Goal: Information Seeking & Learning: Learn about a topic

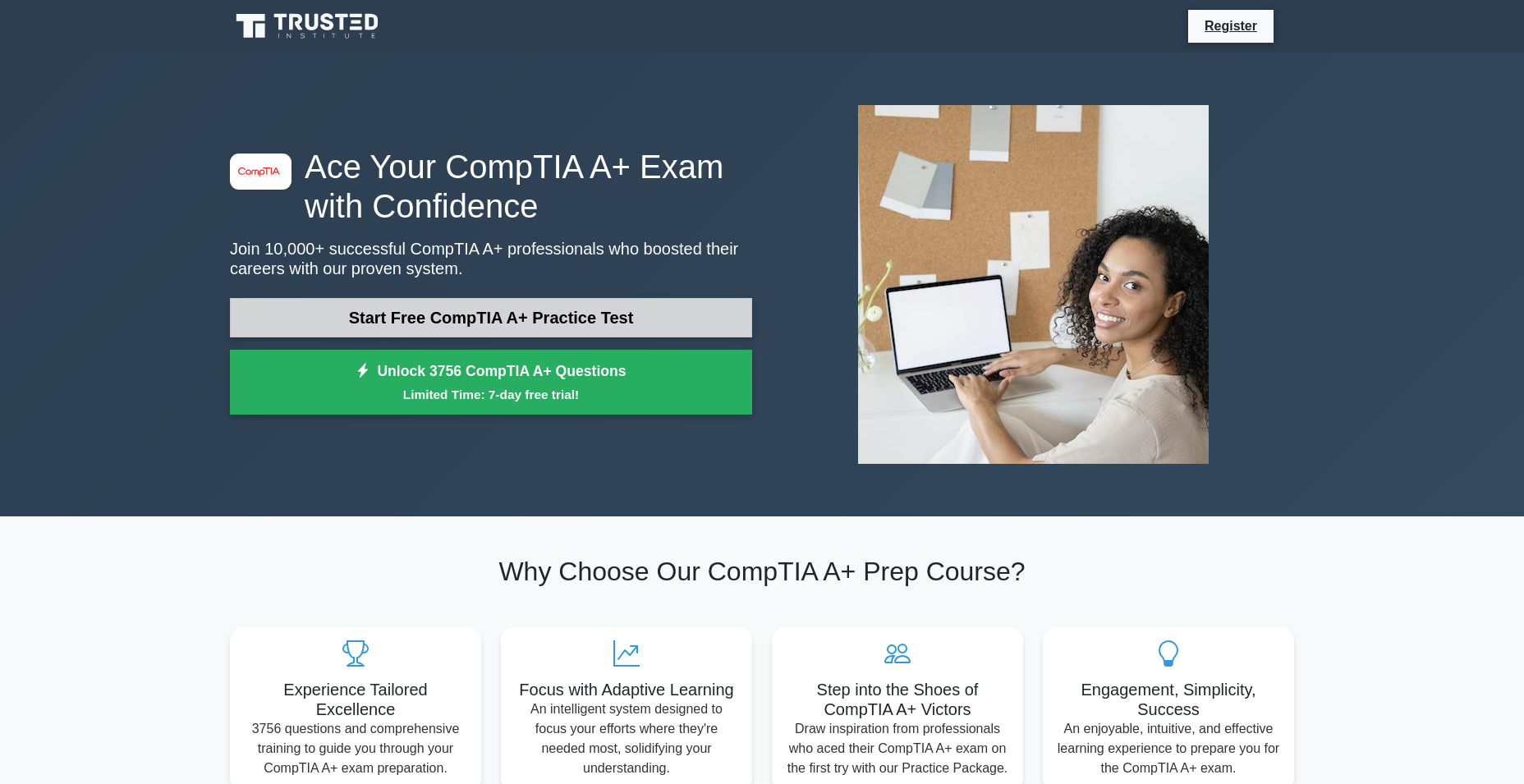
scroll to position [1, 0]
click at [529, 309] on link "Start Free CompTIA A+ Practice Test" at bounding box center [491, 316] width 522 height 40
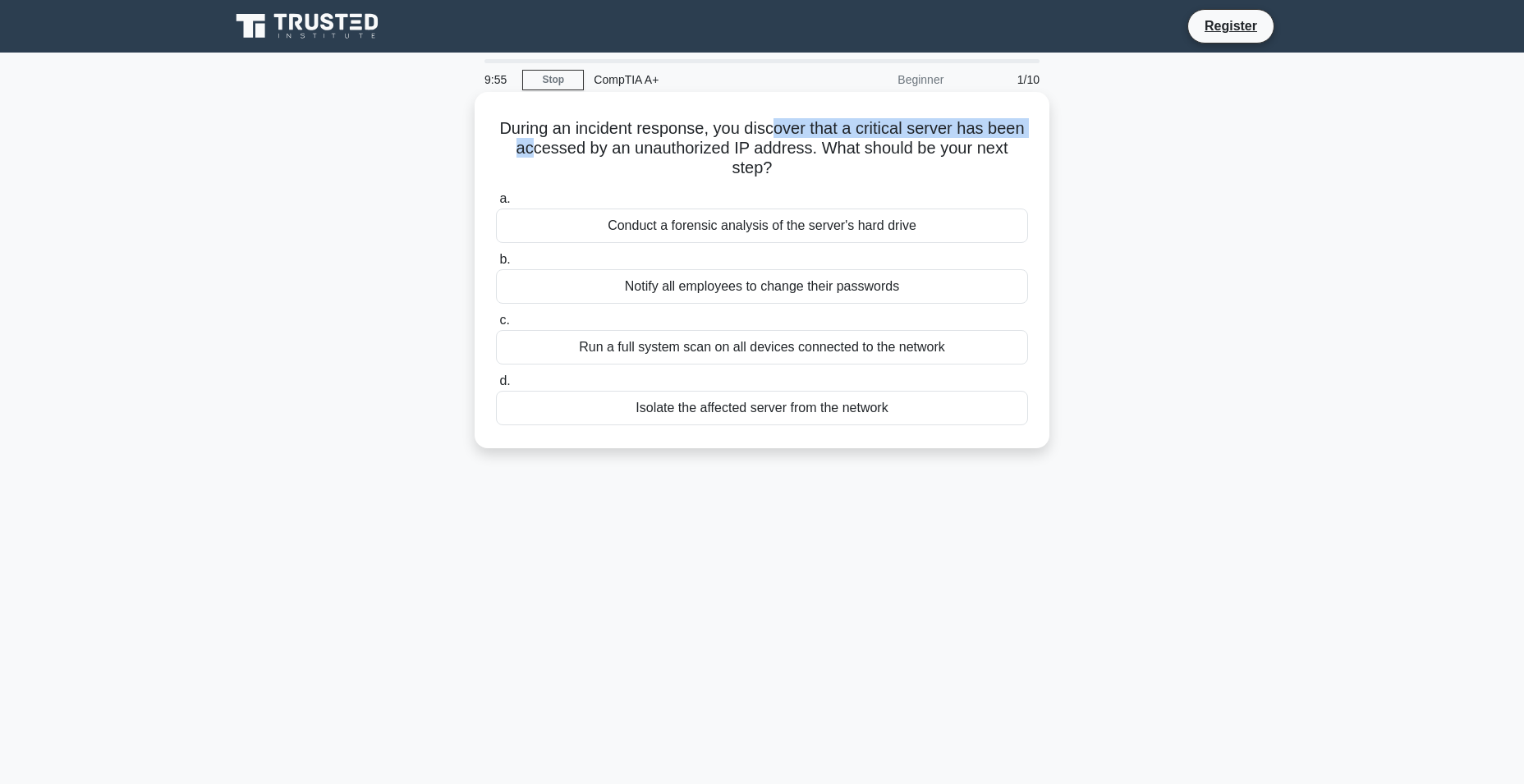
drag, startPoint x: 590, startPoint y: 135, endPoint x: 783, endPoint y: 132, distance: 193.0
click at [794, 124] on h5 "During an incident response, you discover that a critical server has been acces…" at bounding box center [762, 148] width 536 height 61
click at [732, 120] on h5 "During an incident response, you discover that a critical server has been acces…" at bounding box center [762, 148] width 536 height 61
drag, startPoint x: 735, startPoint y: 128, endPoint x: 820, endPoint y: 151, distance: 88.1
click at [819, 151] on h5 "During an incident response, you discover that a critical server has been acces…" at bounding box center [762, 148] width 536 height 61
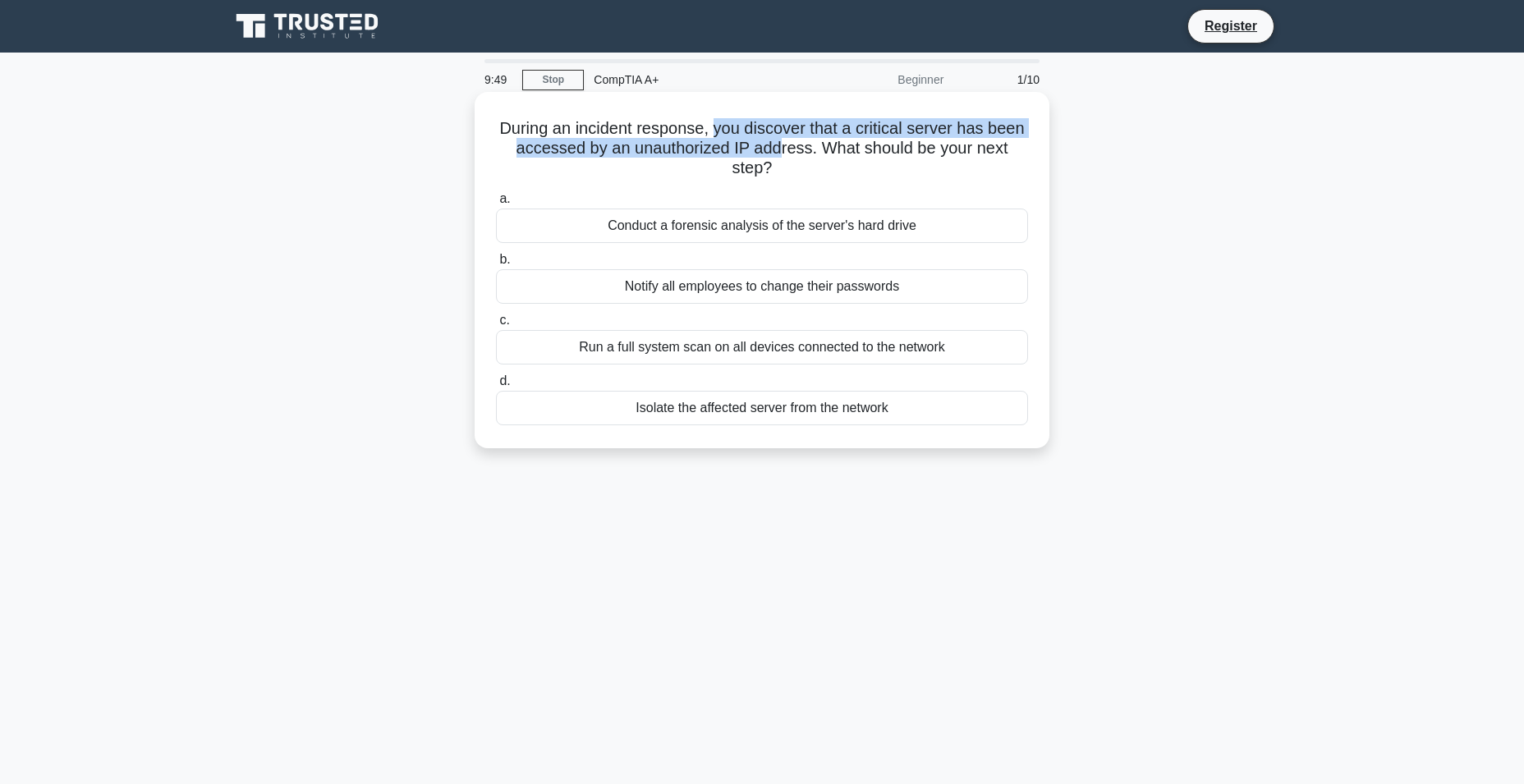
drag, startPoint x: 859, startPoint y: 151, endPoint x: 882, endPoint y: 167, distance: 28.0
click at [882, 167] on h5 "During an incident response, you discover that a critical server has been acces…" at bounding box center [762, 148] width 536 height 61
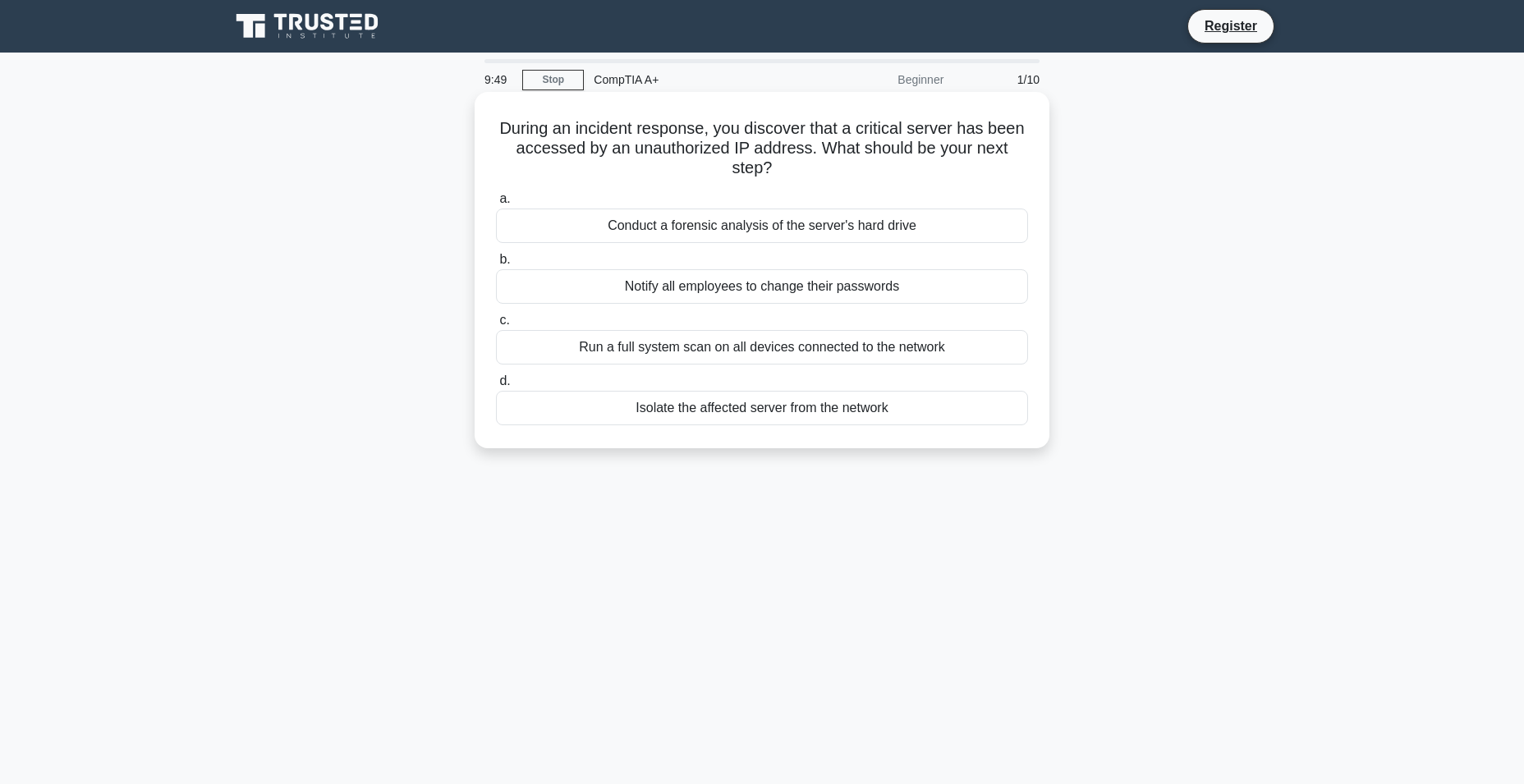
click at [882, 167] on h5 "During an incident response, you discover that a critical server has been acces…" at bounding box center [762, 148] width 536 height 61
click at [729, 416] on div "Isolate the affected server from the network" at bounding box center [762, 407] width 532 height 35
click at [496, 386] on input "d. Isolate the affected server from the network" at bounding box center [496, 381] width 0 height 11
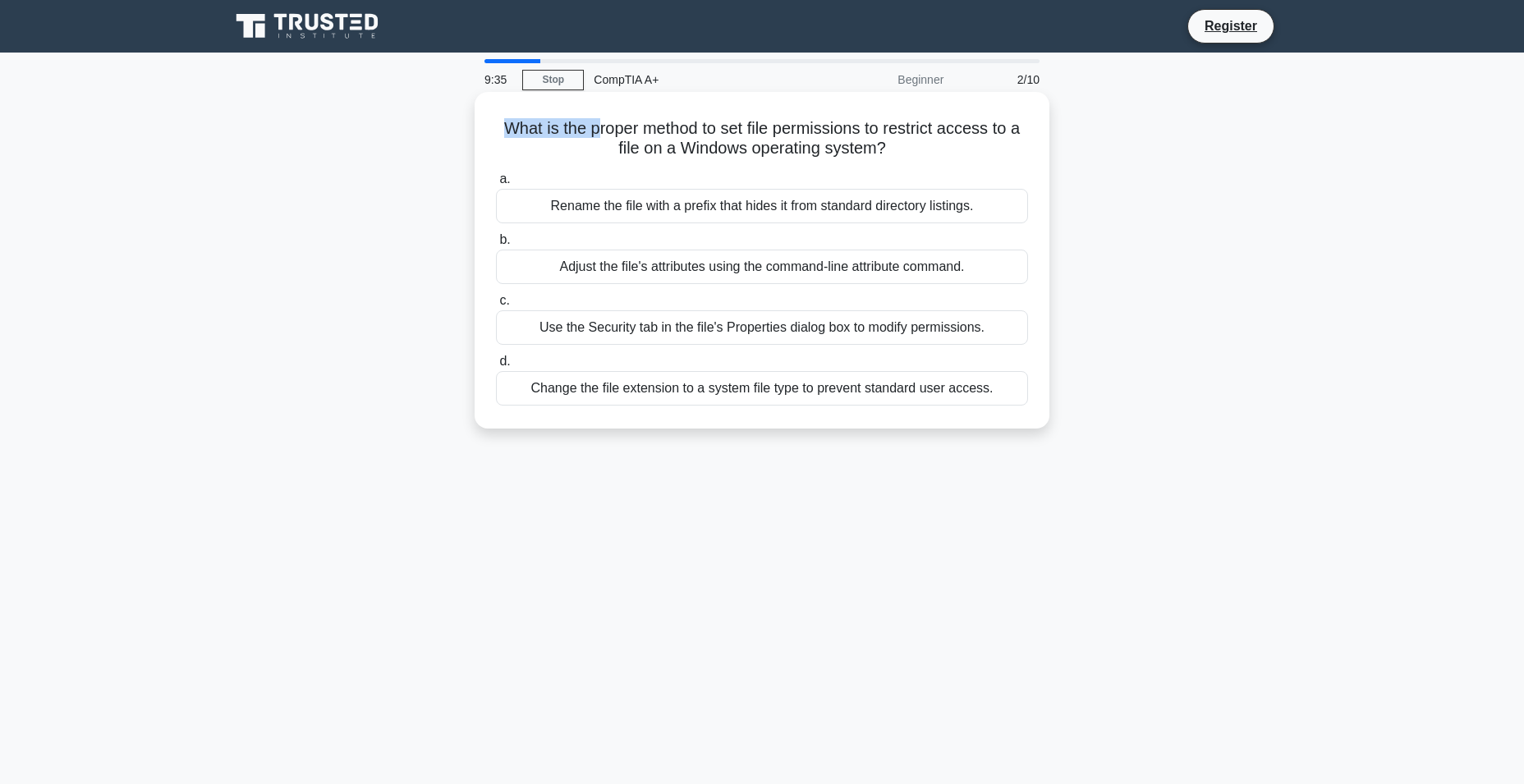
drag, startPoint x: 505, startPoint y: 122, endPoint x: 602, endPoint y: 129, distance: 97.3
click at [602, 129] on h5 "What is the proper method to set file permissions to restrict access to a file …" at bounding box center [762, 138] width 536 height 41
click at [639, 132] on h5 "What is the proper method to set file permissions to restrict access to a file …" at bounding box center [762, 138] width 536 height 41
drag, startPoint x: 667, startPoint y: 130, endPoint x: 832, endPoint y: 126, distance: 165.0
click at [832, 126] on h5 "What is the proper method to set file permissions to restrict access to a file …" at bounding box center [762, 138] width 536 height 41
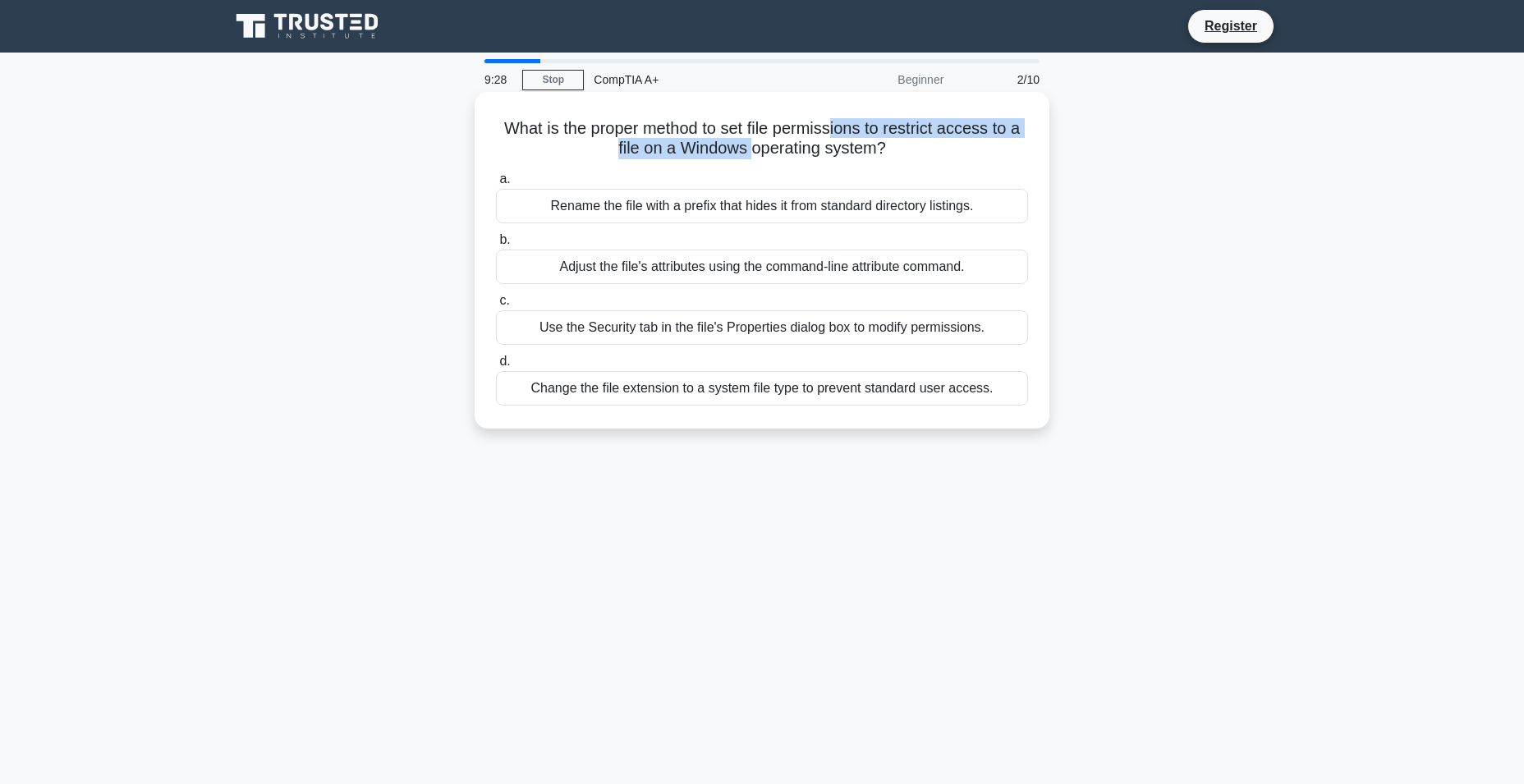
drag, startPoint x: 843, startPoint y: 133, endPoint x: 757, endPoint y: 148, distance: 87.3
click at [757, 148] on h5 "What is the proper method to set file permissions to restrict access to a file …" at bounding box center [762, 138] width 536 height 41
click at [747, 336] on div "Use the Security tab in the file's Properties dialog box to modify permissions." at bounding box center [762, 327] width 532 height 35
click at [496, 306] on input "c. Use the Security tab in the file's Properties dialog box to modify permissio…" at bounding box center [496, 300] width 0 height 11
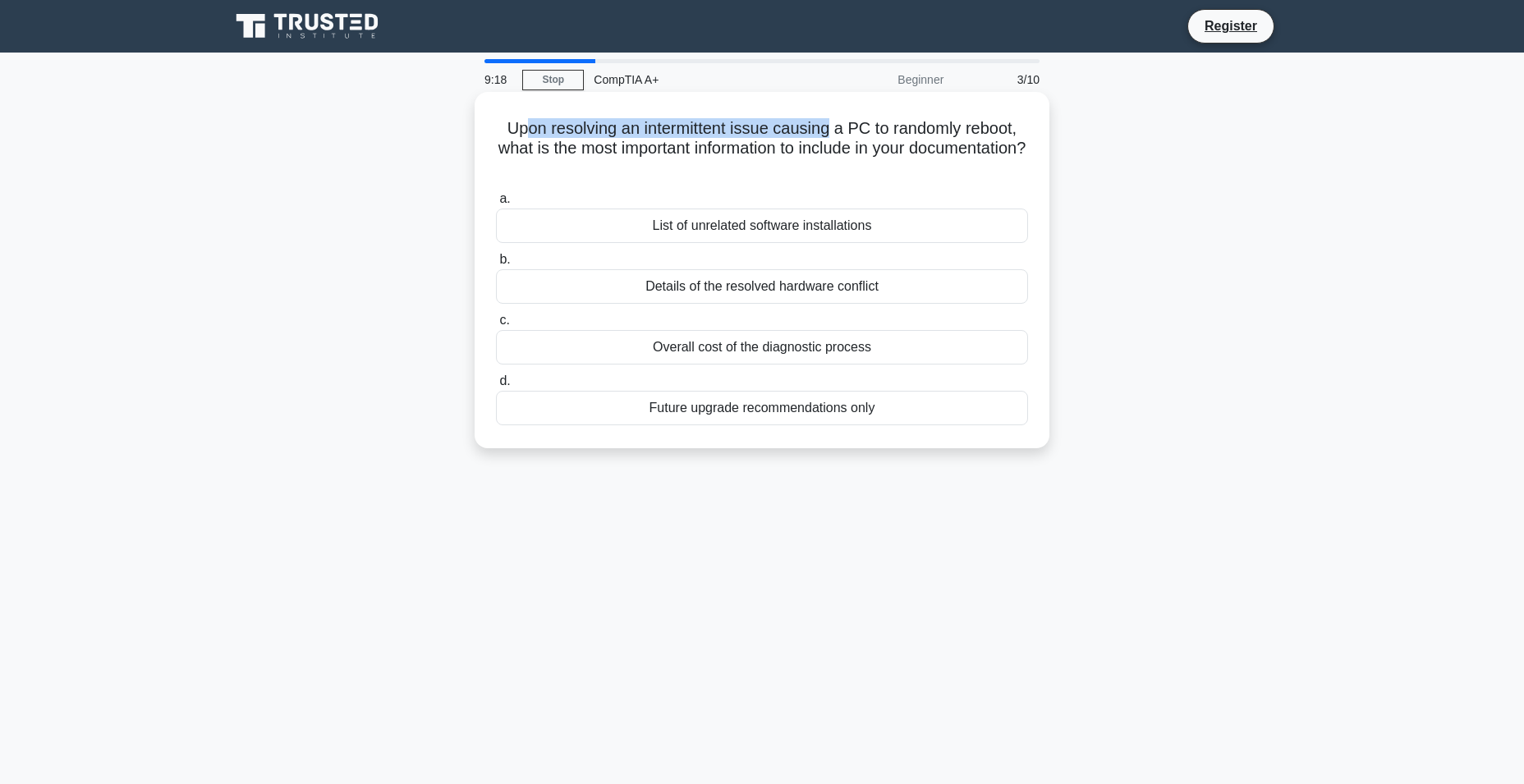
drag, startPoint x: 516, startPoint y: 137, endPoint x: 835, endPoint y: 127, distance: 319.2
click at [835, 127] on h5 "Upon resolving an intermittent issue causing a PC to randomly reboot, what is t…" at bounding box center [762, 148] width 536 height 61
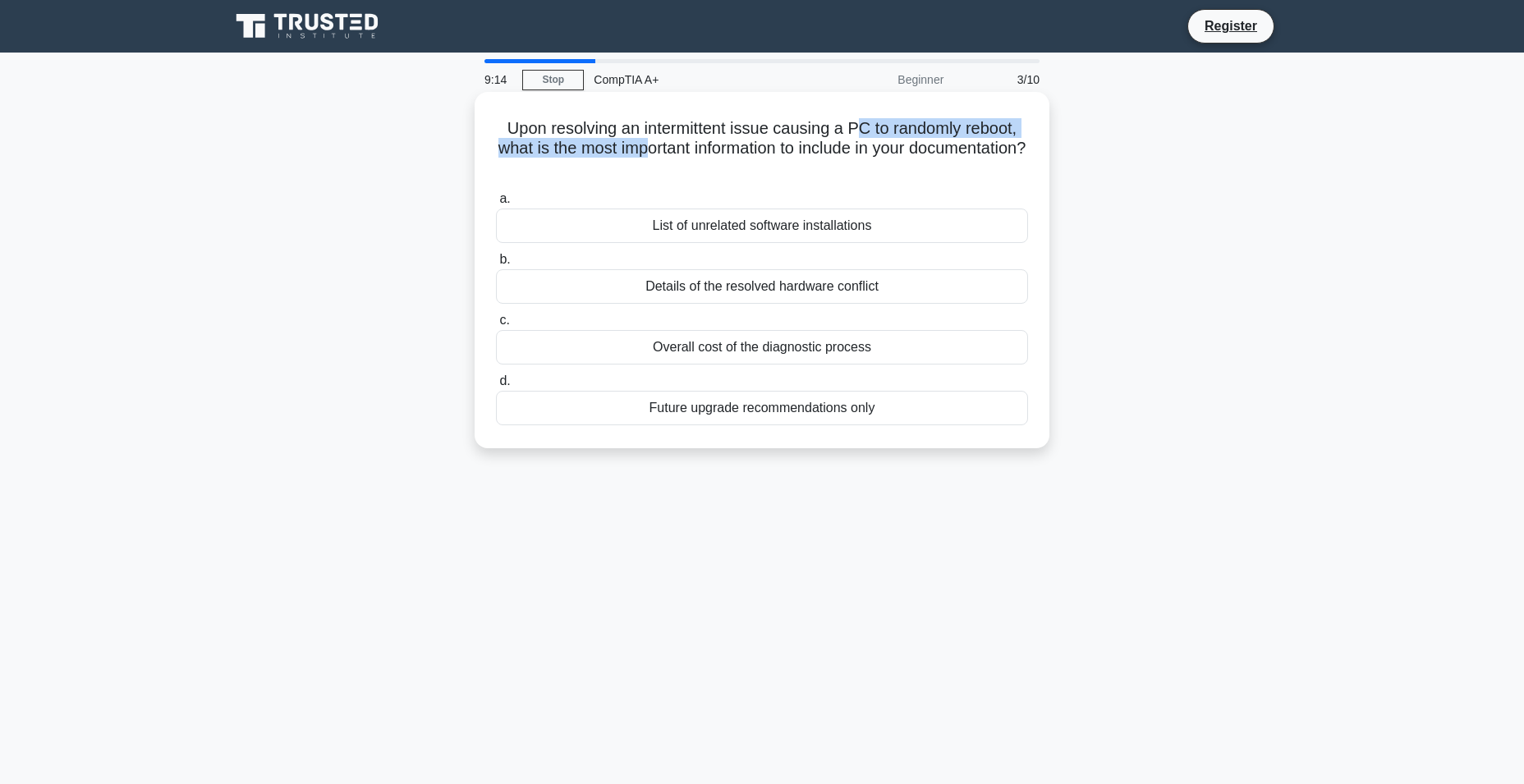
drag, startPoint x: 865, startPoint y: 132, endPoint x: 701, endPoint y: 148, distance: 164.8
click at [701, 148] on h5 "Upon resolving an intermittent issue causing a PC to randomly reboot, what is t…" at bounding box center [762, 148] width 536 height 61
drag, startPoint x: 736, startPoint y: 146, endPoint x: 859, endPoint y: 153, distance: 123.2
click at [859, 153] on h5 "Upon resolving an intermittent issue causing a PC to randomly reboot, what is t…" at bounding box center [762, 148] width 536 height 61
click at [891, 153] on h5 "Upon resolving an intermittent issue causing a PC to randomly reboot, what is t…" at bounding box center [762, 148] width 536 height 61
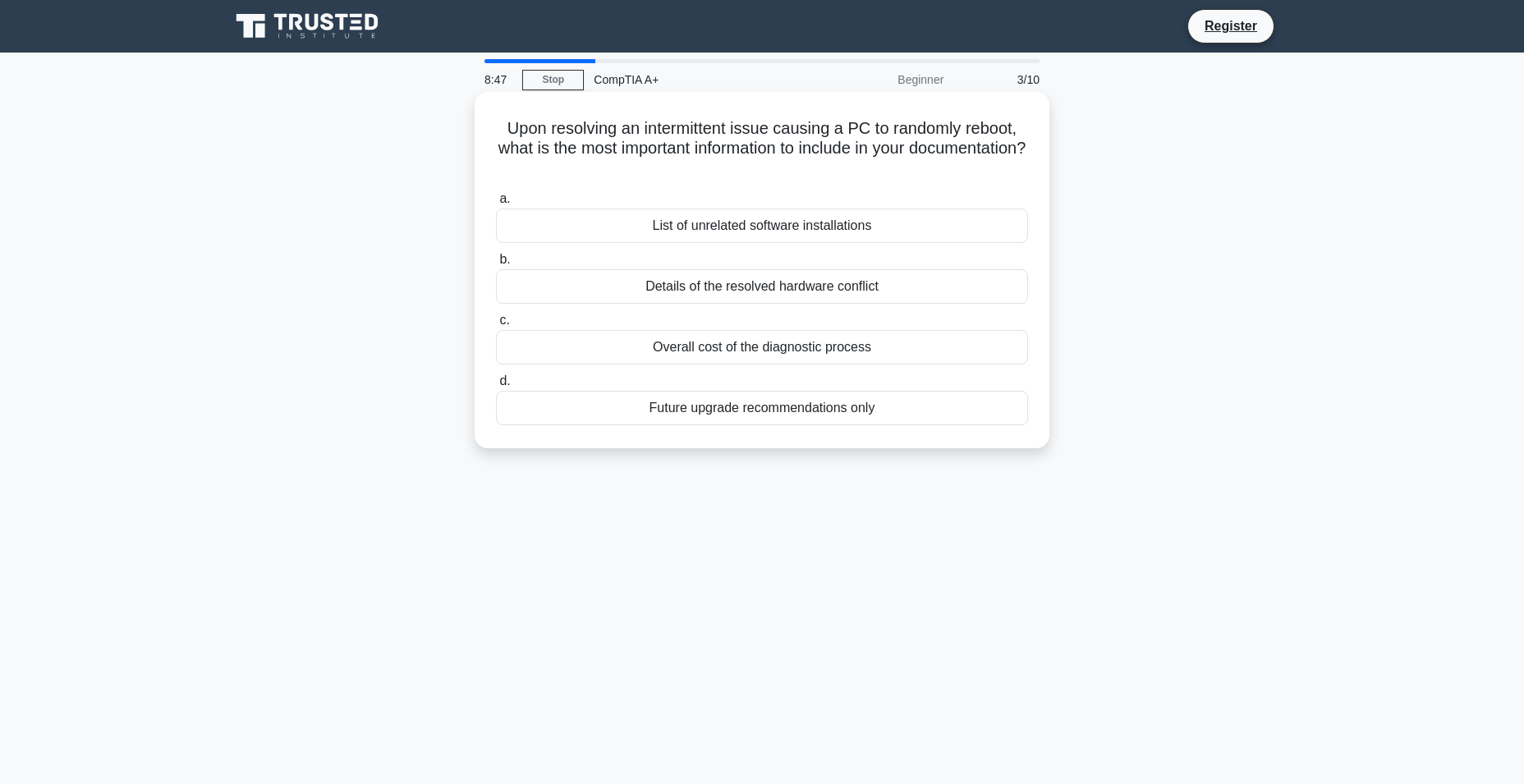
click at [866, 226] on div "List of unrelated software installations" at bounding box center [762, 225] width 532 height 35
click at [496, 204] on input "a. List of unrelated software installations" at bounding box center [496, 199] width 0 height 11
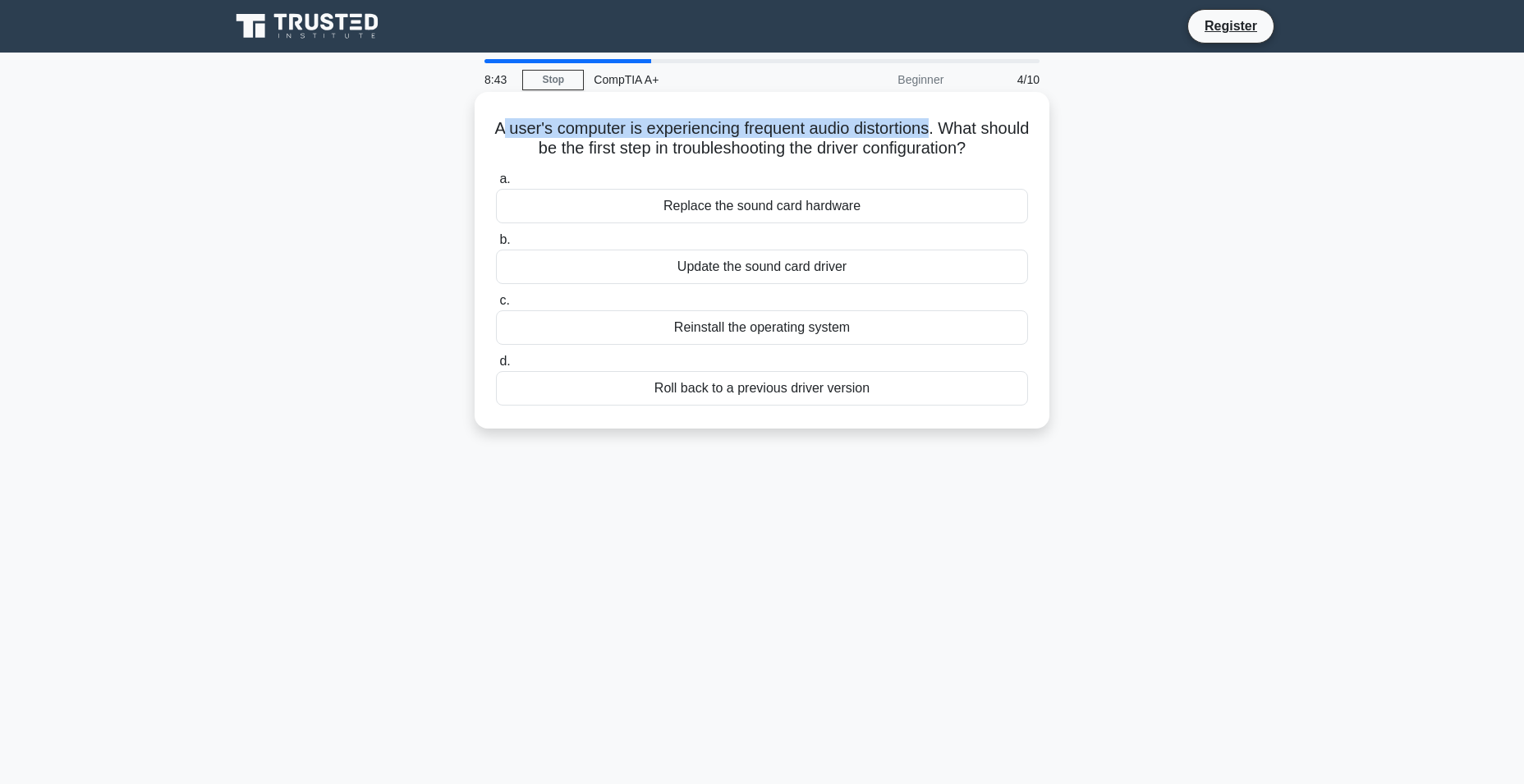
drag, startPoint x: 523, startPoint y: 125, endPoint x: 963, endPoint y: 119, distance: 440.0
click at [963, 119] on h5 "A user's computer is experiencing frequent audio distortions. What should be th…" at bounding box center [762, 138] width 536 height 41
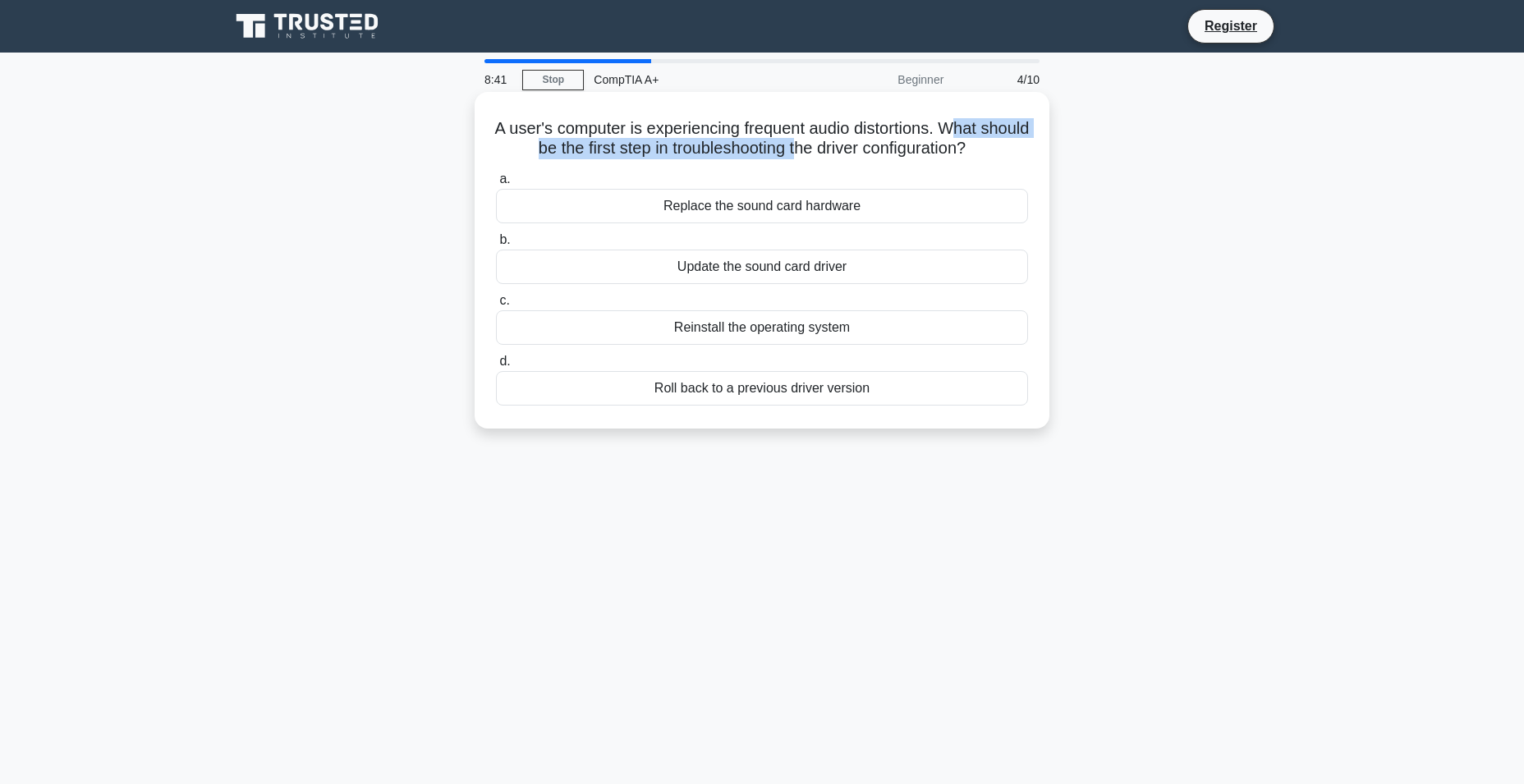
drag, startPoint x: 983, startPoint y: 126, endPoint x: 822, endPoint y: 146, distance: 162.2
click at [822, 146] on h5 "A user's computer is experiencing frequent audio distortions. What should be th…" at bounding box center [762, 138] width 536 height 41
click at [784, 398] on div "Roll back to a previous driver version" at bounding box center [762, 388] width 532 height 35
click at [496, 367] on input "d. Roll back to a previous driver version" at bounding box center [496, 361] width 0 height 11
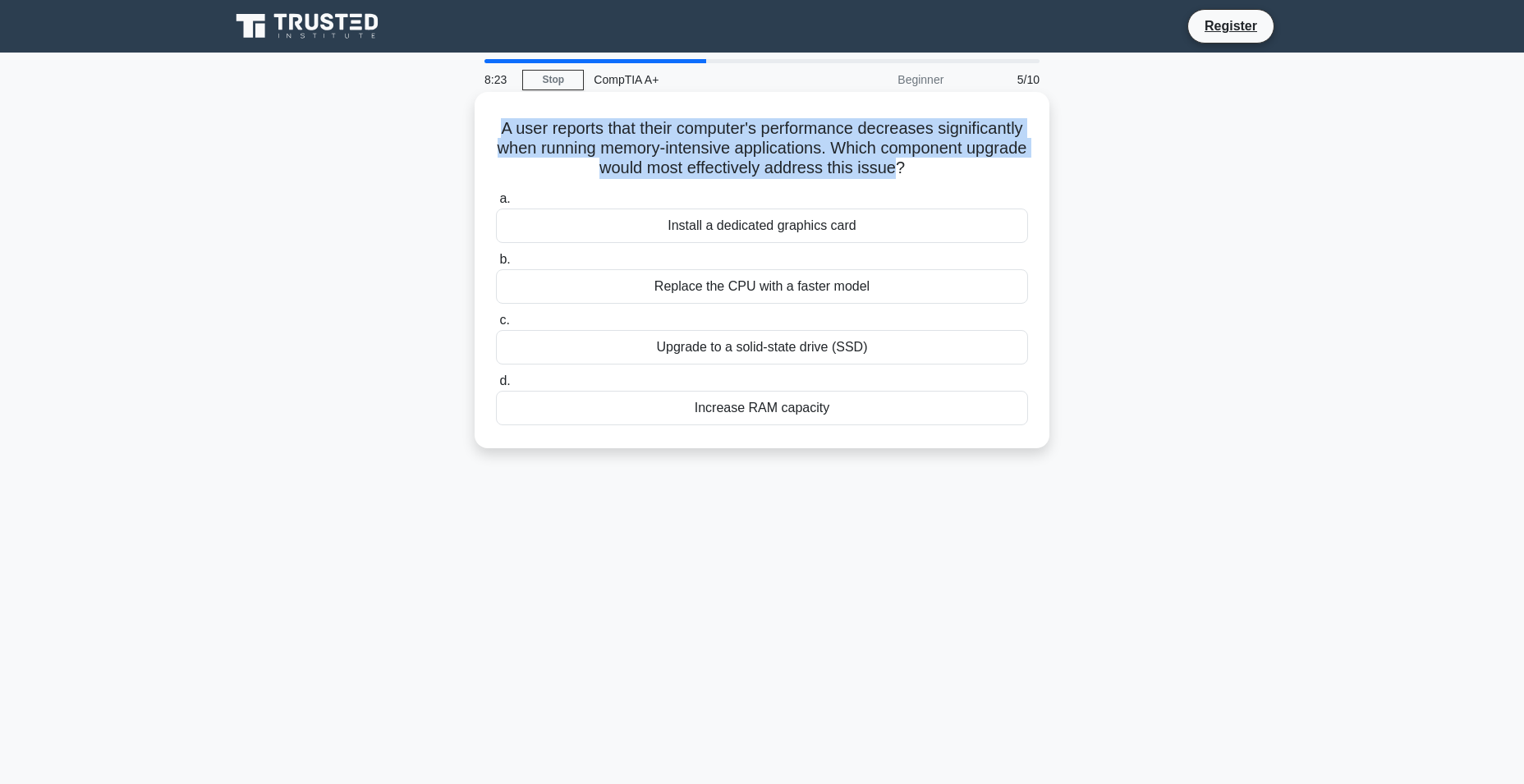
drag, startPoint x: 539, startPoint y: 125, endPoint x: 976, endPoint y: 161, distance: 438.5
click at [976, 161] on h5 "A user reports that their computer's performance decreases significantly when r…" at bounding box center [762, 148] width 536 height 61
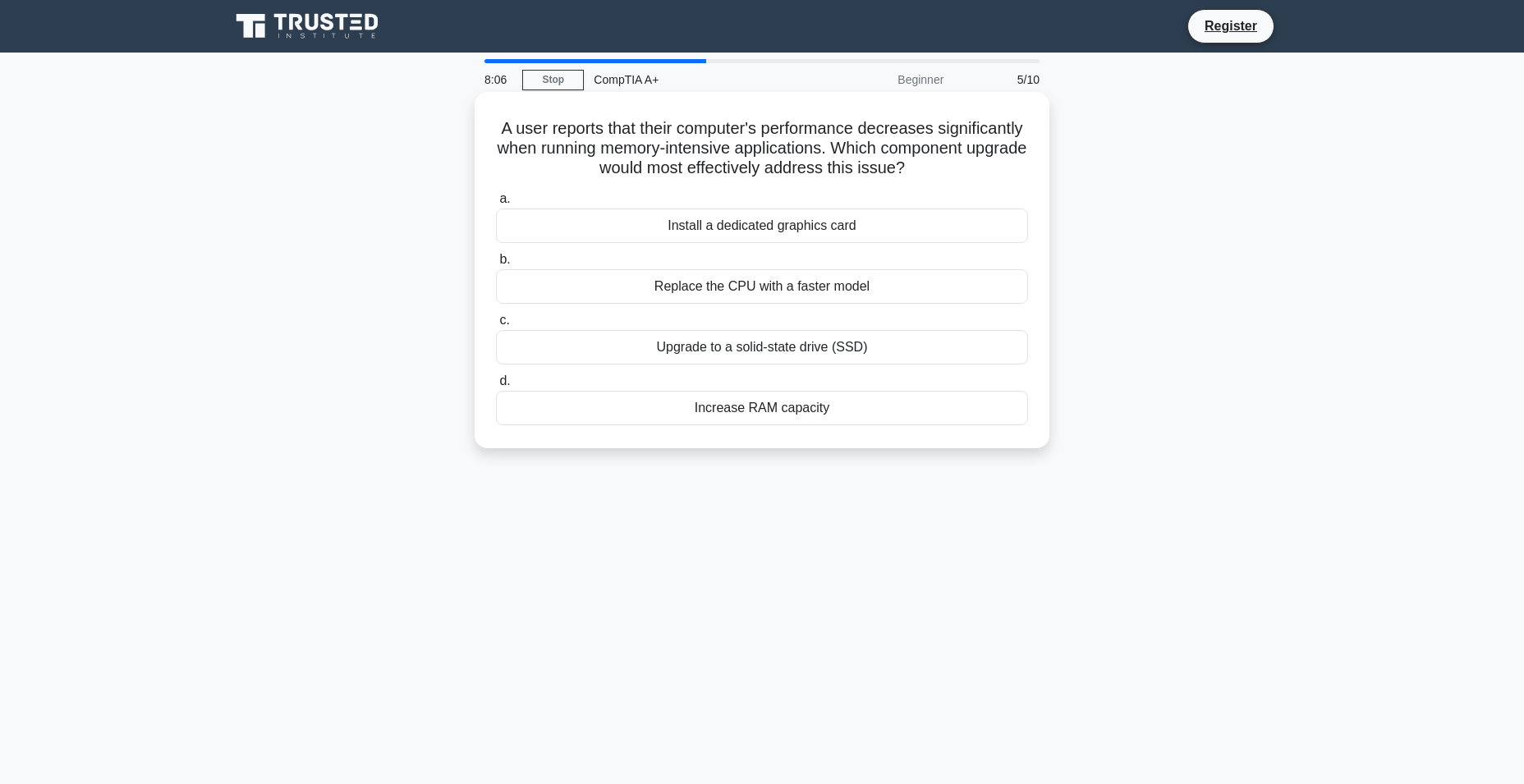
click at [834, 233] on div "Install a dedicated graphics card" at bounding box center [762, 225] width 532 height 35
click at [496, 204] on input "a. Install a dedicated graphics card" at bounding box center [496, 199] width 0 height 11
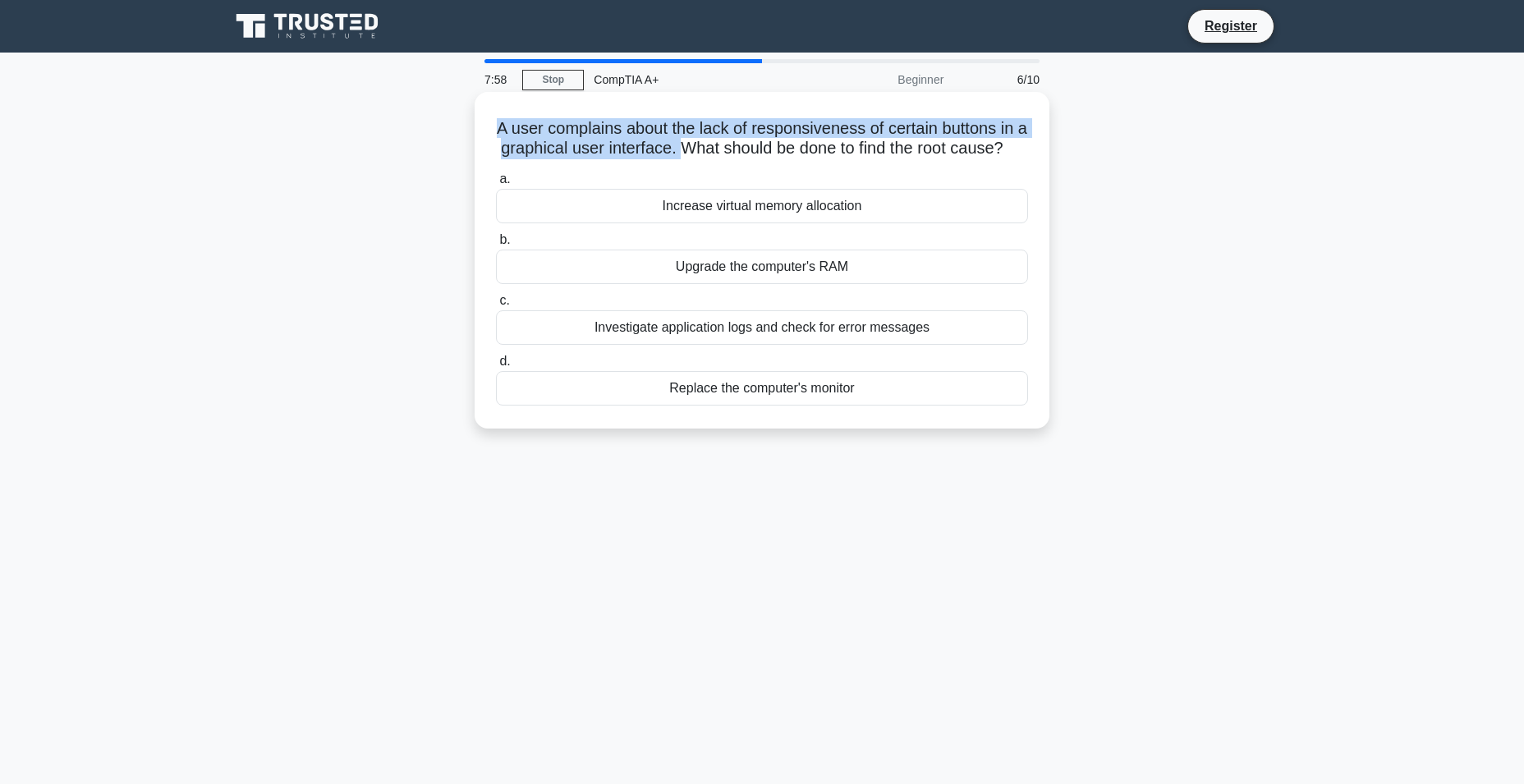
drag, startPoint x: 505, startPoint y: 125, endPoint x: 726, endPoint y: 151, distance: 222.5
click at [726, 150] on h5 "A user complains about the lack of responsiveness of certain buttons in a graph…" at bounding box center [762, 138] width 536 height 41
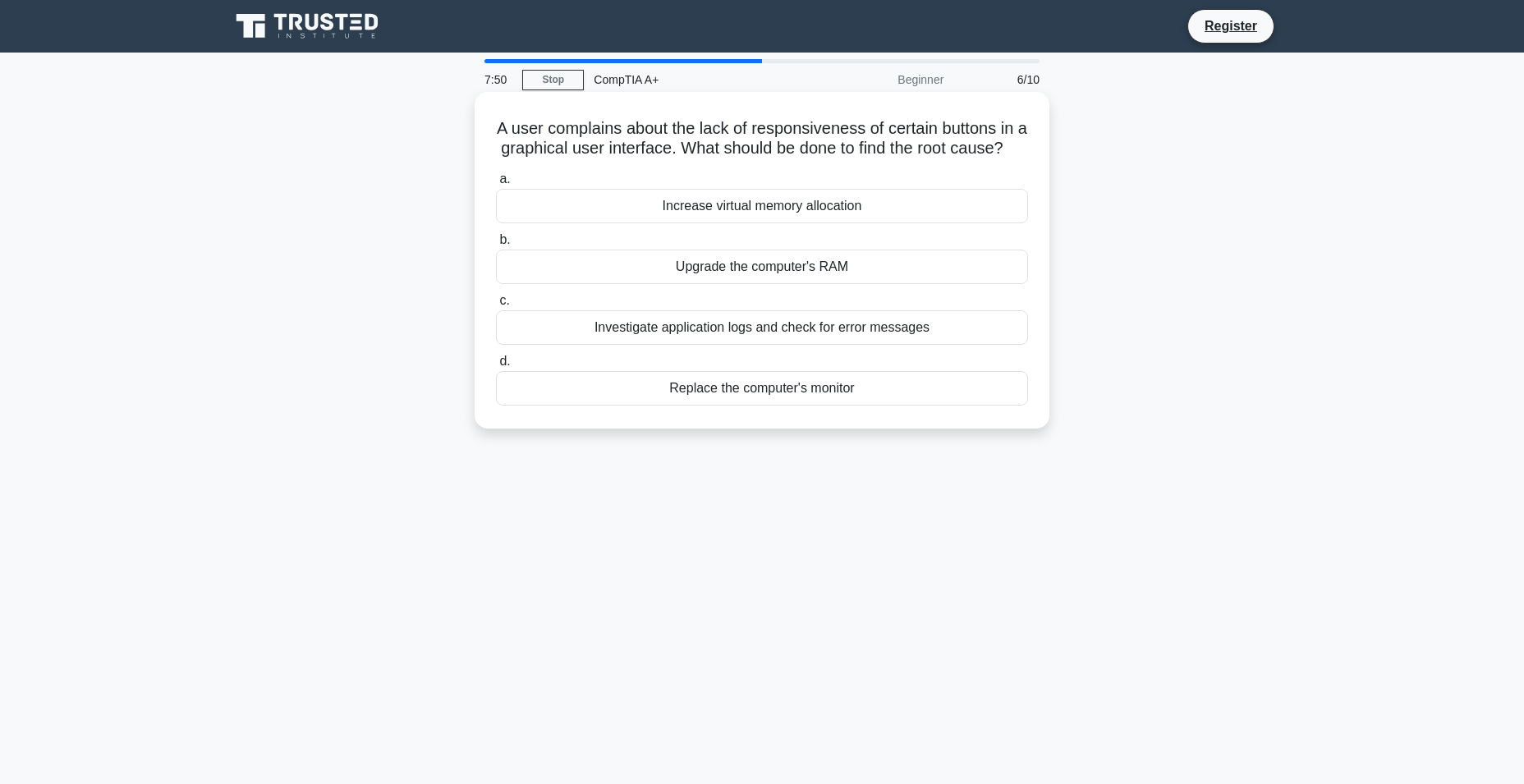
click at [787, 284] on div "Upgrade the computer's RAM" at bounding box center [762, 266] width 532 height 35
click at [496, 245] on input "b. Upgrade the computer's RAM" at bounding box center [496, 239] width 0 height 11
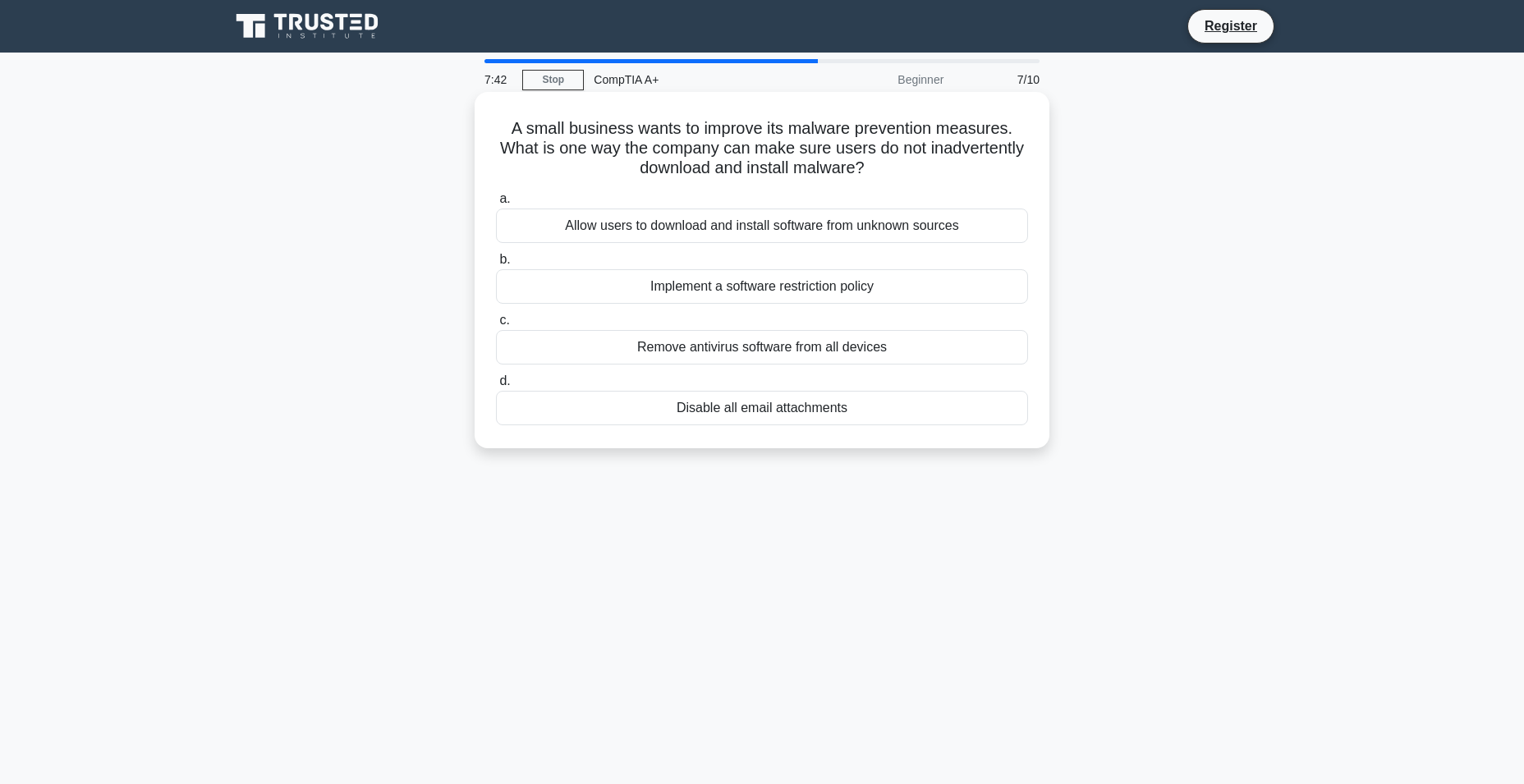
drag, startPoint x: 526, startPoint y: 117, endPoint x: 920, endPoint y: 166, distance: 397.0
click at [920, 166] on h5 "A small business wants to improve its malware prevention measures. What is one …" at bounding box center [762, 148] width 536 height 61
click at [746, 293] on div "Implement a software restriction policy" at bounding box center [762, 286] width 532 height 35
click at [496, 265] on input "b. Implement a software restriction policy" at bounding box center [496, 260] width 0 height 11
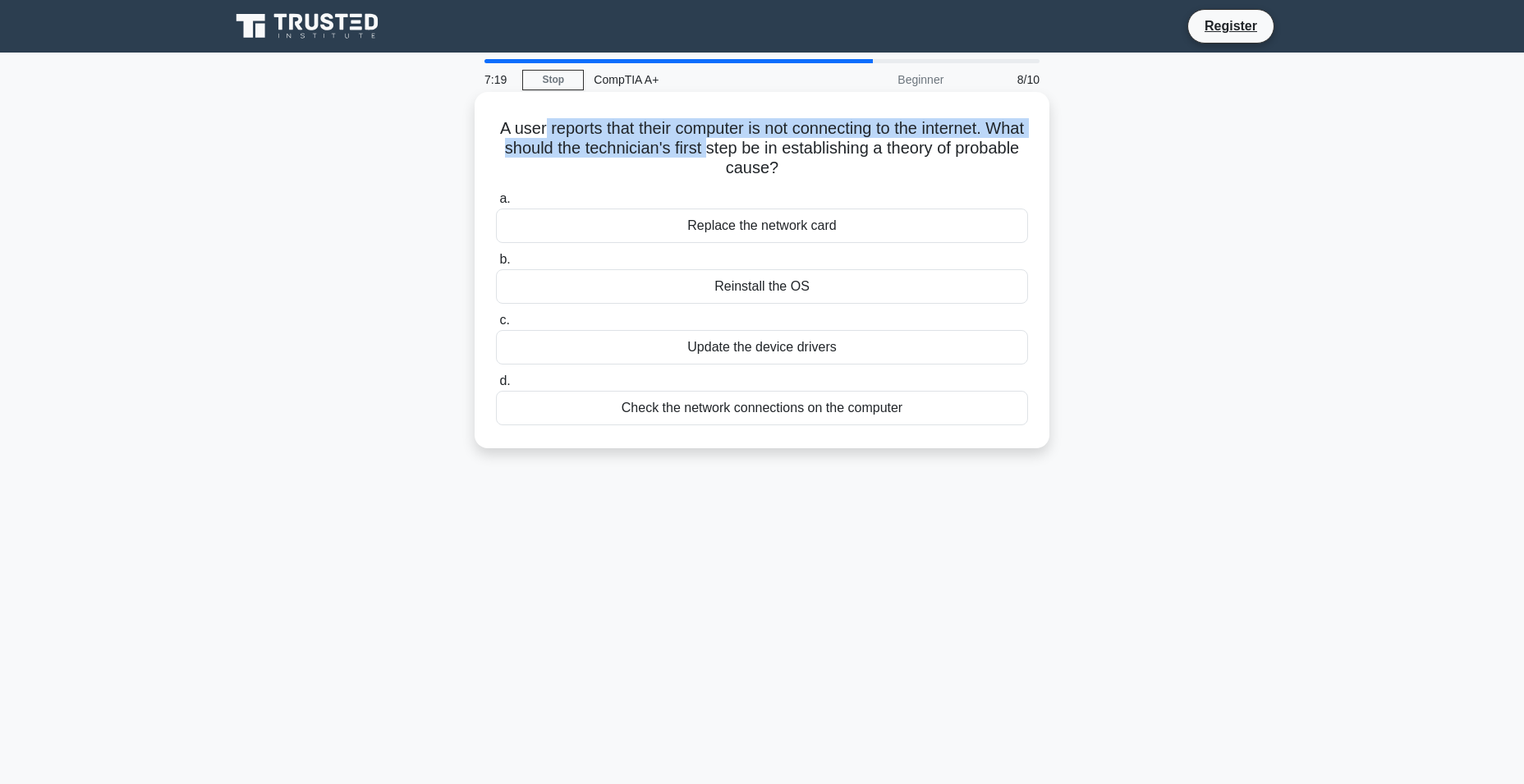
drag, startPoint x: 552, startPoint y: 138, endPoint x: 762, endPoint y: 144, distance: 210.1
click at [762, 144] on h5 "A user reports that their computer is not connecting to the internet. What shou…" at bounding box center [762, 148] width 536 height 61
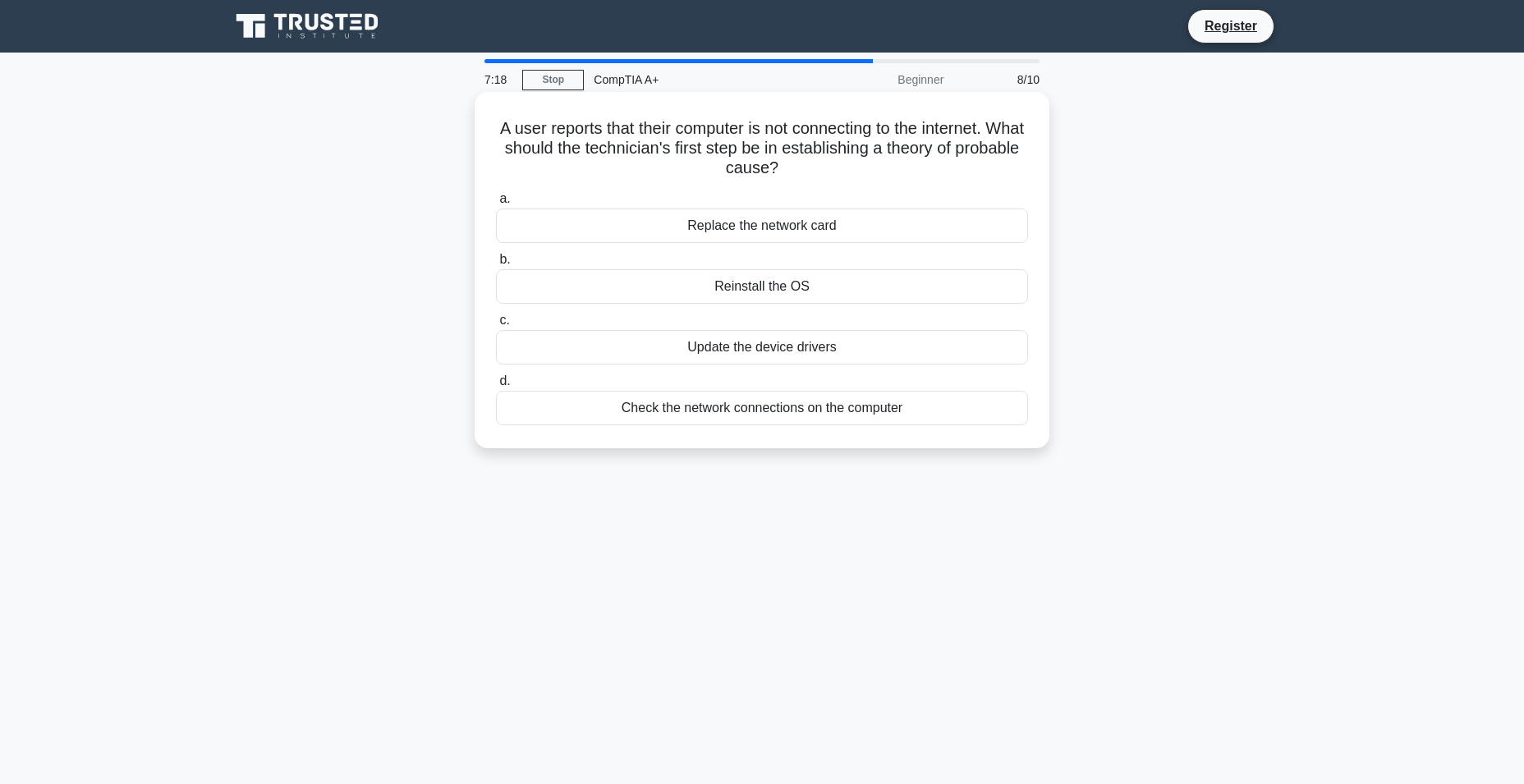
click at [798, 153] on h5 "A user reports that their computer is not connecting to the internet. What shou…" at bounding box center [762, 148] width 536 height 61
click at [740, 352] on div "Update the device drivers" at bounding box center [762, 346] width 532 height 35
click at [496, 325] on input "c. Update the device drivers" at bounding box center [496, 320] width 0 height 11
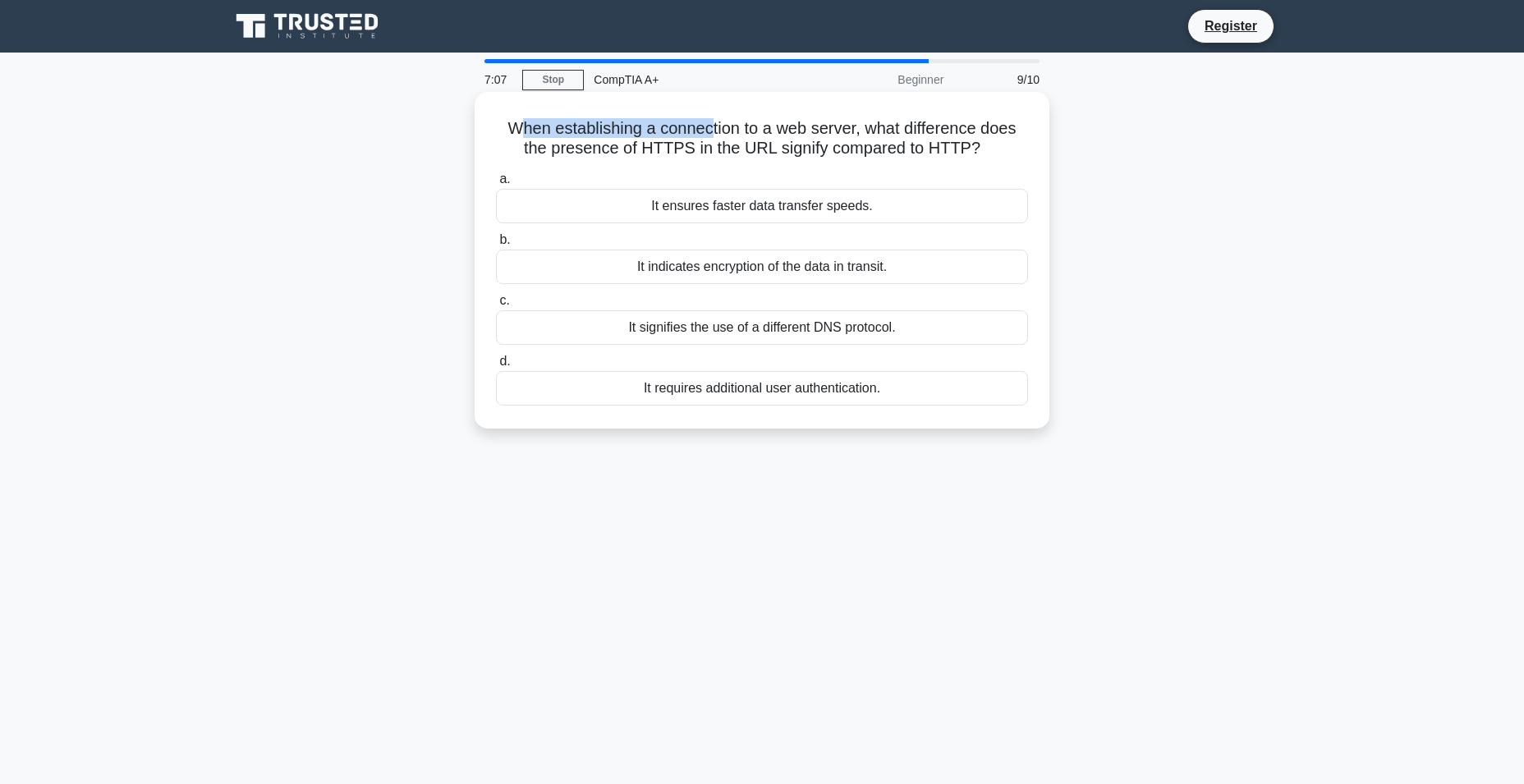
drag, startPoint x: 545, startPoint y: 126, endPoint x: 708, endPoint y: 132, distance: 163.1
click at [708, 132] on h5 "When establishing a connection to a web server, what difference does the presen…" at bounding box center [762, 138] width 536 height 41
click at [735, 133] on h5 "When establishing a connection to a web server, what difference does the presen…" at bounding box center [762, 138] width 536 height 41
drag, startPoint x: 648, startPoint y: 130, endPoint x: 644, endPoint y: 153, distance: 23.3
click at [644, 153] on h5 "When establishing a connection to a web server, what difference does the presen…" at bounding box center [762, 138] width 536 height 41
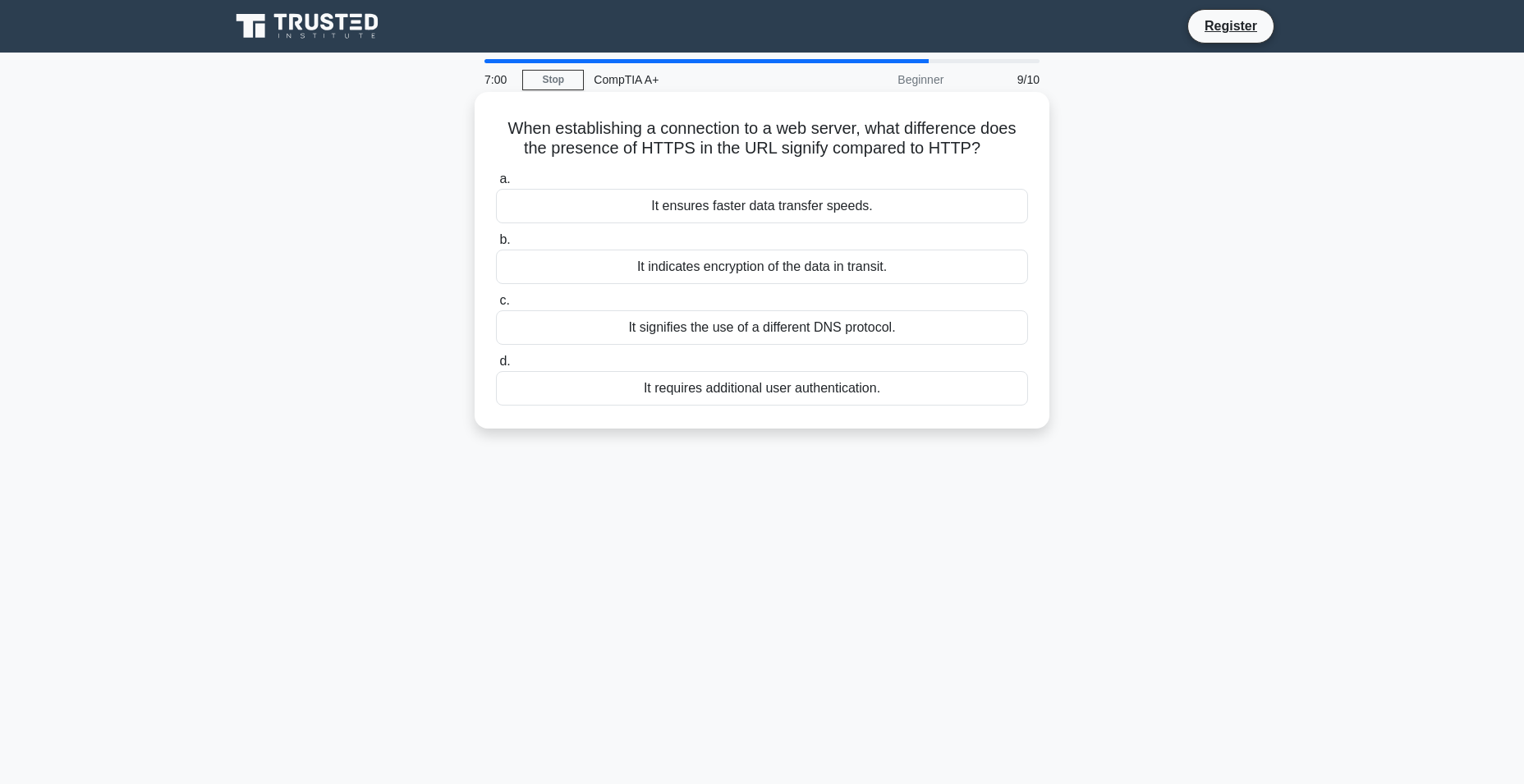
click at [664, 157] on h5 "When establishing a connection to a web server, what difference does the presen…" at bounding box center [762, 138] width 536 height 41
drag, startPoint x: 552, startPoint y: 147, endPoint x: 761, endPoint y: 153, distance: 209.1
click at [761, 153] on h5 "When establishing a connection to a web server, what difference does the presen…" at bounding box center [762, 138] width 536 height 41
drag, startPoint x: 816, startPoint y: 155, endPoint x: 843, endPoint y: 149, distance: 27.7
click at [843, 149] on h5 "When establishing a connection to a web server, what difference does the presen…" at bounding box center [762, 138] width 536 height 41
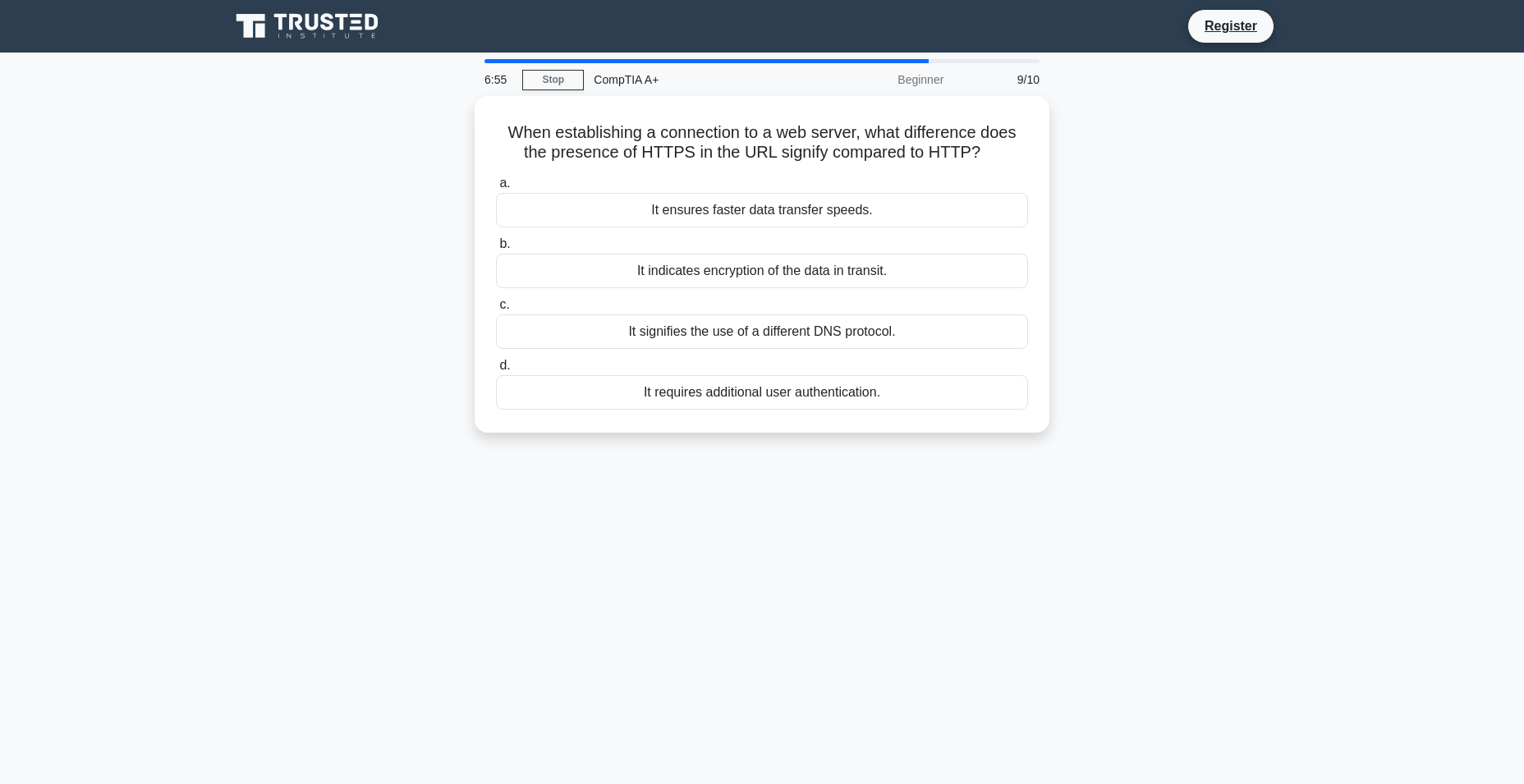
click at [448, 255] on div "When establishing a connection to a web server, what difference does the presen…" at bounding box center [762, 274] width 1084 height 356
click at [692, 276] on div "It indicates encryption of the data in transit." at bounding box center [762, 266] width 532 height 35
click at [496, 245] on input "b. It indicates encryption of the data in transit." at bounding box center [496, 239] width 0 height 11
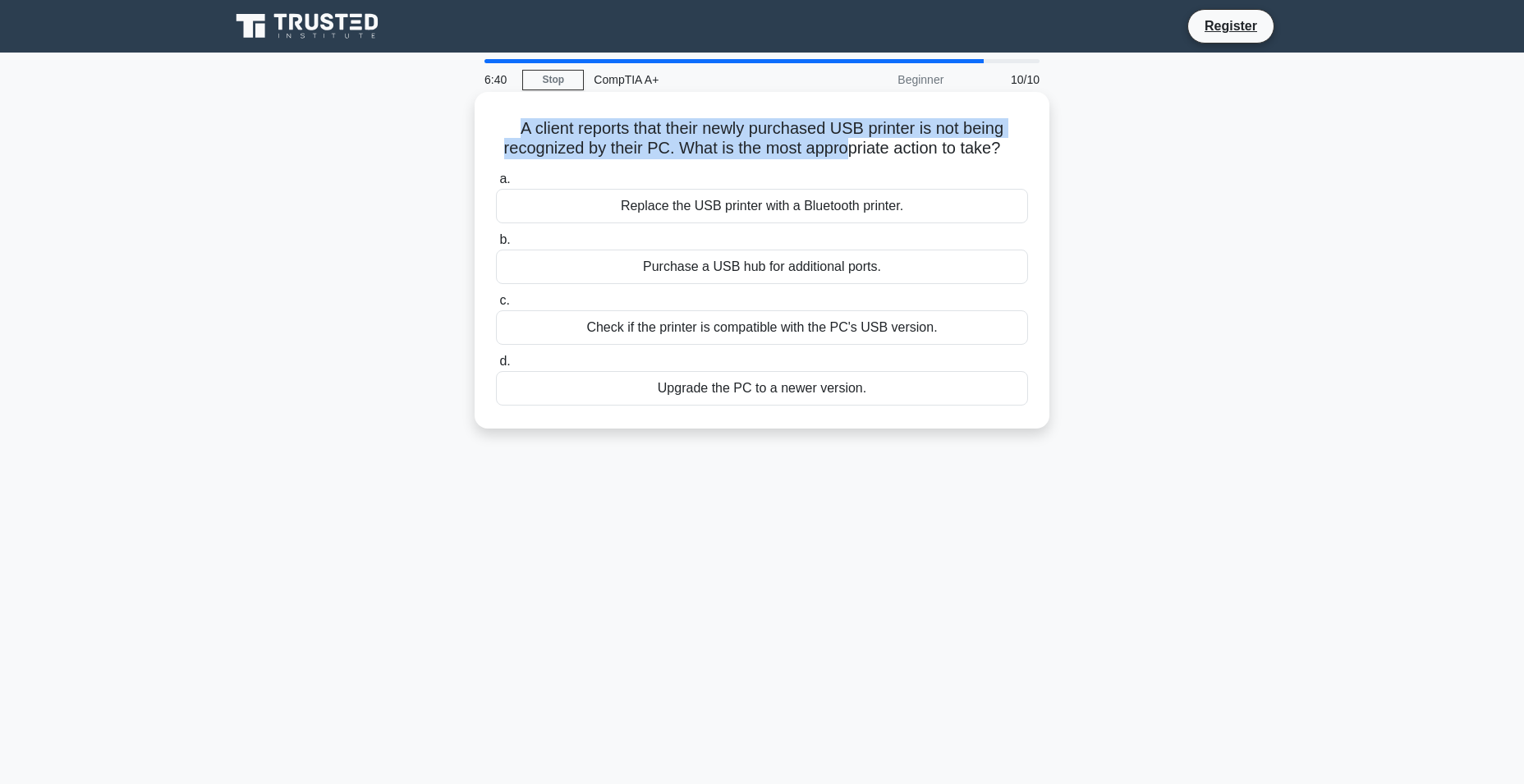
drag, startPoint x: 512, startPoint y: 131, endPoint x: 856, endPoint y: 153, distance: 344.7
click at [856, 153] on h5 "A client reports that their newly purchased USB printer is not being recognized…" at bounding box center [762, 138] width 536 height 41
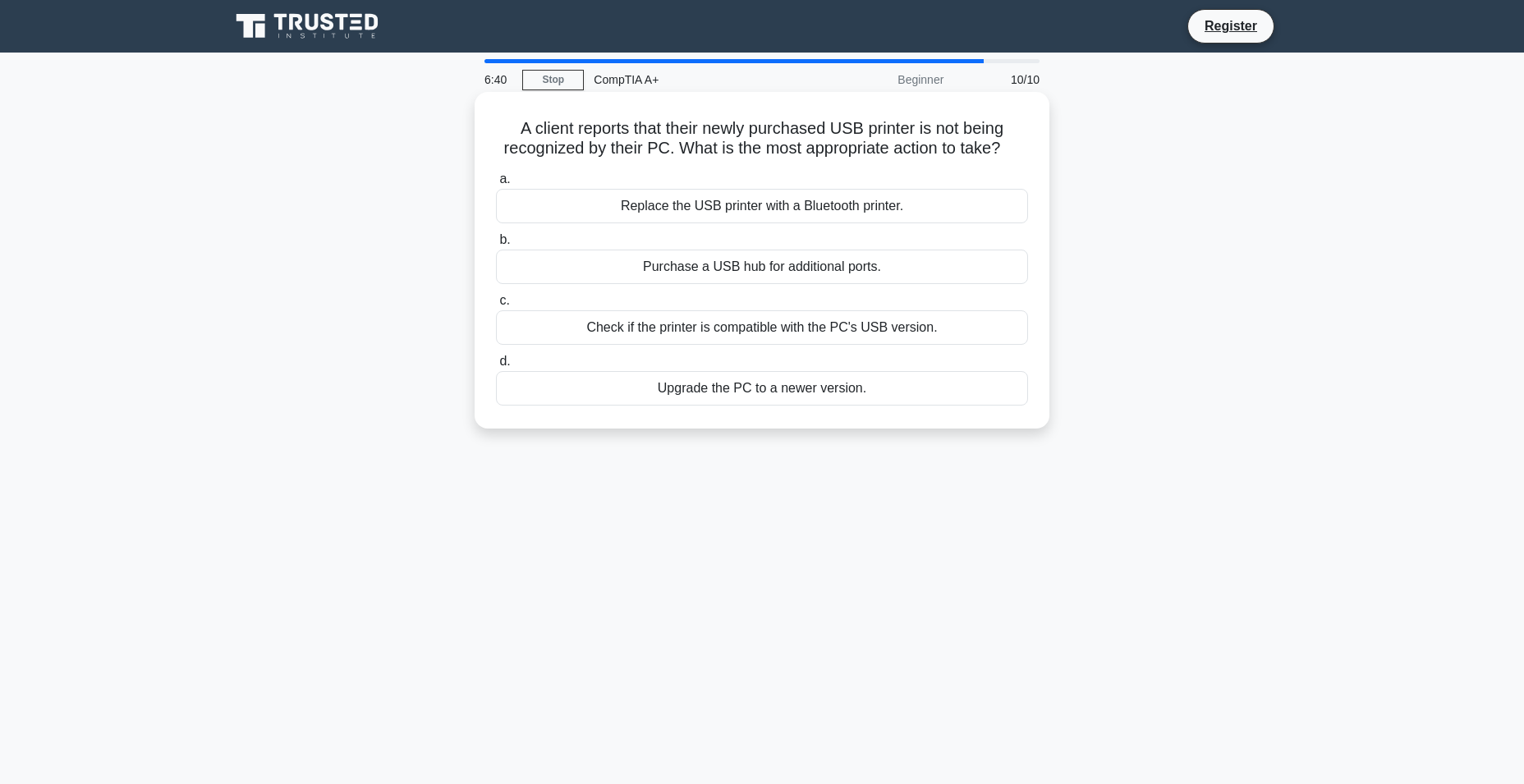
click at [875, 153] on h5 "A client reports that their newly purchased USB printer is not being recognized…" at bounding box center [762, 138] width 536 height 41
click at [750, 345] on div "Check if the printer is compatible with the PC's USB version." at bounding box center [762, 327] width 532 height 35
click at [496, 306] on input "c. Check if the printer is compatible with the PC's USB version." at bounding box center [496, 300] width 0 height 11
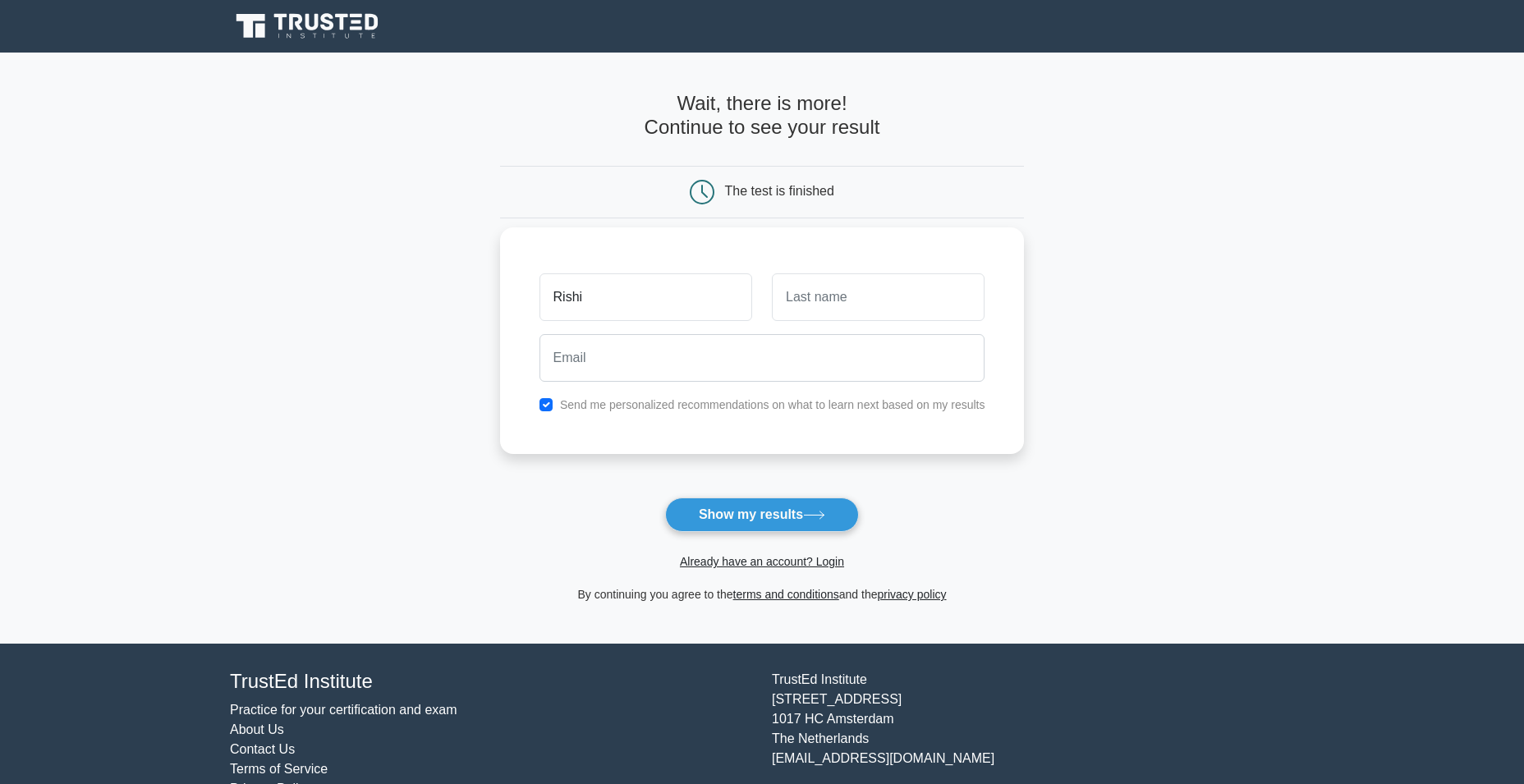
type input "Rishi"
type input "Sharma"
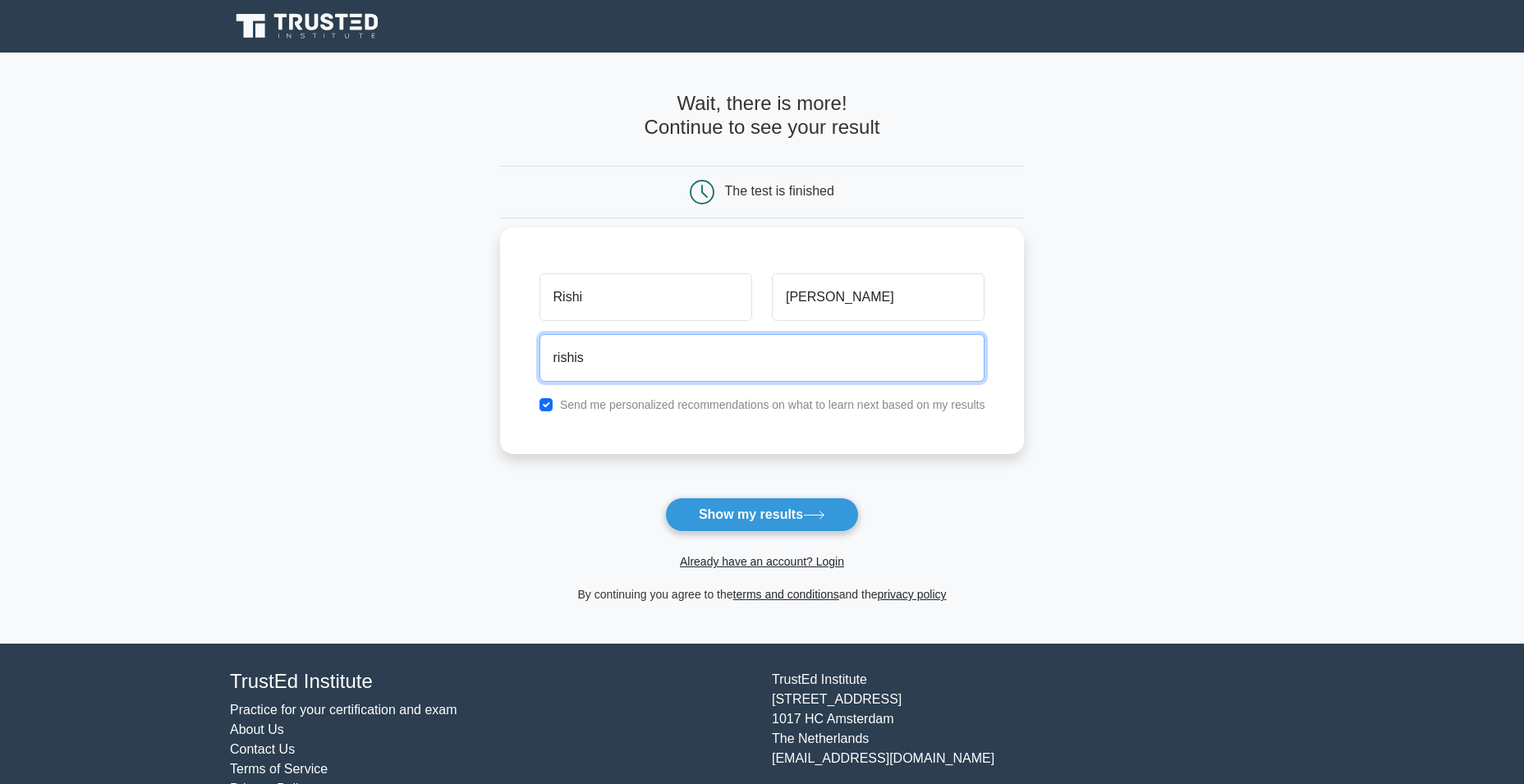
type input "rishisharmamac@gmail.com"
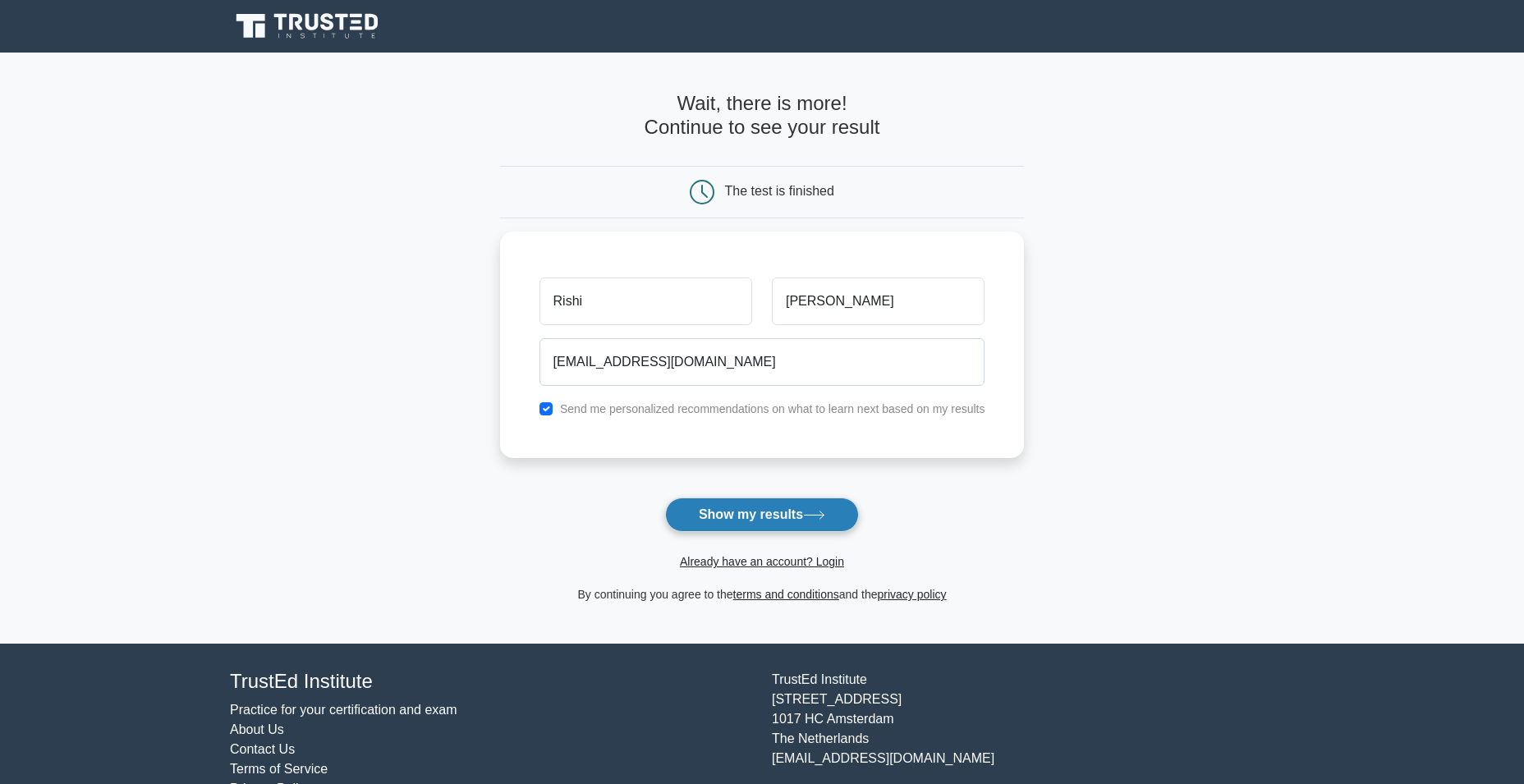
click at [764, 509] on button "Show my results" at bounding box center [762, 514] width 194 height 35
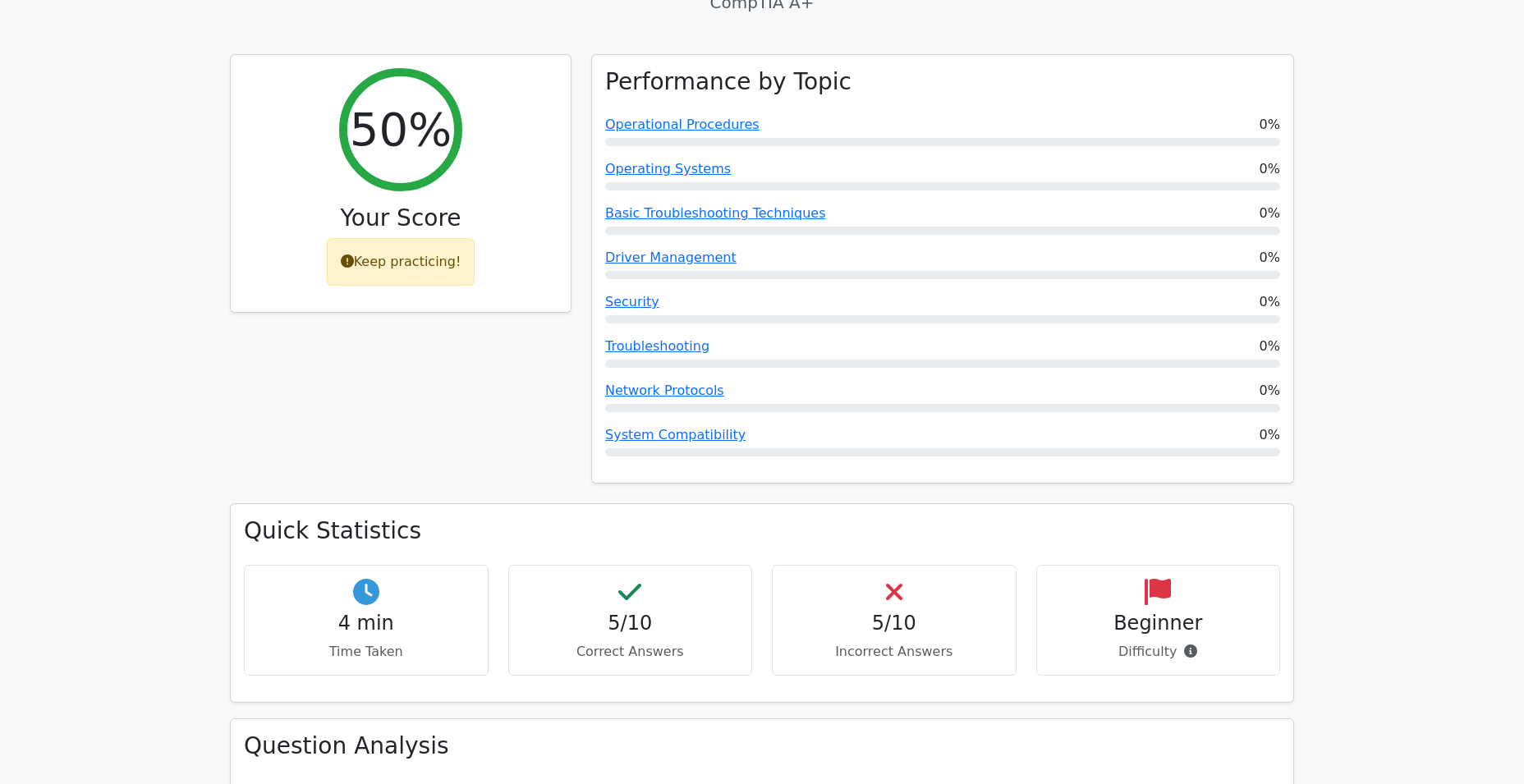
scroll to position [598, 0]
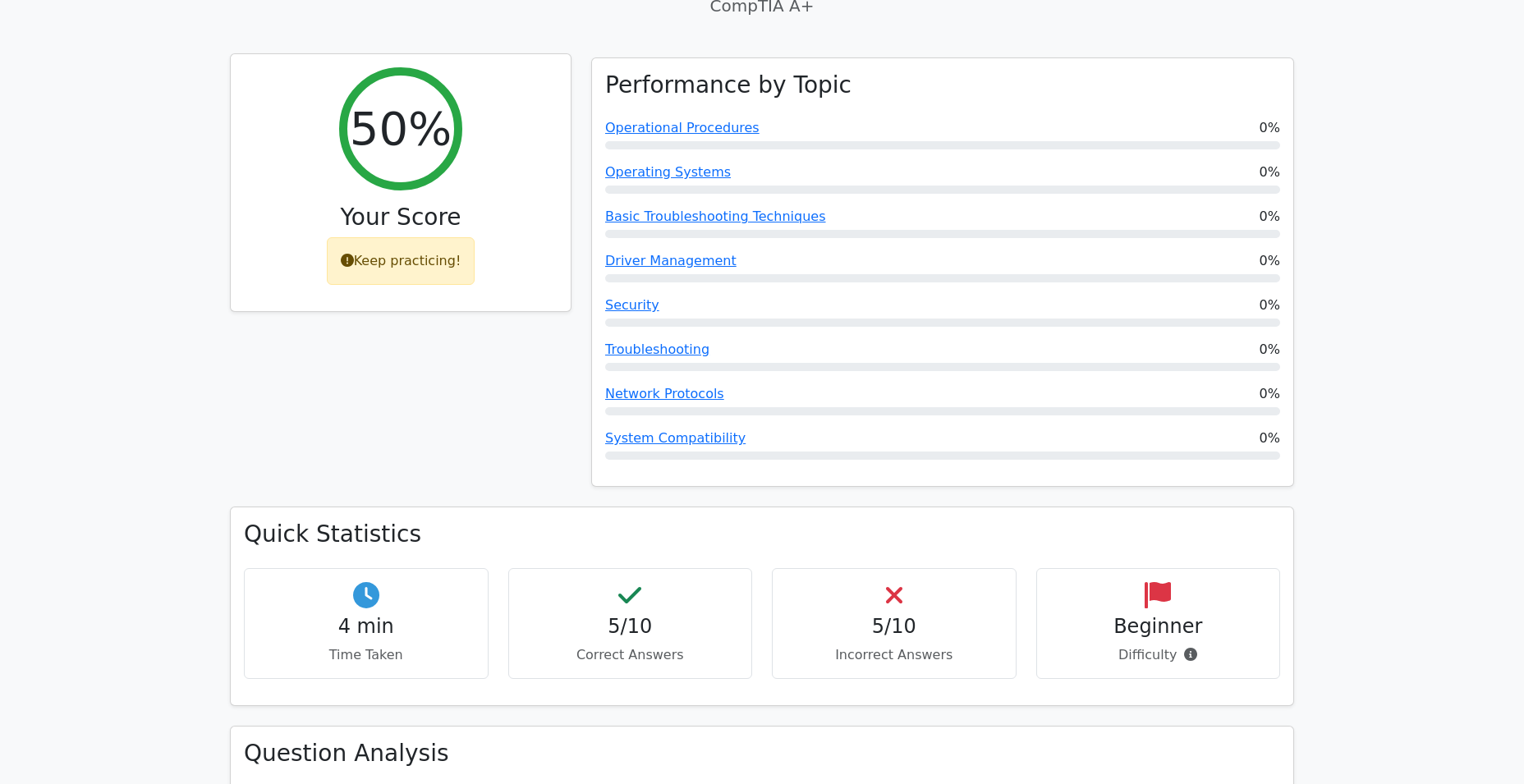
click at [353, 254] on icon at bounding box center [347, 260] width 13 height 13
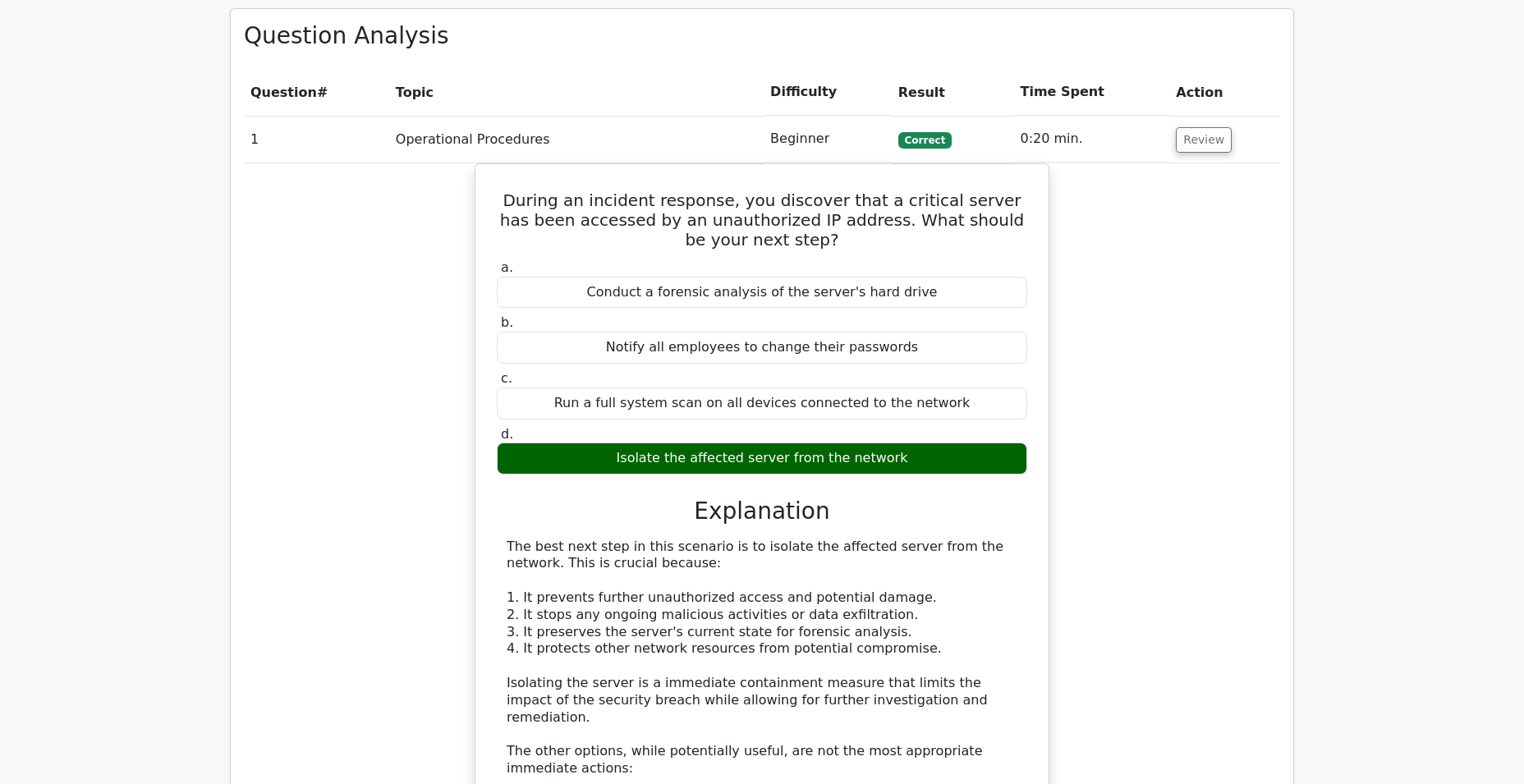
scroll to position [1315, 0]
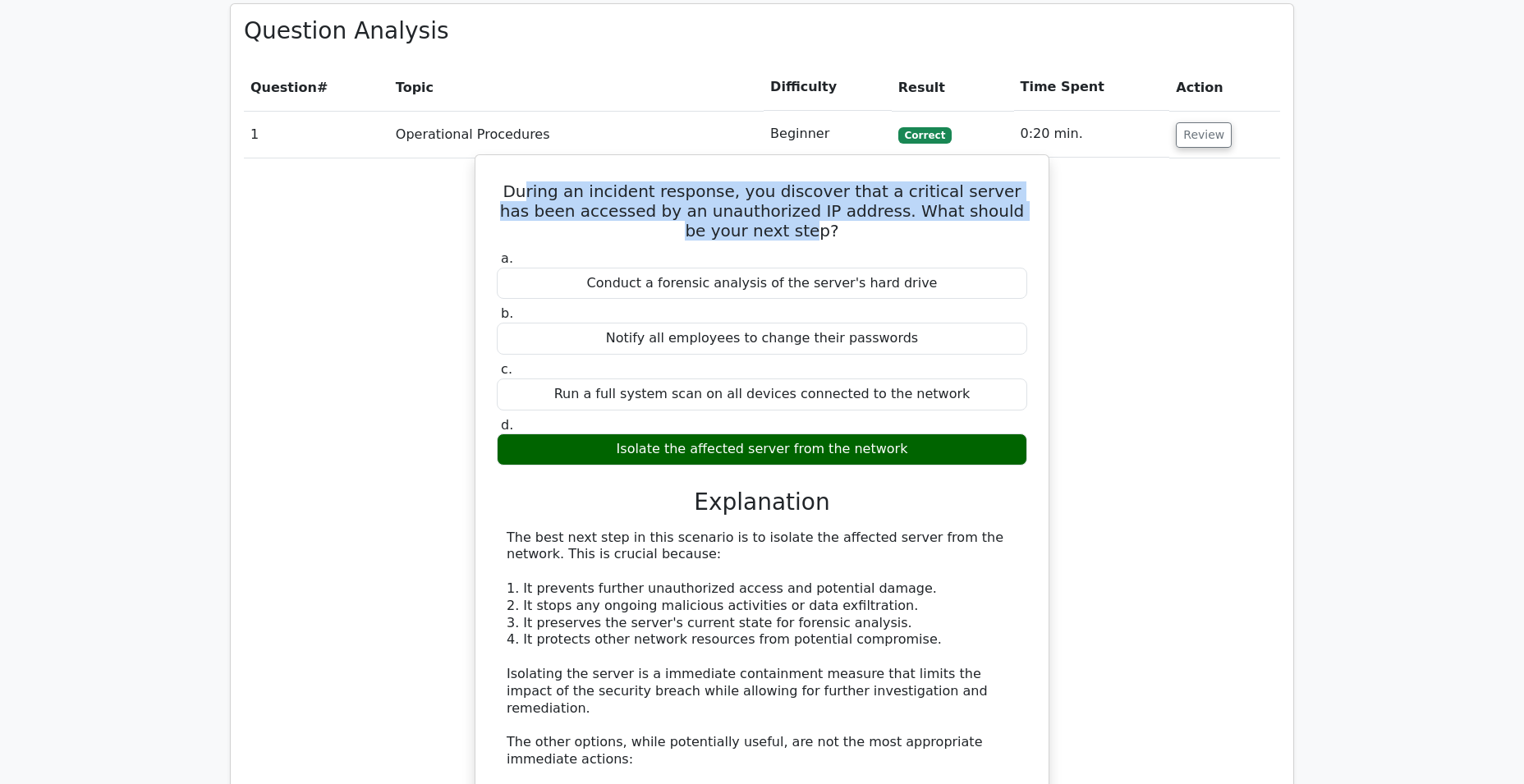
drag, startPoint x: 552, startPoint y: 135, endPoint x: 785, endPoint y: 165, distance: 234.9
click at [785, 181] on h5 "During an incident response, you discover that a critical server has been acces…" at bounding box center [762, 211] width 534 height 59
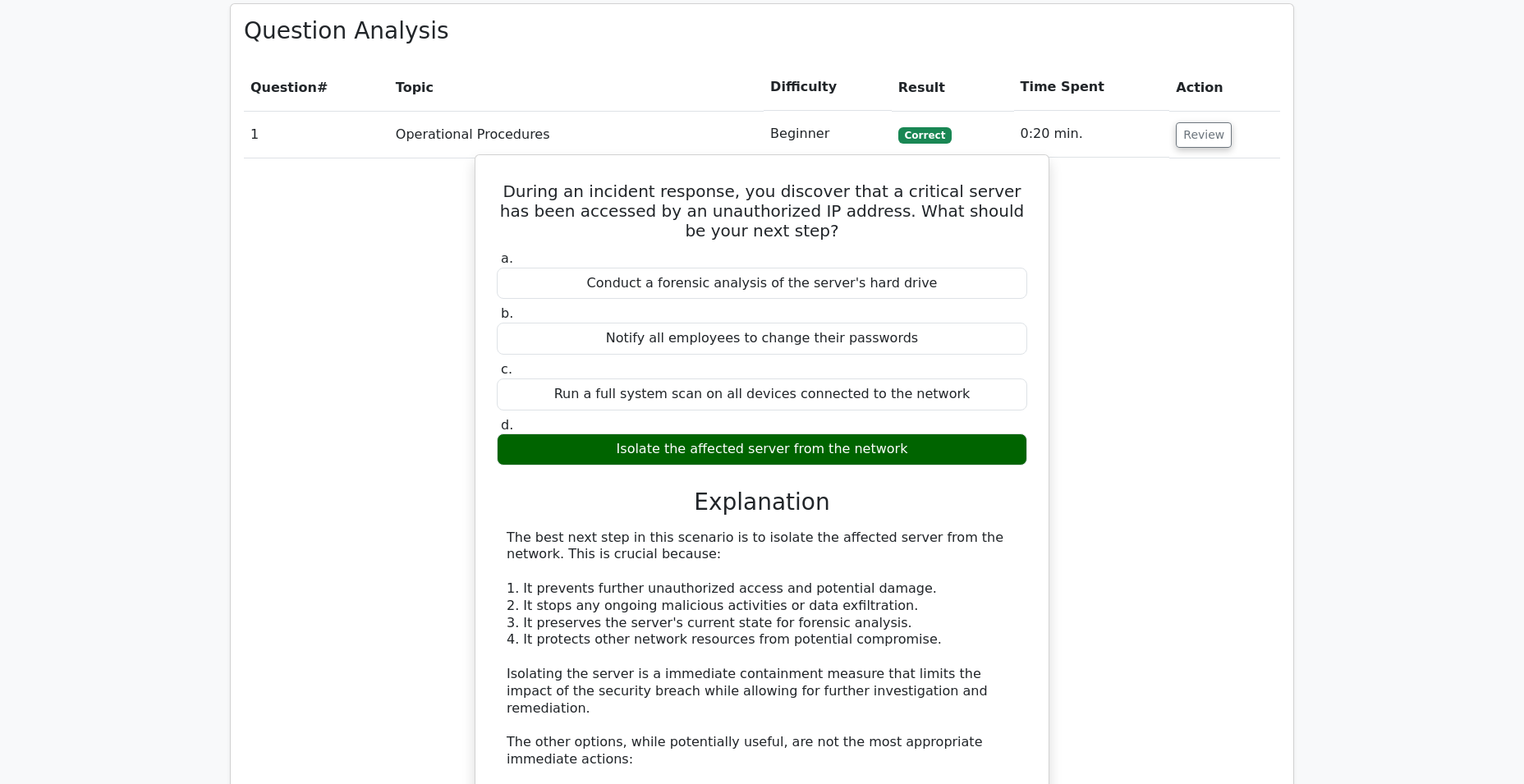
click at [807, 181] on h5 "During an incident response, you discover that a critical server has been acces…" at bounding box center [762, 211] width 534 height 59
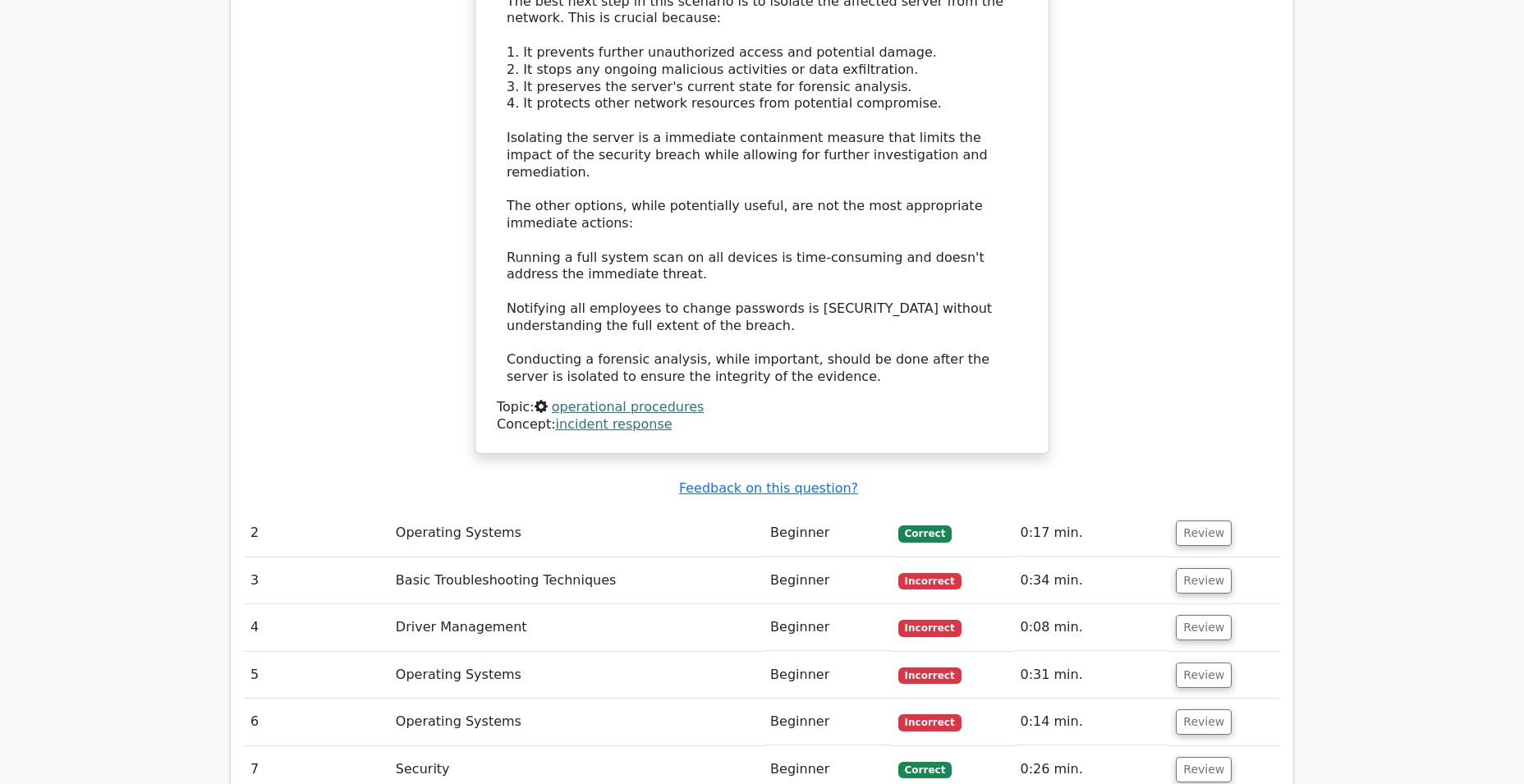
scroll to position [1877, 0]
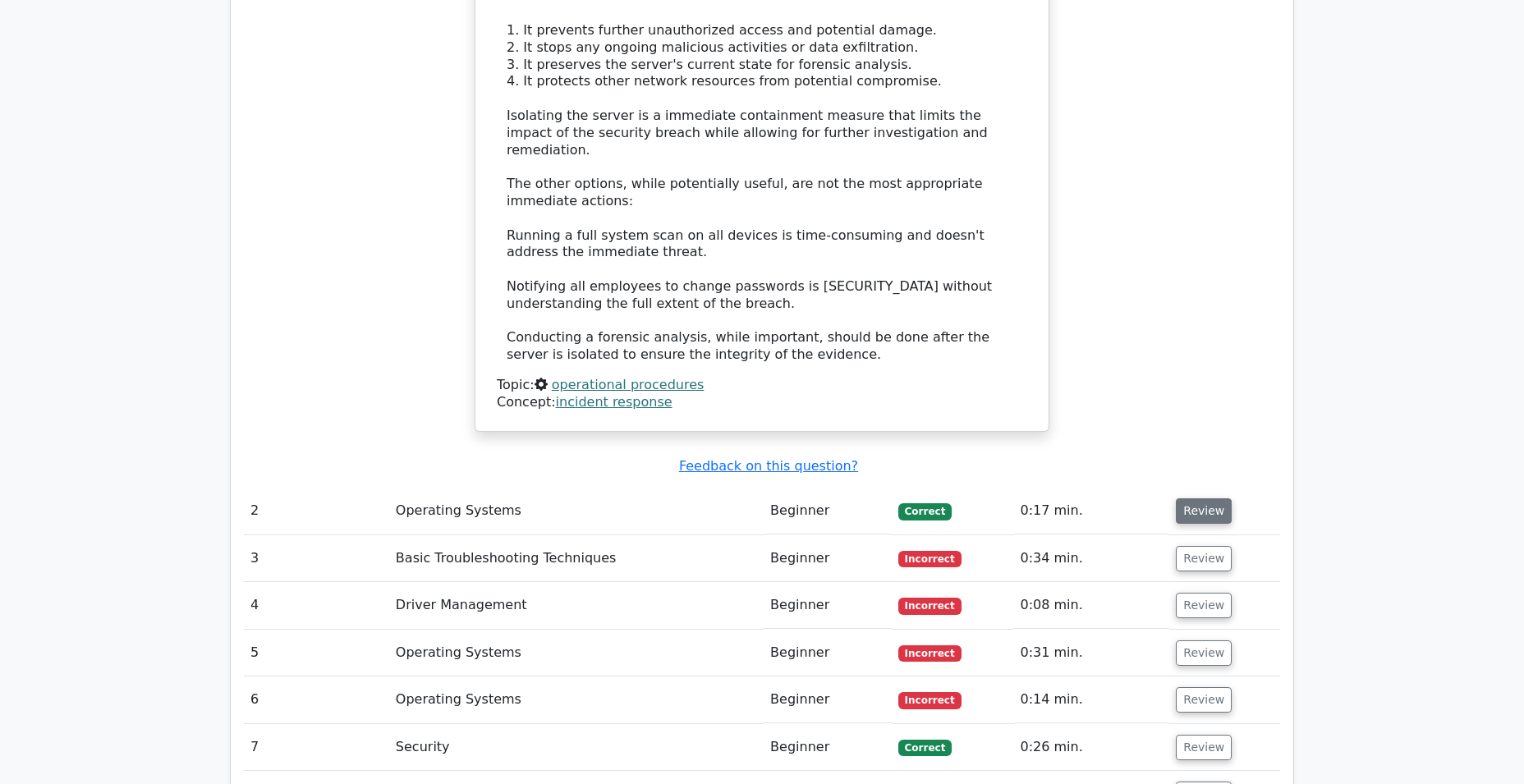
click at [1187, 498] on button "Review" at bounding box center [1204, 511] width 56 height 25
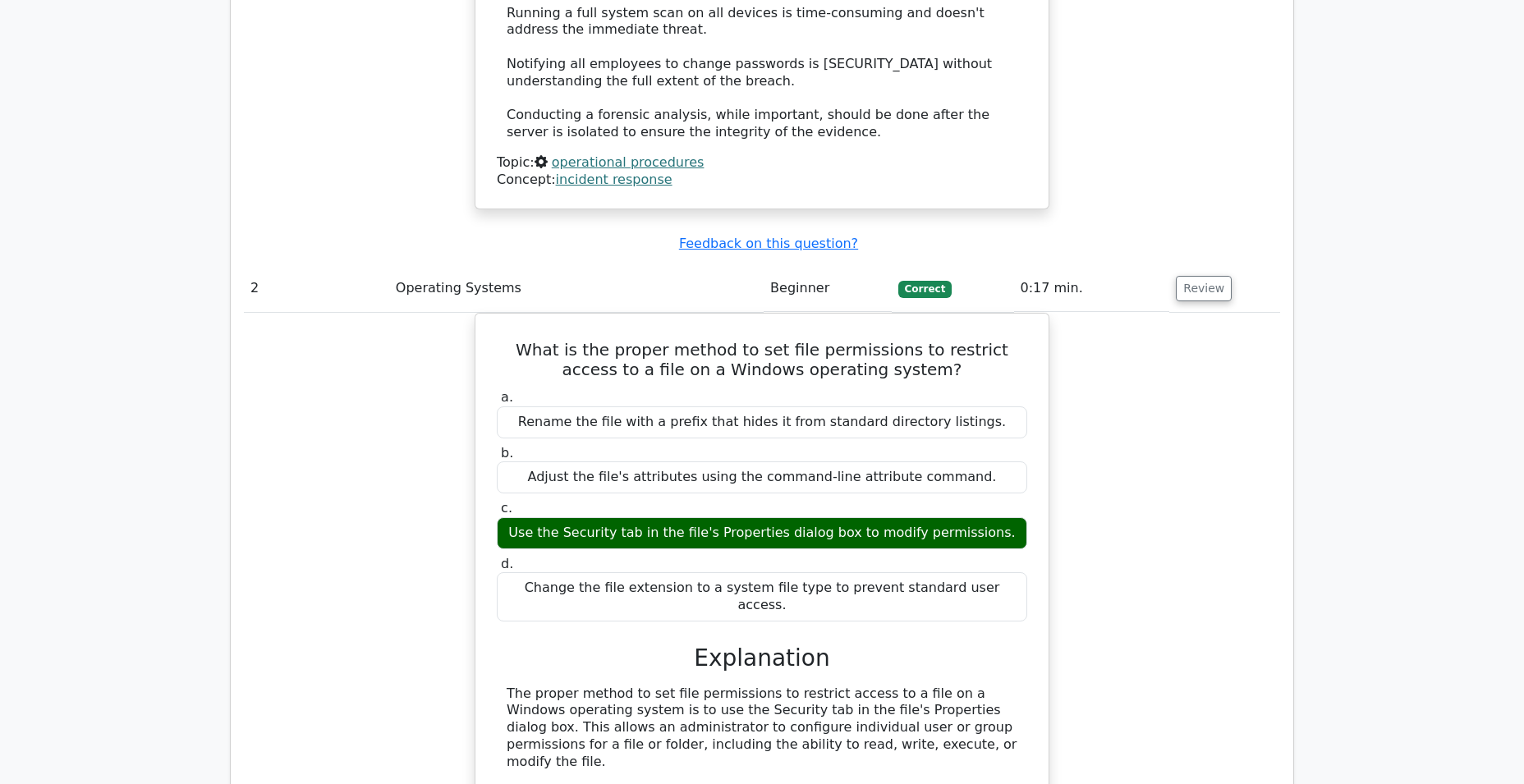
scroll to position [2059, 0]
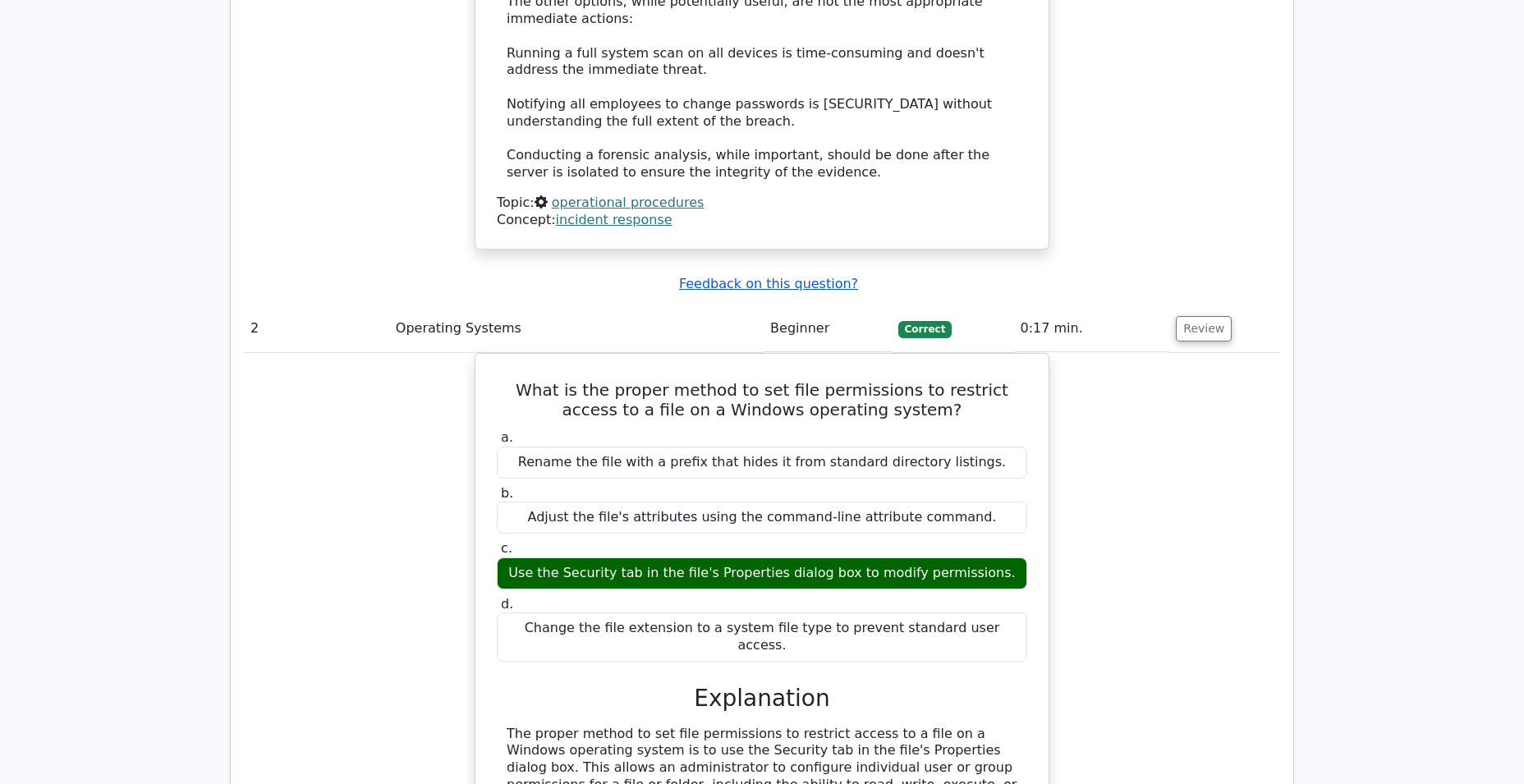
click at [795, 276] on u "Feedback on this question?" at bounding box center [768, 283] width 179 height 15
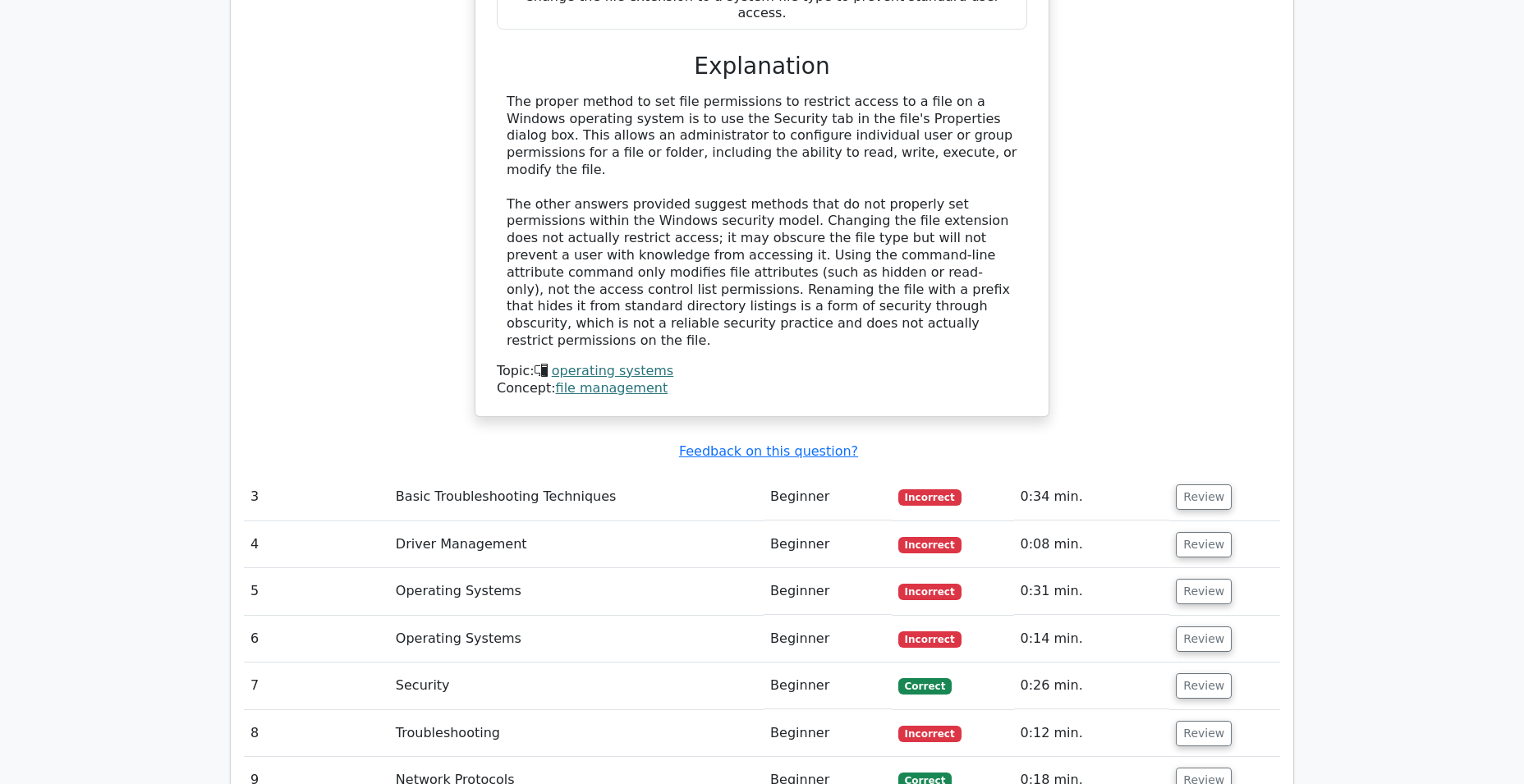
scroll to position [2836, 0]
click at [1204, 483] on button "Review" at bounding box center [1204, 496] width 56 height 25
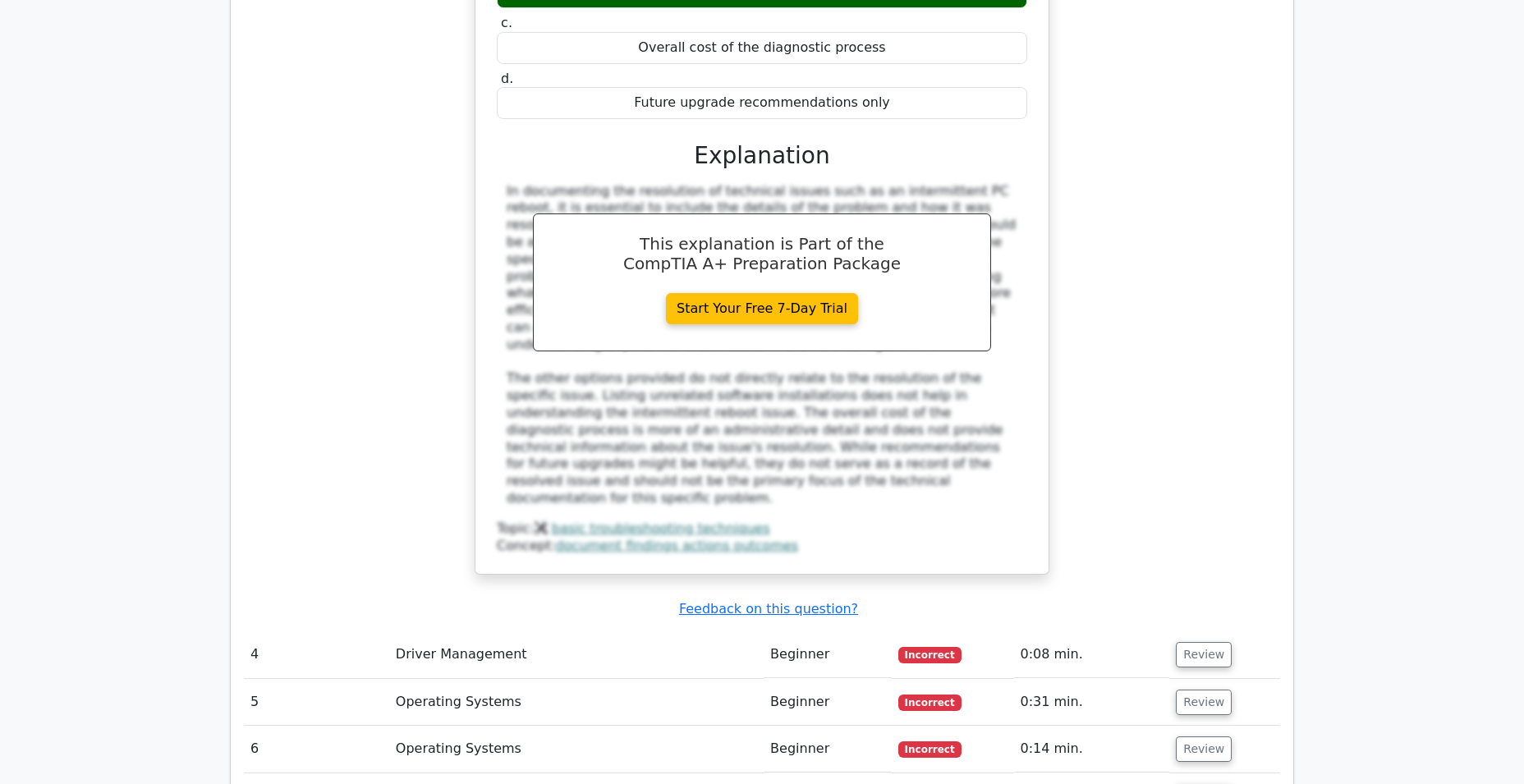
scroll to position [3549, 0]
click at [1188, 631] on td "Review" at bounding box center [1224, 653] width 110 height 46
click at [1193, 641] on button "Review" at bounding box center [1204, 653] width 56 height 25
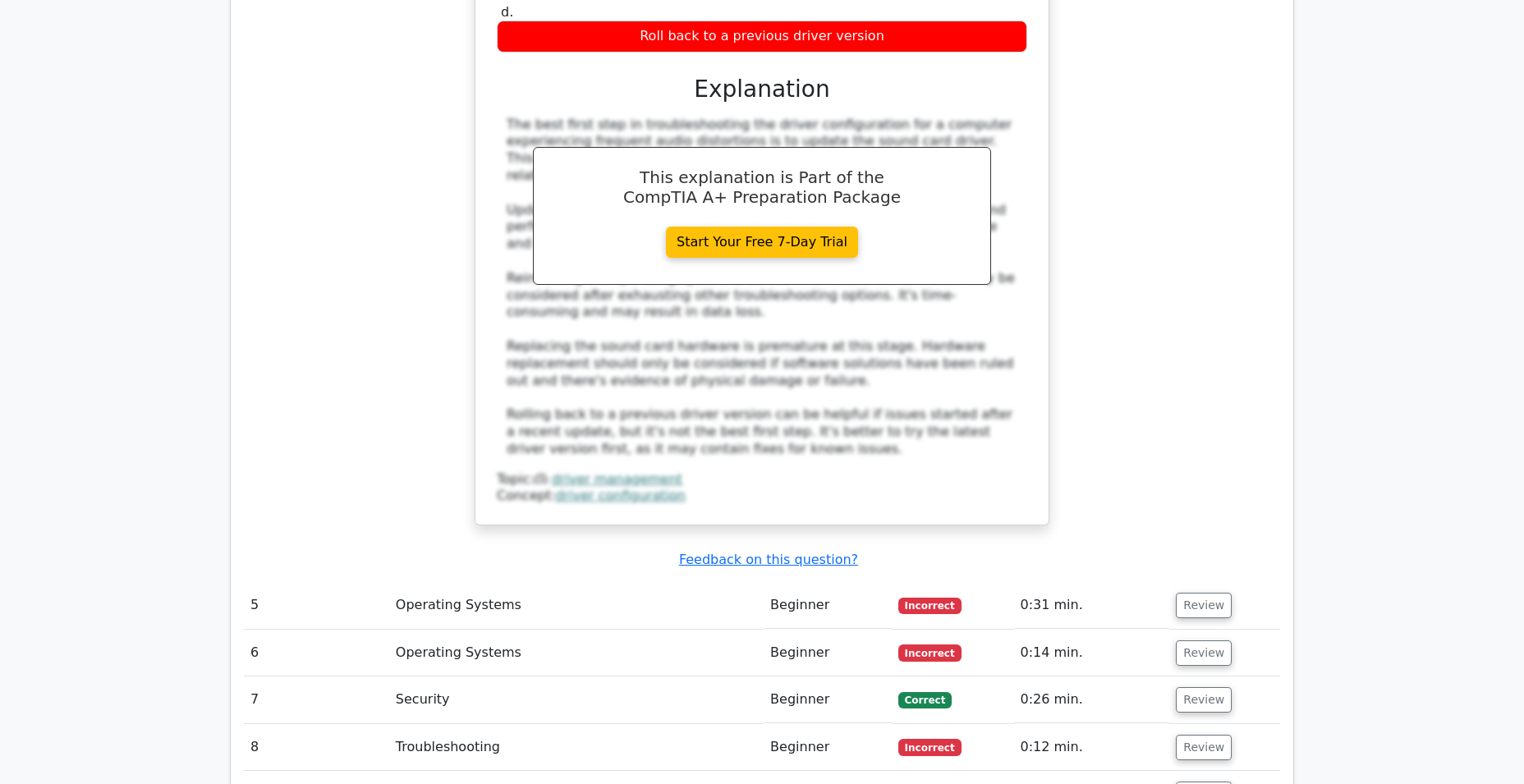
scroll to position [4533, 0]
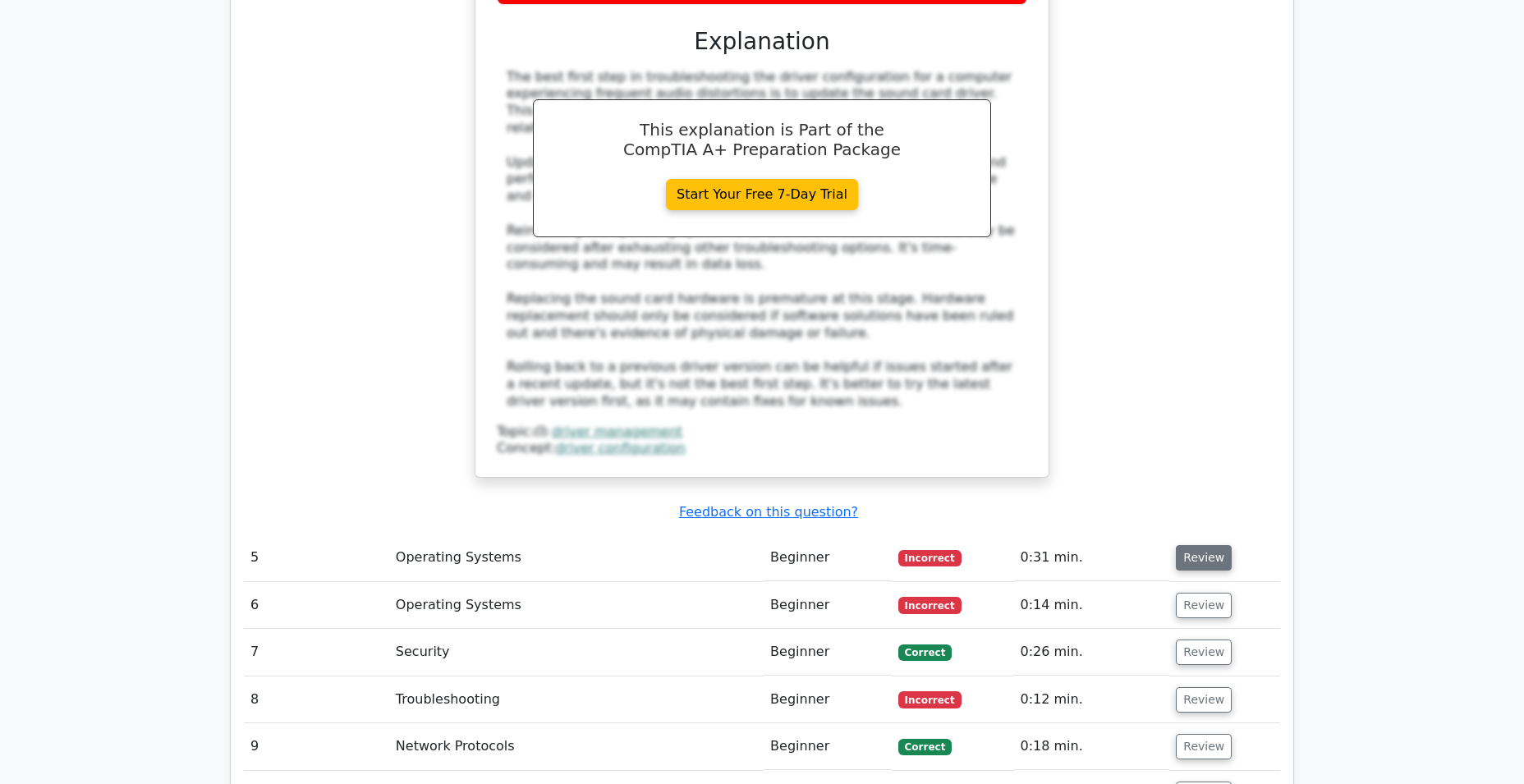
click at [1201, 545] on button "Review" at bounding box center [1204, 557] width 56 height 25
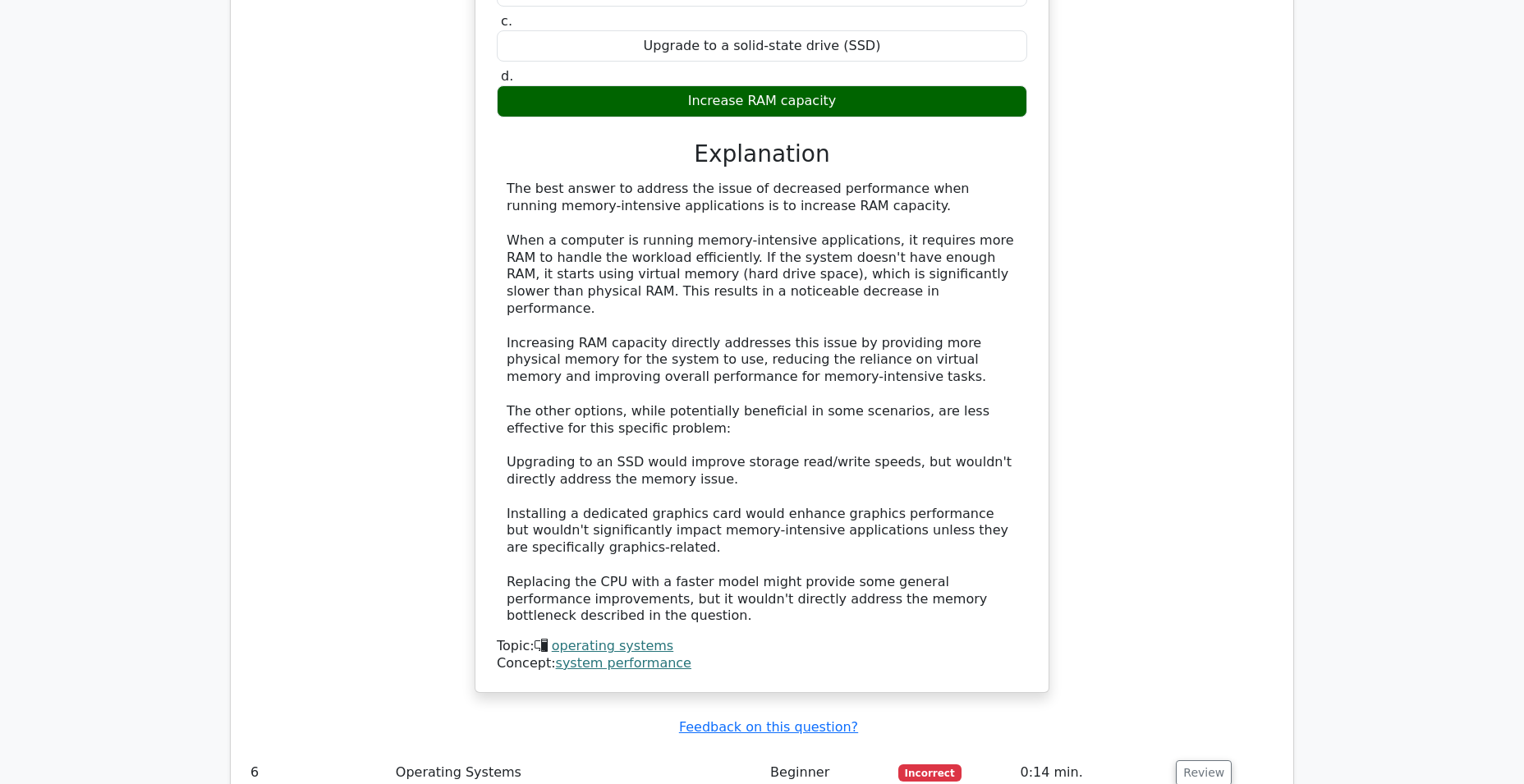
scroll to position [5338, 0]
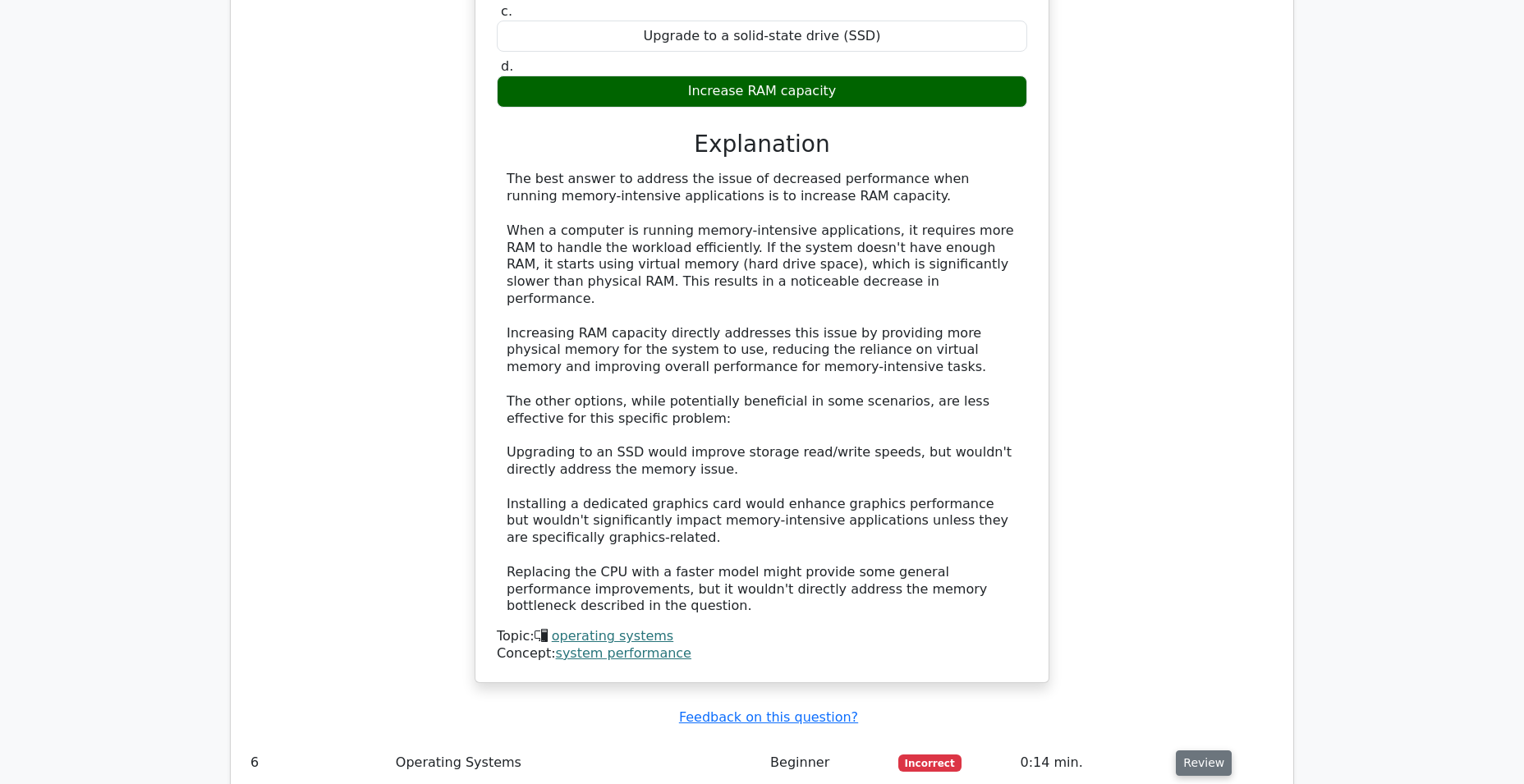
click at [1197, 750] on button "Review" at bounding box center [1204, 763] width 56 height 25
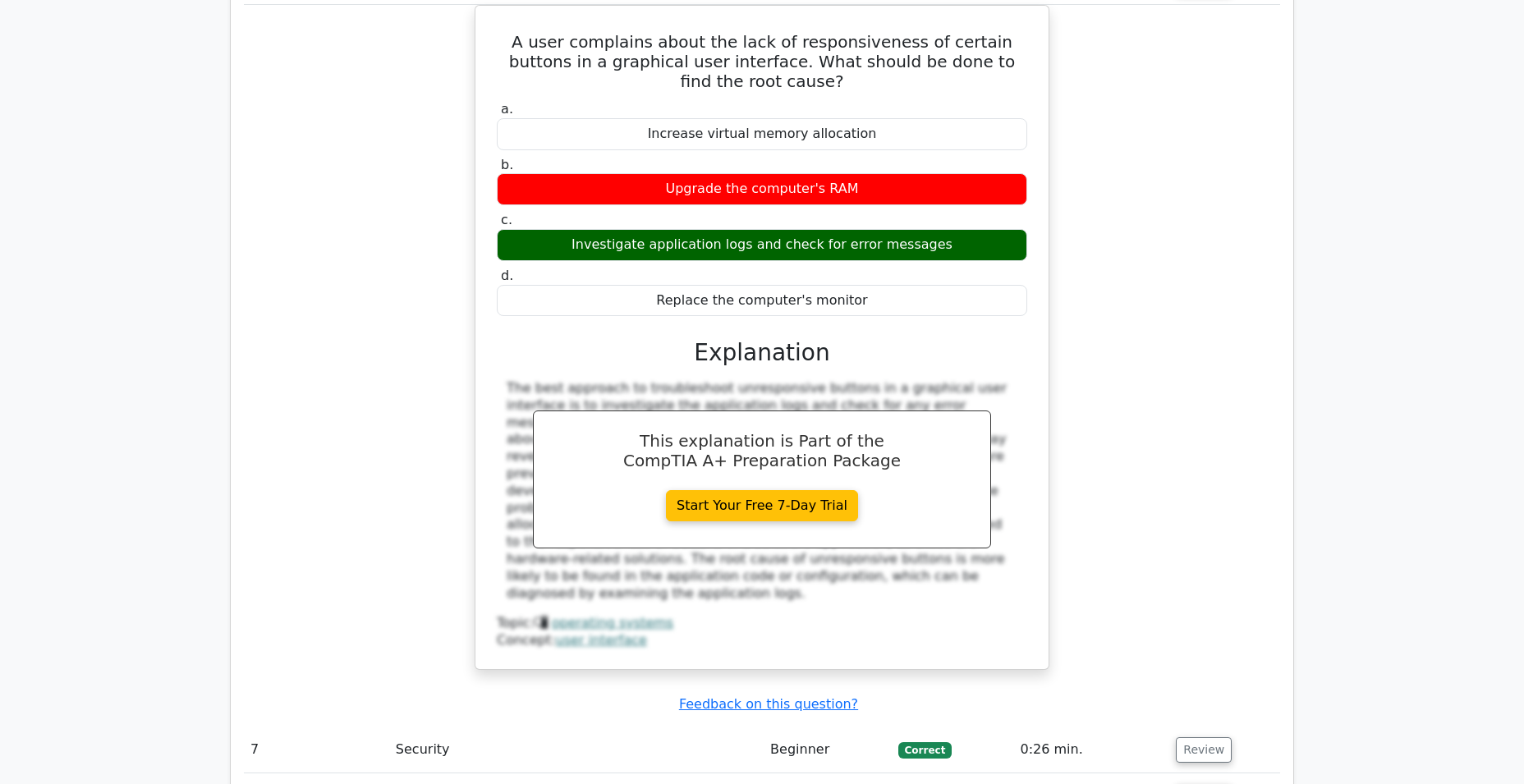
scroll to position [6120, 0]
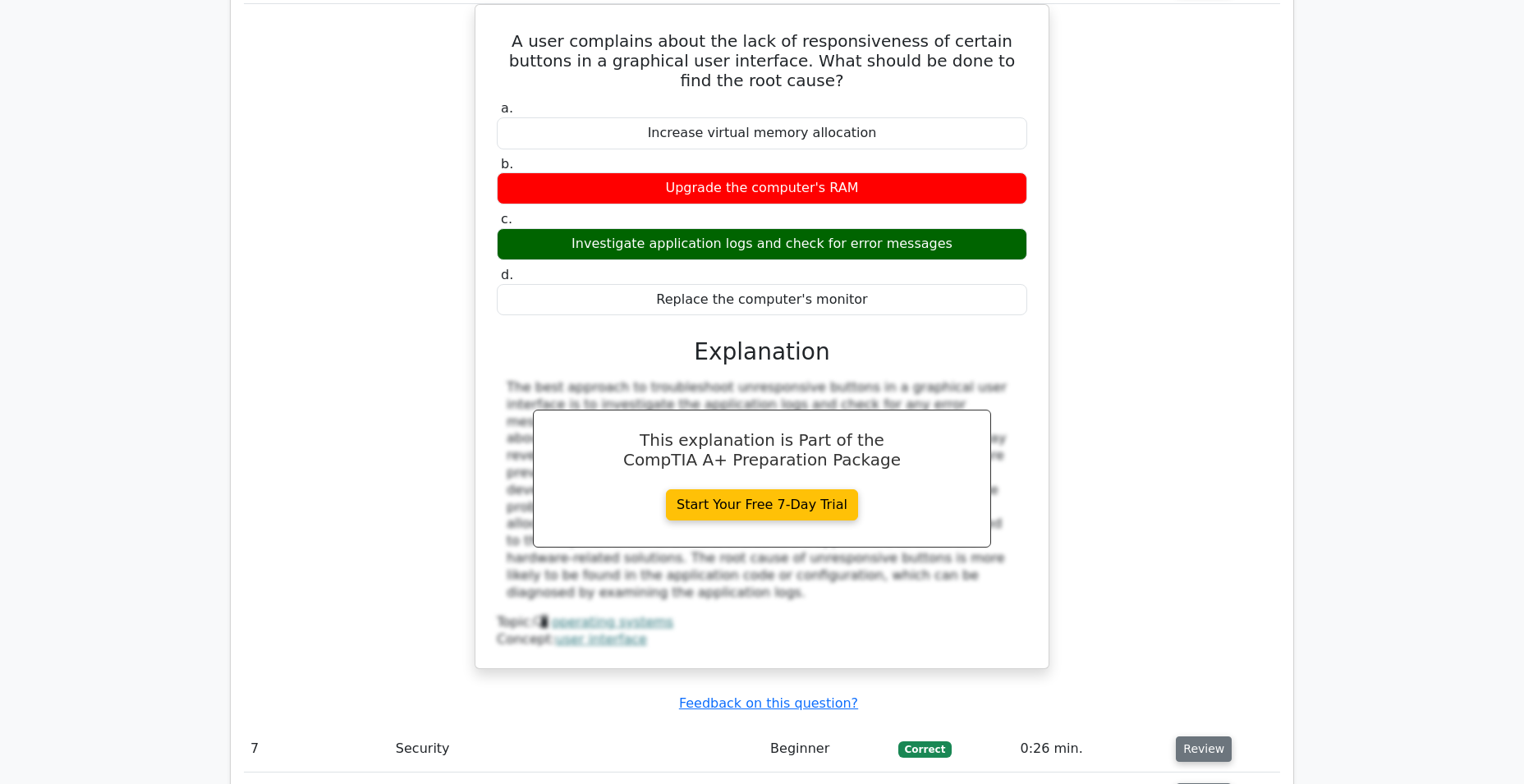
click at [1205, 736] on button "Review" at bounding box center [1204, 749] width 56 height 25
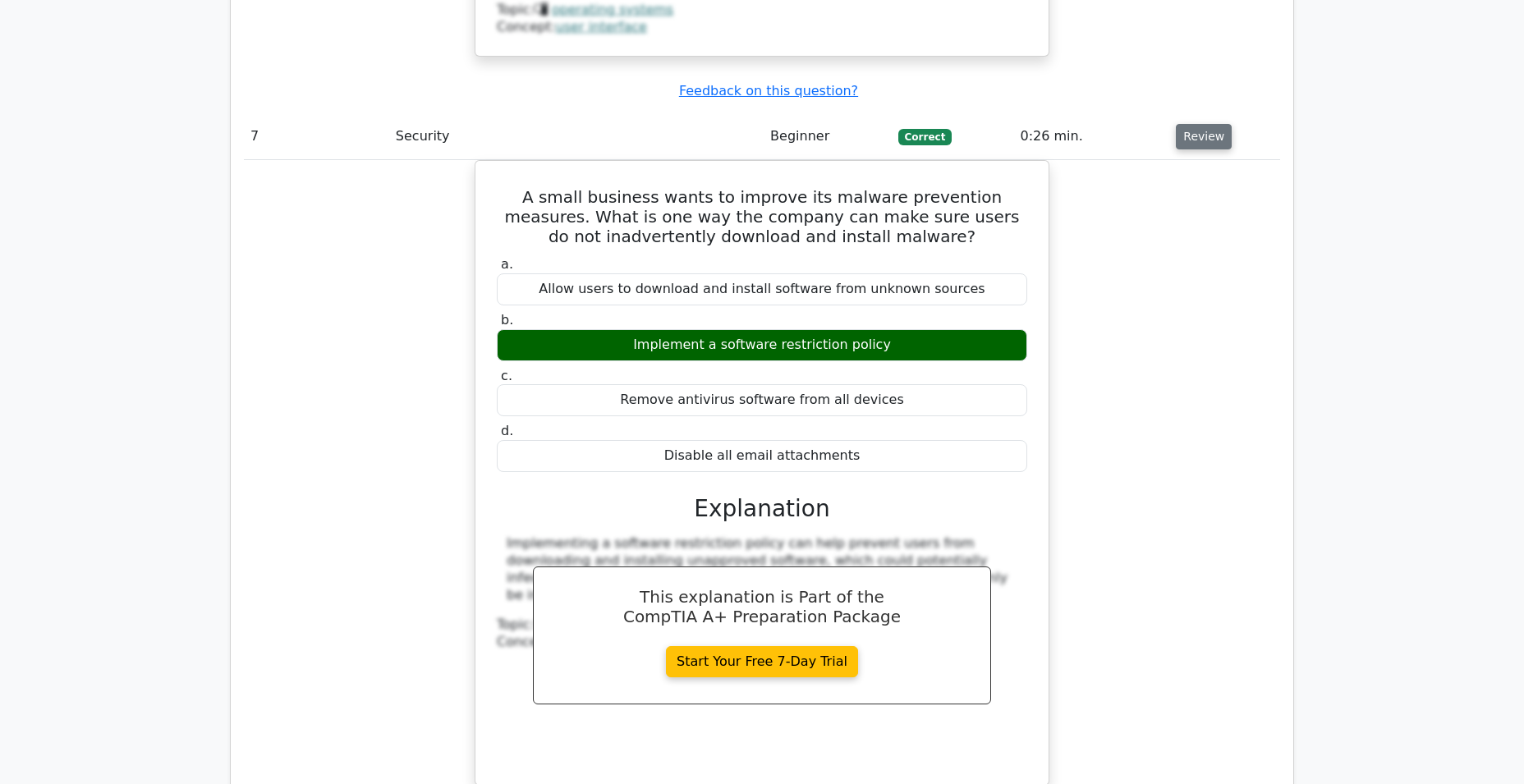
scroll to position [6737, 0]
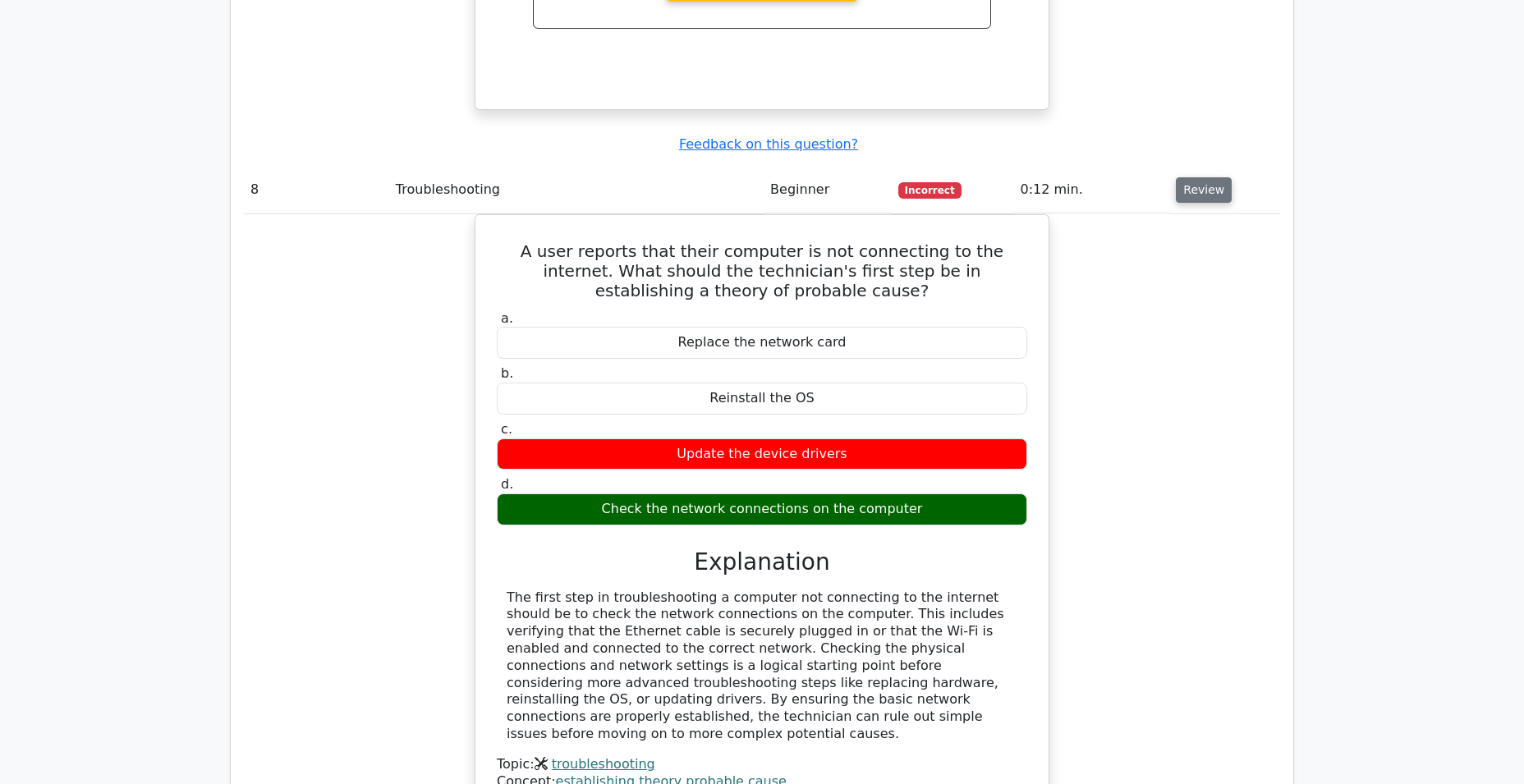
scroll to position [7408, 0]
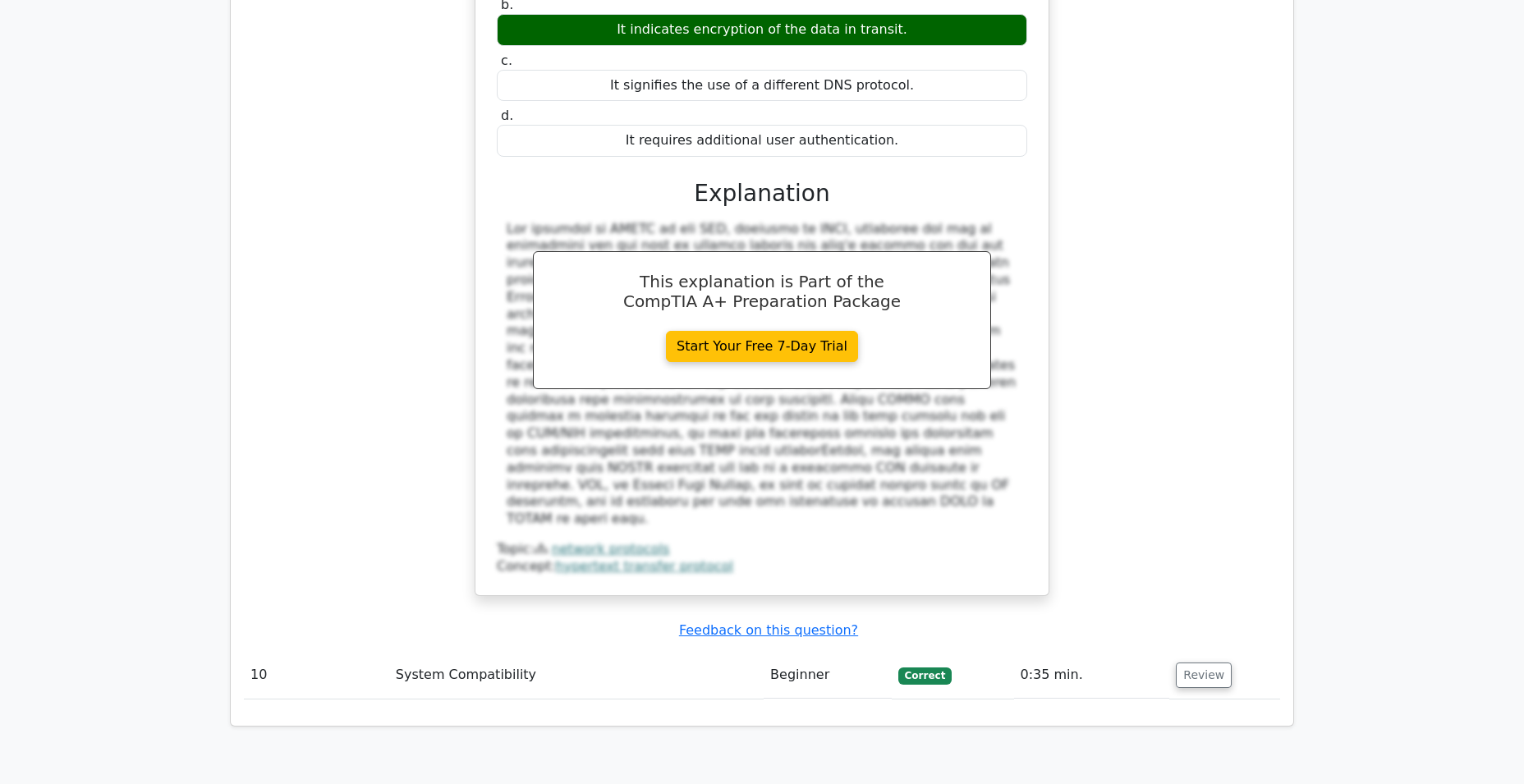
scroll to position [8475, 0]
click at [1206, 663] on button "Review" at bounding box center [1204, 676] width 56 height 25
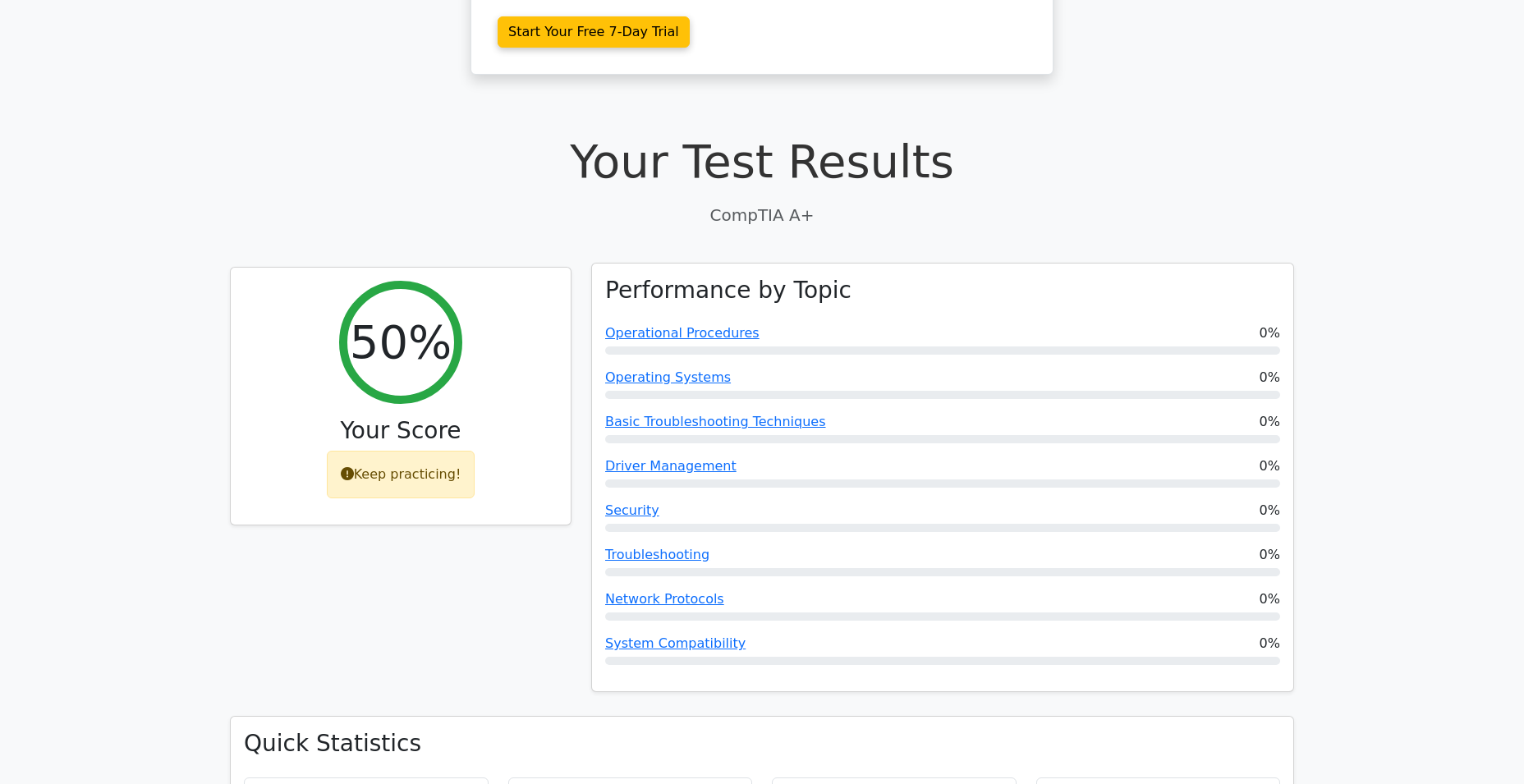
scroll to position [389, 0]
click at [670, 324] on link "Operational Procedures" at bounding box center [681, 331] width 154 height 15
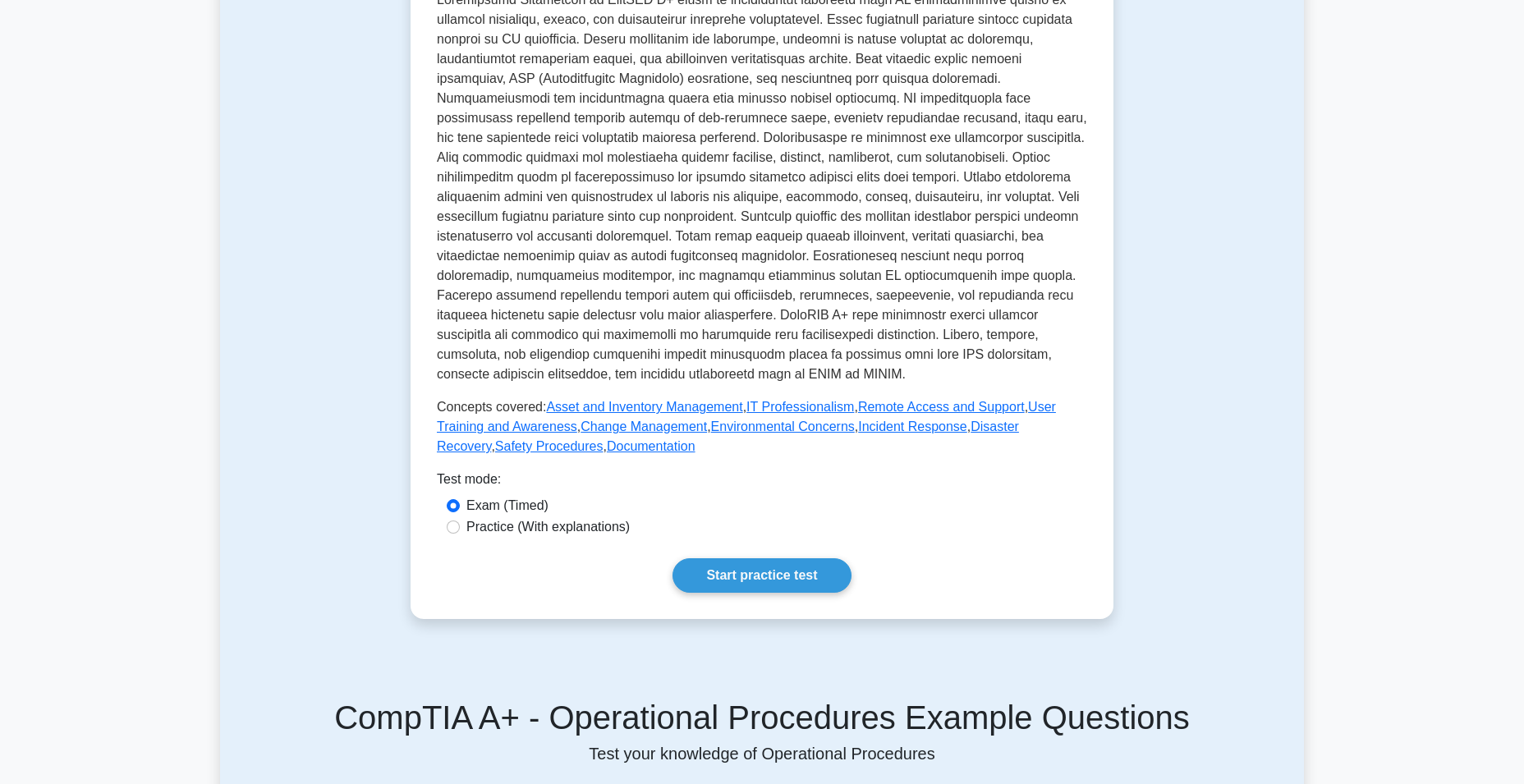
scroll to position [405, 0]
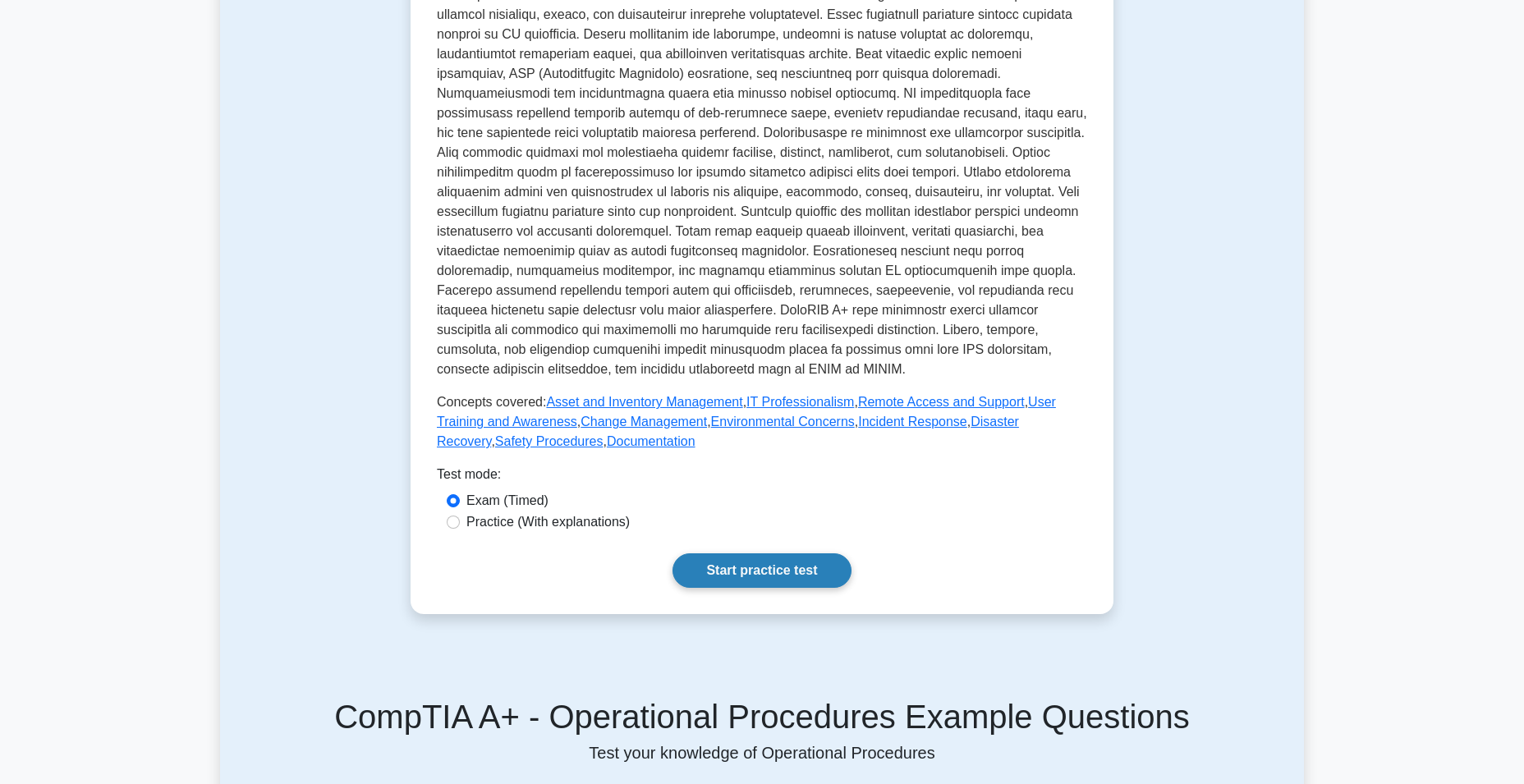
click at [739, 553] on link "Start practice test" at bounding box center [761, 570] width 178 height 35
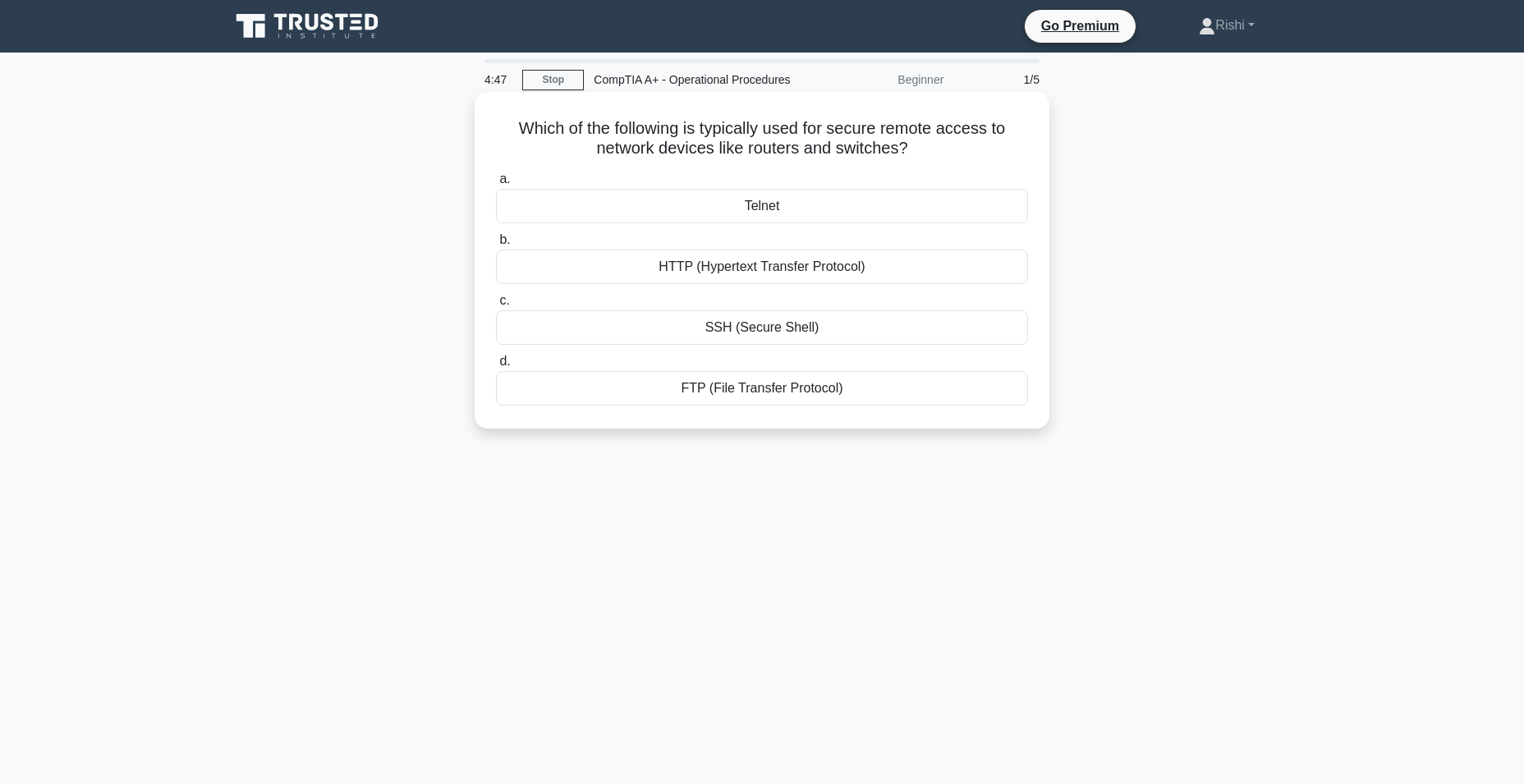
click at [778, 336] on div "SSH (Secure Shell)" at bounding box center [762, 327] width 532 height 35
click at [496, 306] on input "c. SSH (Secure Shell)" at bounding box center [496, 300] width 0 height 11
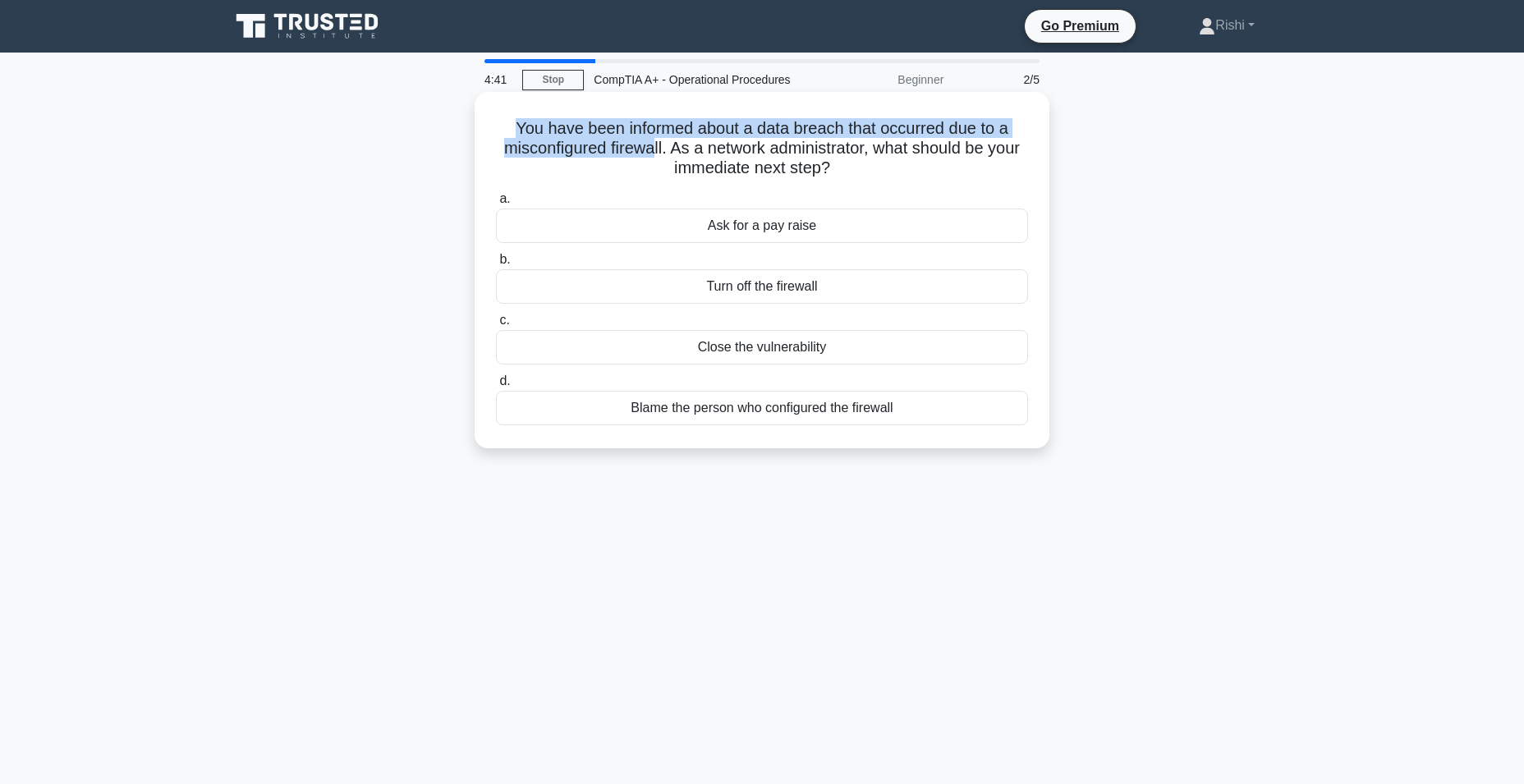
drag, startPoint x: 505, startPoint y: 128, endPoint x: 670, endPoint y: 151, distance: 166.6
click at [670, 151] on h5 "You have been informed about a data breach that occurred due to a misconfigured…" at bounding box center [762, 148] width 536 height 61
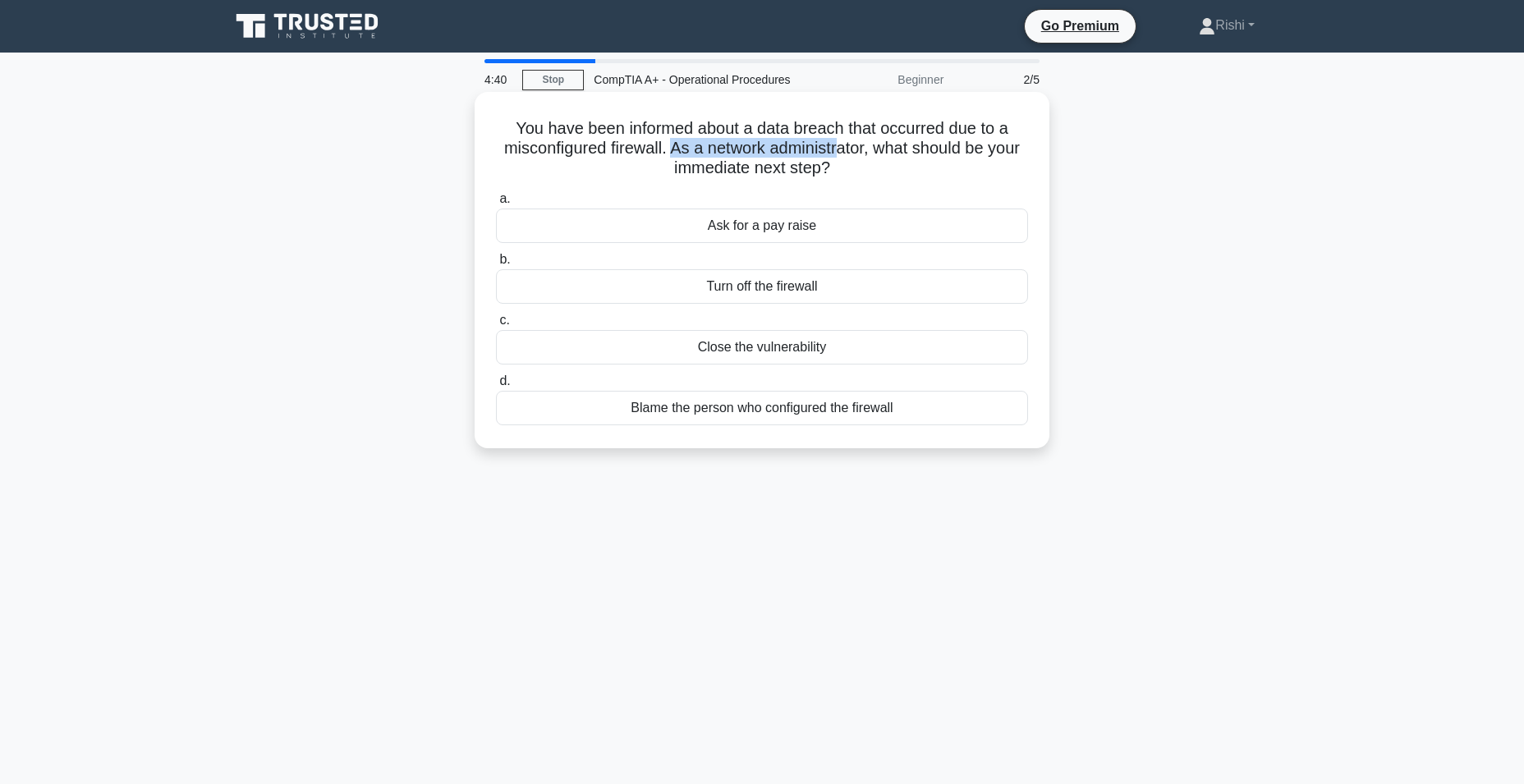
drag, startPoint x: 689, startPoint y: 148, endPoint x: 859, endPoint y: 153, distance: 170.1
click at [859, 153] on h5 "You have been informed about a data breach that occurred due to a misconfigured…" at bounding box center [762, 148] width 536 height 61
click at [911, 152] on h5 "You have been informed about a data breach that occurred due to a misconfigured…" at bounding box center [762, 148] width 536 height 61
click at [806, 357] on div "Close the vulnerability" at bounding box center [762, 346] width 532 height 35
click at [496, 325] on input "c. Close the vulnerability" at bounding box center [496, 320] width 0 height 11
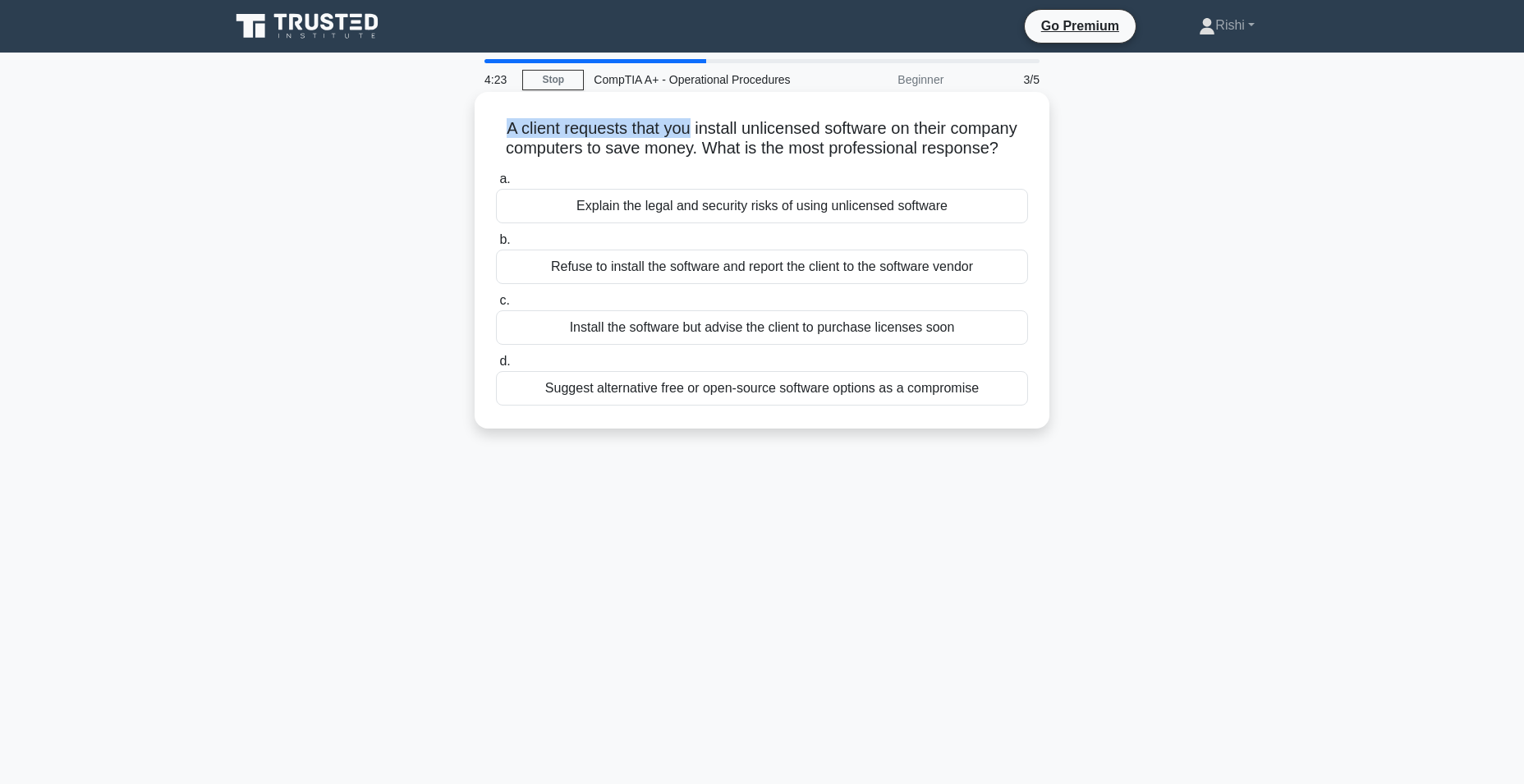
drag, startPoint x: 501, startPoint y: 121, endPoint x: 689, endPoint y: 138, distance: 188.8
click at [689, 138] on h5 "A client requests that you install unlicensed software on their company compute…" at bounding box center [762, 138] width 536 height 41
drag, startPoint x: 718, startPoint y: 159, endPoint x: 862, endPoint y: 148, distance: 144.4
click at [862, 148] on h5 "A client requests that you install unlicensed software on their company compute…" at bounding box center [762, 138] width 536 height 41
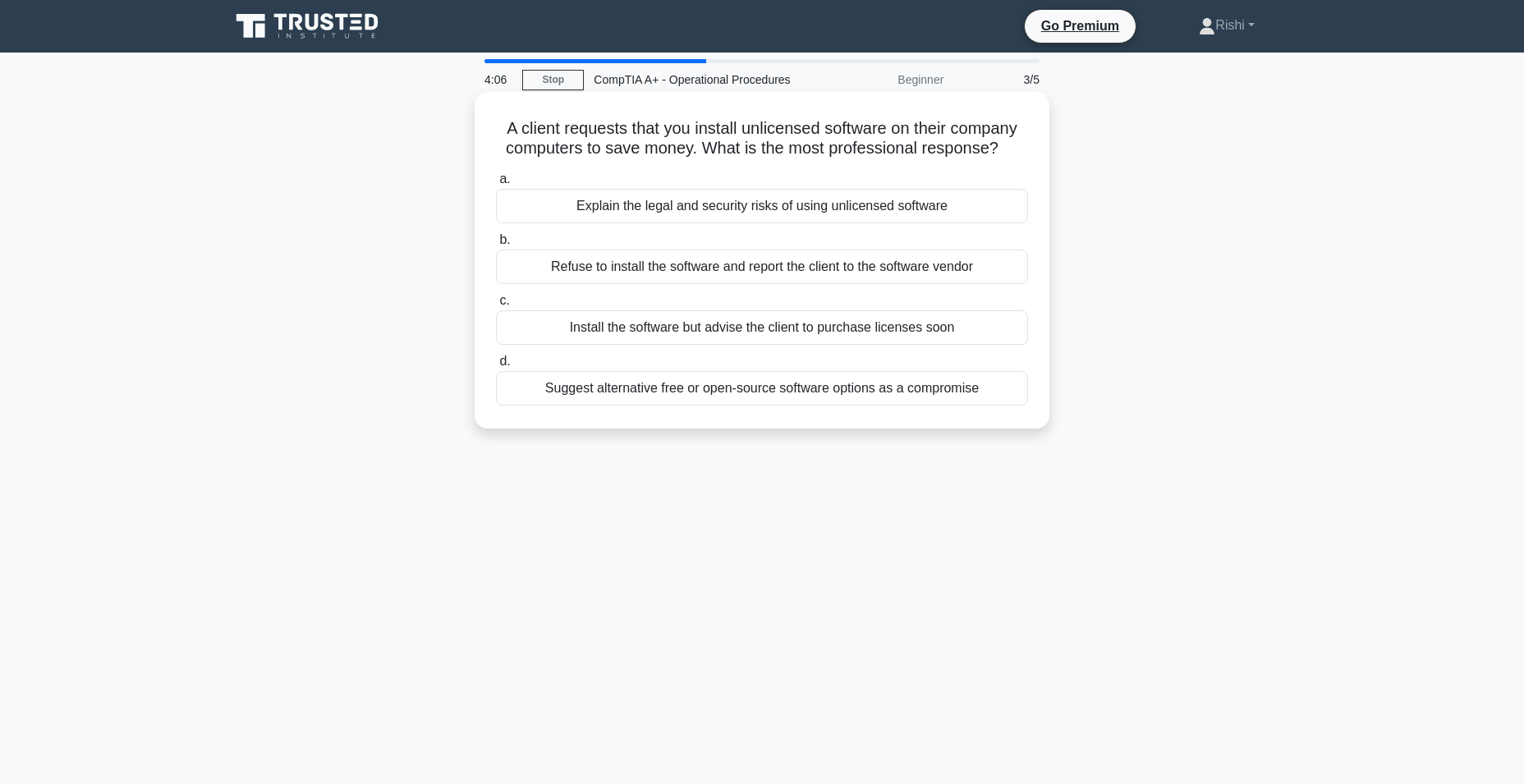
click at [817, 395] on div "Suggest alternative free or open-source software options as a compromise" at bounding box center [762, 388] width 532 height 35
click at [496, 367] on input "d. Suggest alternative free or open-source software options as a compromise" at bounding box center [496, 361] width 0 height 11
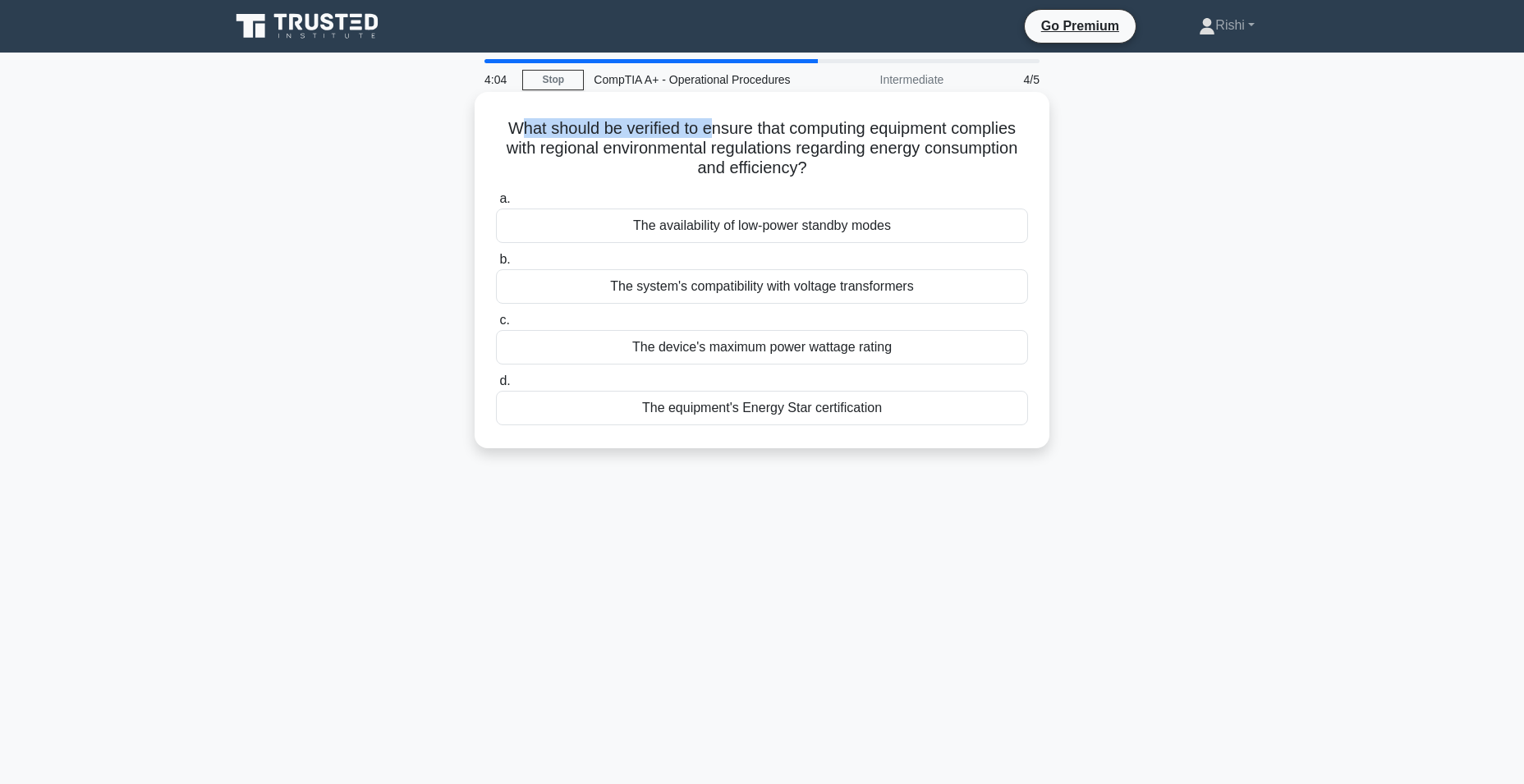
drag, startPoint x: 509, startPoint y: 129, endPoint x: 704, endPoint y: 105, distance: 196.5
click at [704, 105] on div "What should be verified to ensure that computing equipment complies with region…" at bounding box center [762, 270] width 562 height 343
click at [631, 110] on div "What should be verified to ensure that computing equipment complies with region…" at bounding box center [762, 270] width 562 height 343
drag, startPoint x: 494, startPoint y: 126, endPoint x: 746, endPoint y: 156, distance: 253.8
click at [746, 156] on h5 "What should be verified to ensure that computing equipment complies with region…" at bounding box center [762, 148] width 536 height 61
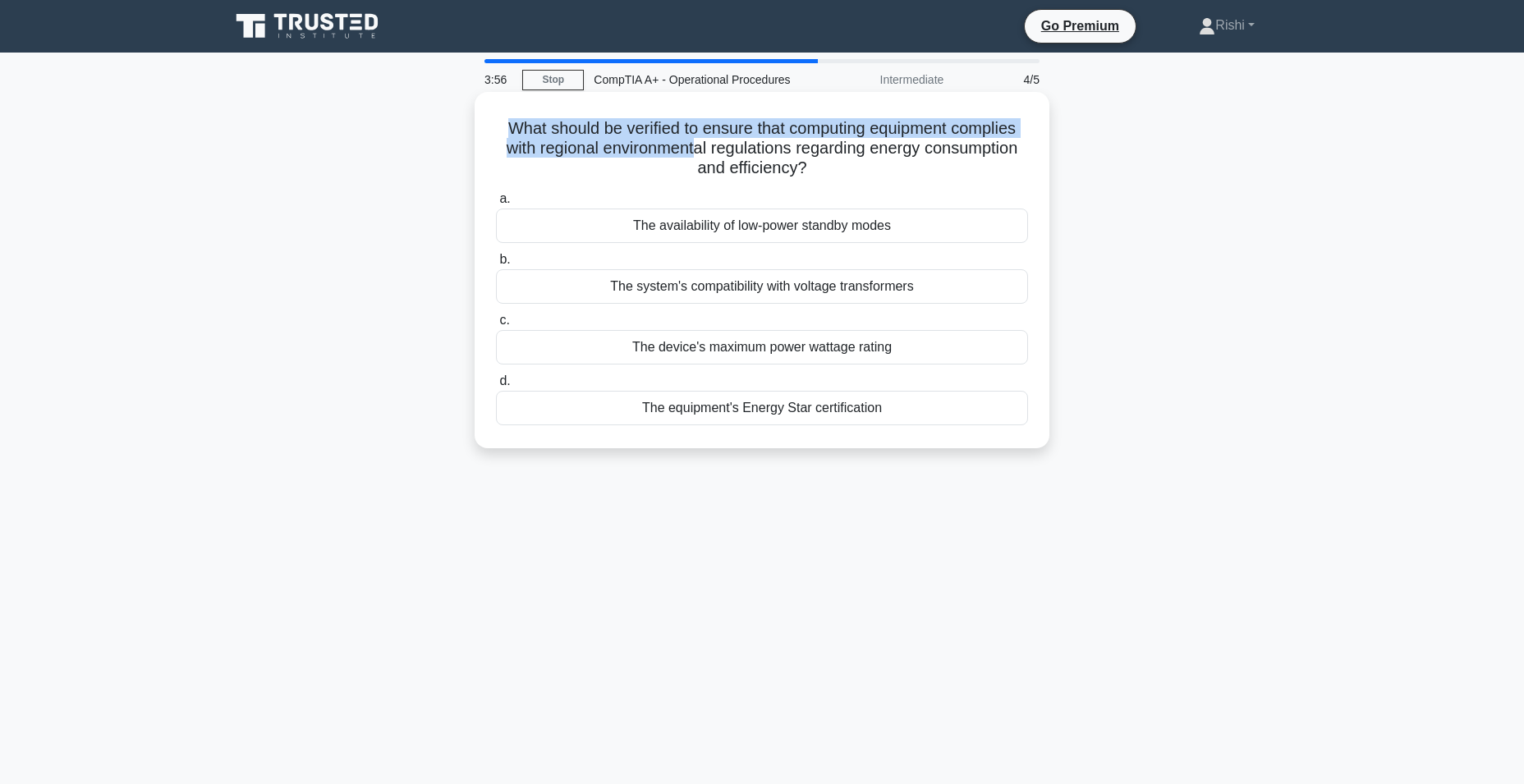
click at [585, 142] on h5 "What should be verified to ensure that computing equipment complies with region…" at bounding box center [762, 148] width 536 height 61
drag, startPoint x: 478, startPoint y: 124, endPoint x: 829, endPoint y: 158, distance: 352.6
click at [829, 159] on div "What should be verified to ensure that computing equipment complies with region…" at bounding box center [762, 270] width 574 height 356
click at [854, 133] on h5 "What should be verified to ensure that computing equipment complies with region…" at bounding box center [762, 148] width 536 height 61
click at [738, 160] on h5 "What should be verified to ensure that computing equipment complies with region…" at bounding box center [762, 148] width 536 height 61
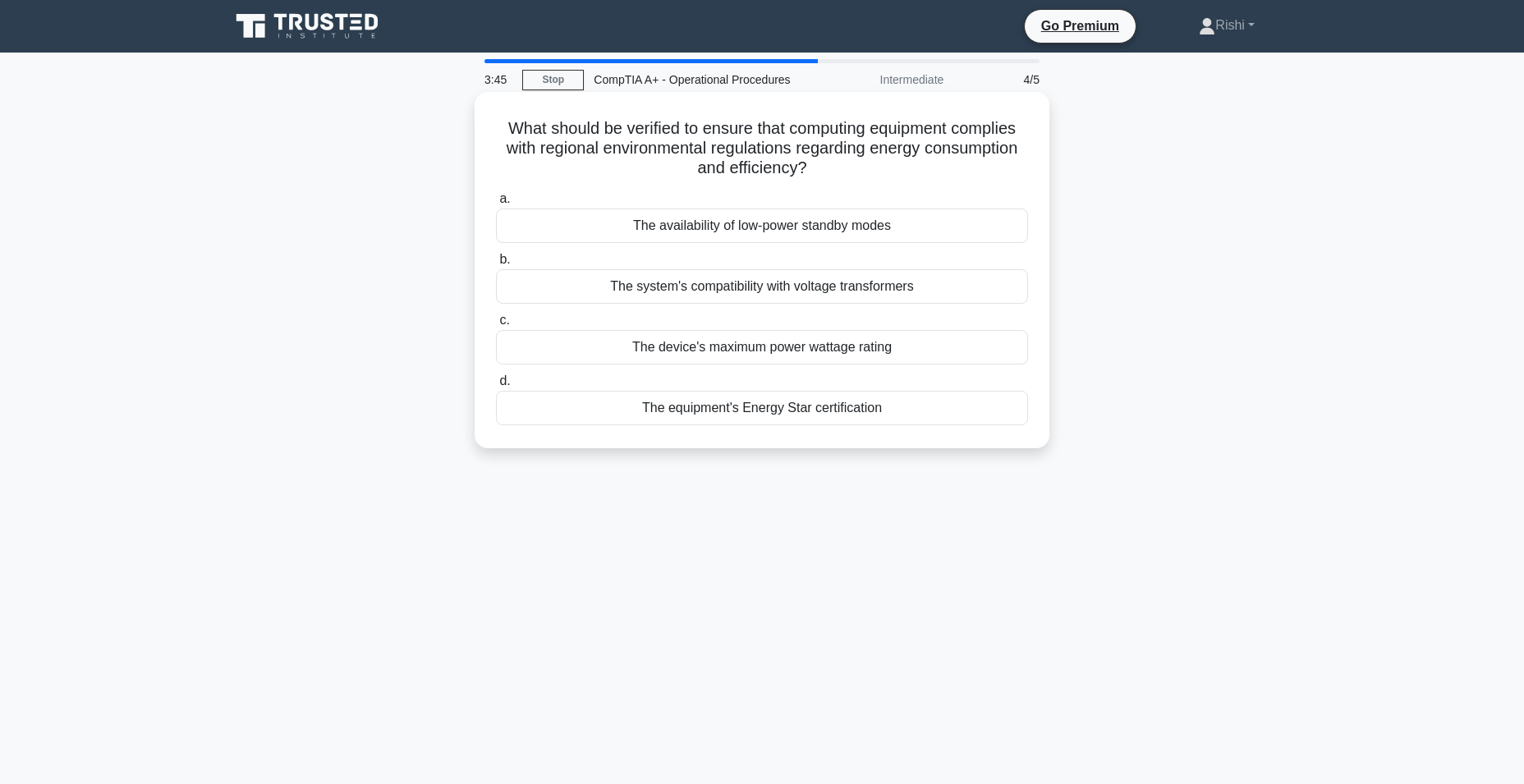
click at [710, 160] on h5 "What should be verified to ensure that computing equipment complies with region…" at bounding box center [762, 148] width 536 height 61
click at [921, 420] on div "The equipment's Energy Star certification" at bounding box center [762, 407] width 532 height 35
click at [496, 386] on input "d. The equipment's Energy Star certification" at bounding box center [496, 381] width 0 height 11
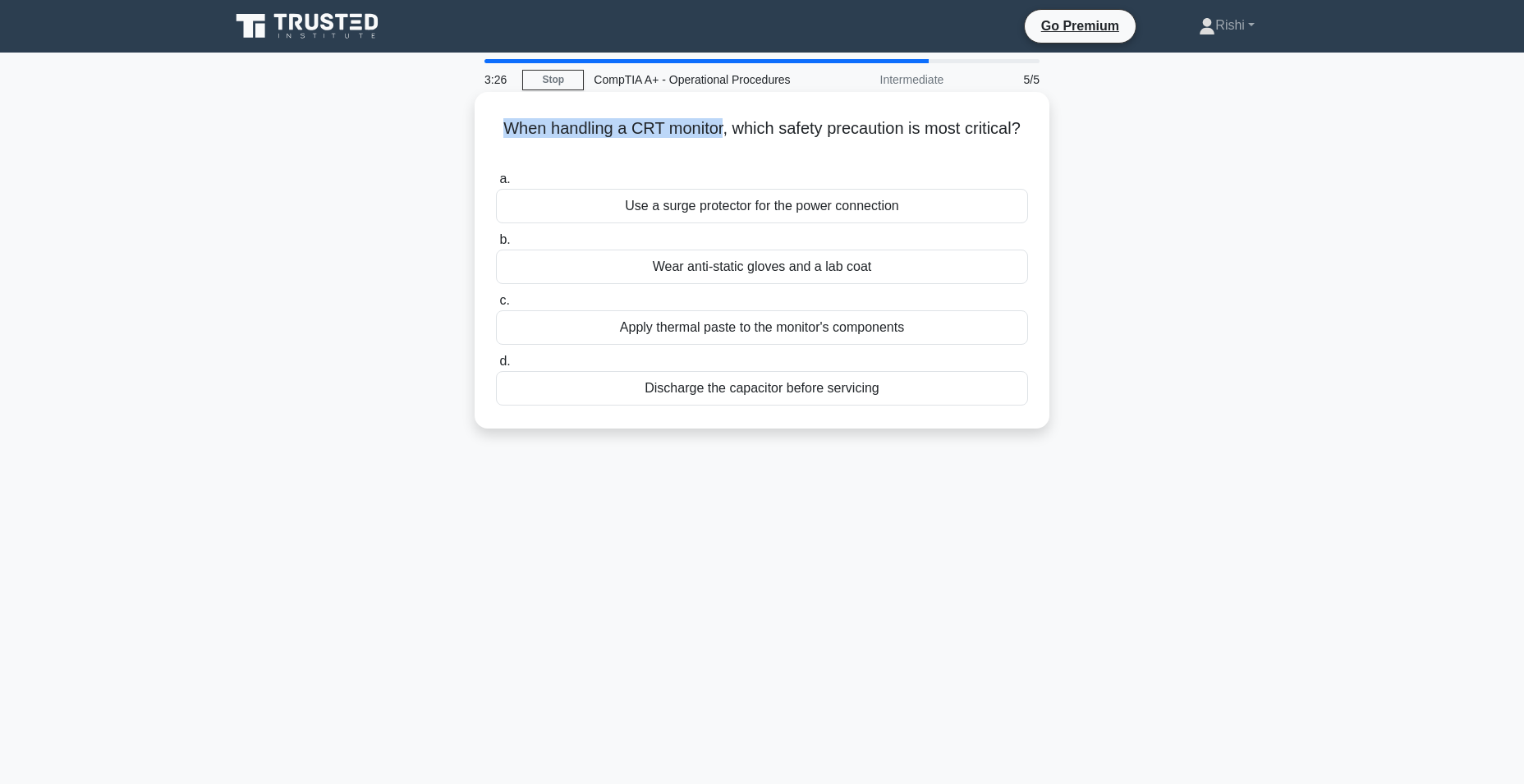
drag, startPoint x: 494, startPoint y: 122, endPoint x: 724, endPoint y: 118, distance: 230.0
click at [724, 118] on h5 "When handling a CRT monitor, which safety precaution is most critical? .spinner…" at bounding box center [762, 138] width 536 height 41
drag, startPoint x: 729, startPoint y: 130, endPoint x: 1034, endPoint y: 126, distance: 305.0
click at [1034, 126] on div "When handling a CRT monitor, which safety precaution is most critical? .spinner…" at bounding box center [762, 260] width 562 height 324
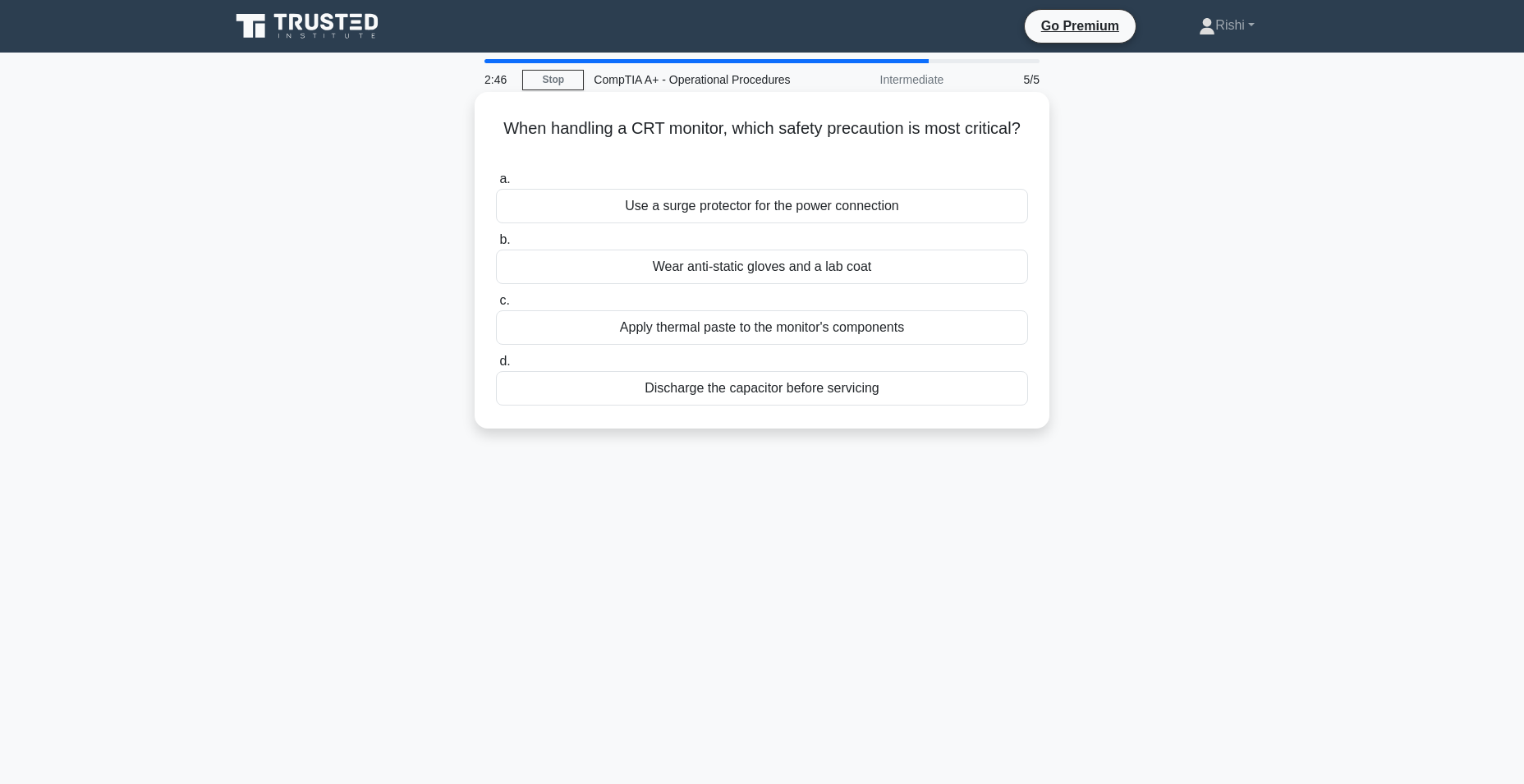
click at [718, 395] on div "Discharge the capacitor before servicing" at bounding box center [762, 388] width 532 height 35
click at [496, 367] on input "d. Discharge the capacitor before servicing" at bounding box center [496, 361] width 0 height 11
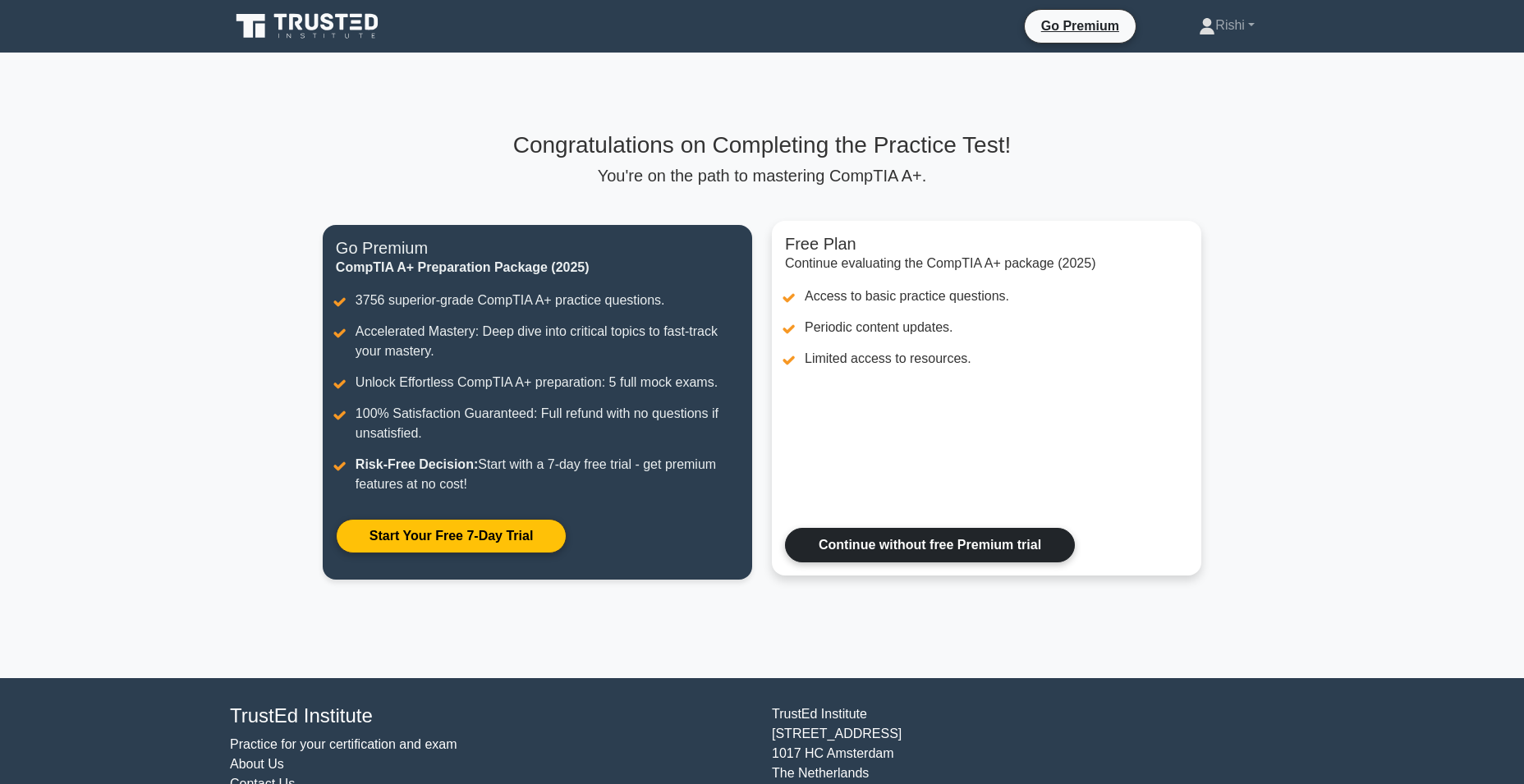
click at [911, 552] on link "Continue without free Premium trial" at bounding box center [930, 545] width 290 height 35
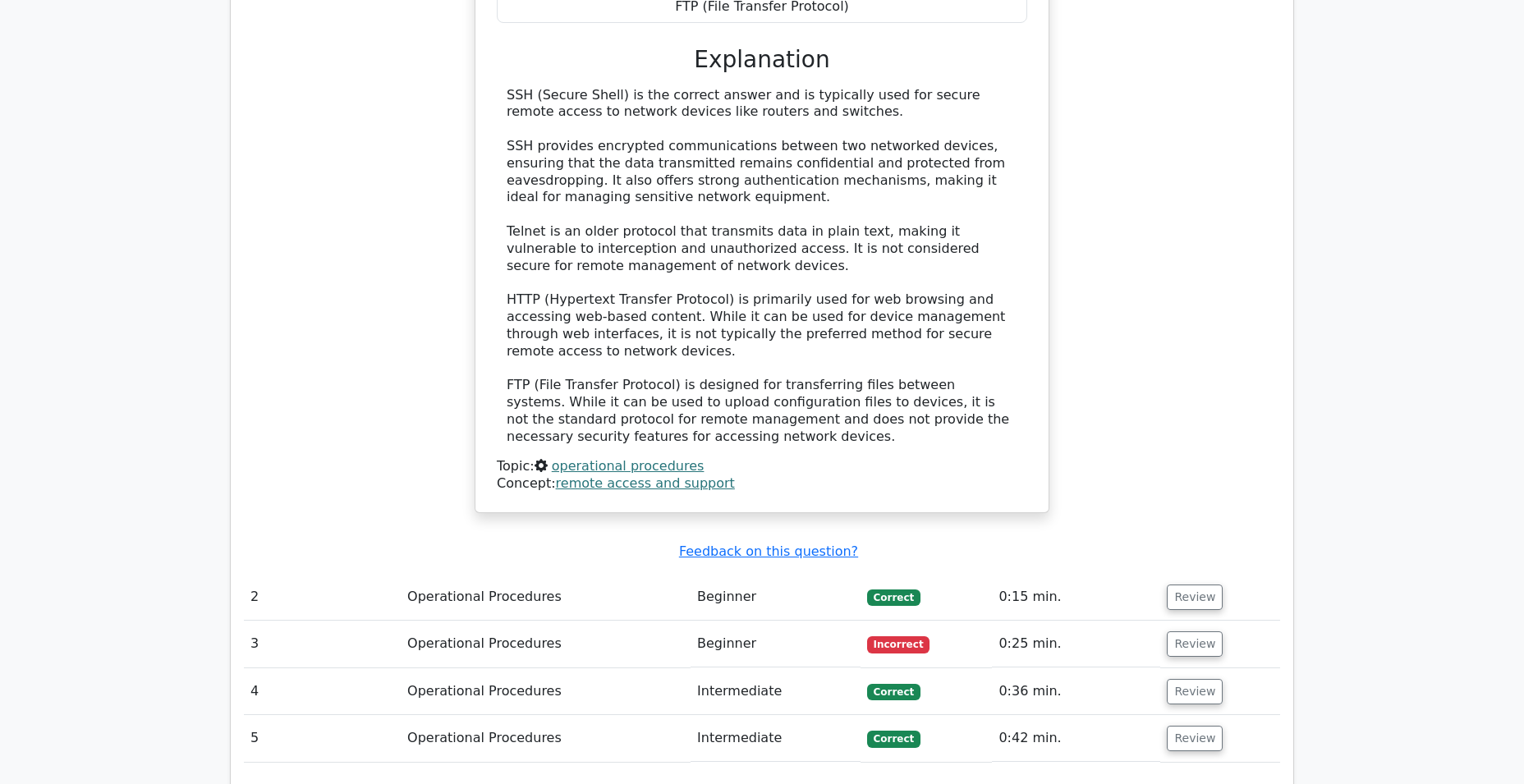
scroll to position [1777, 0]
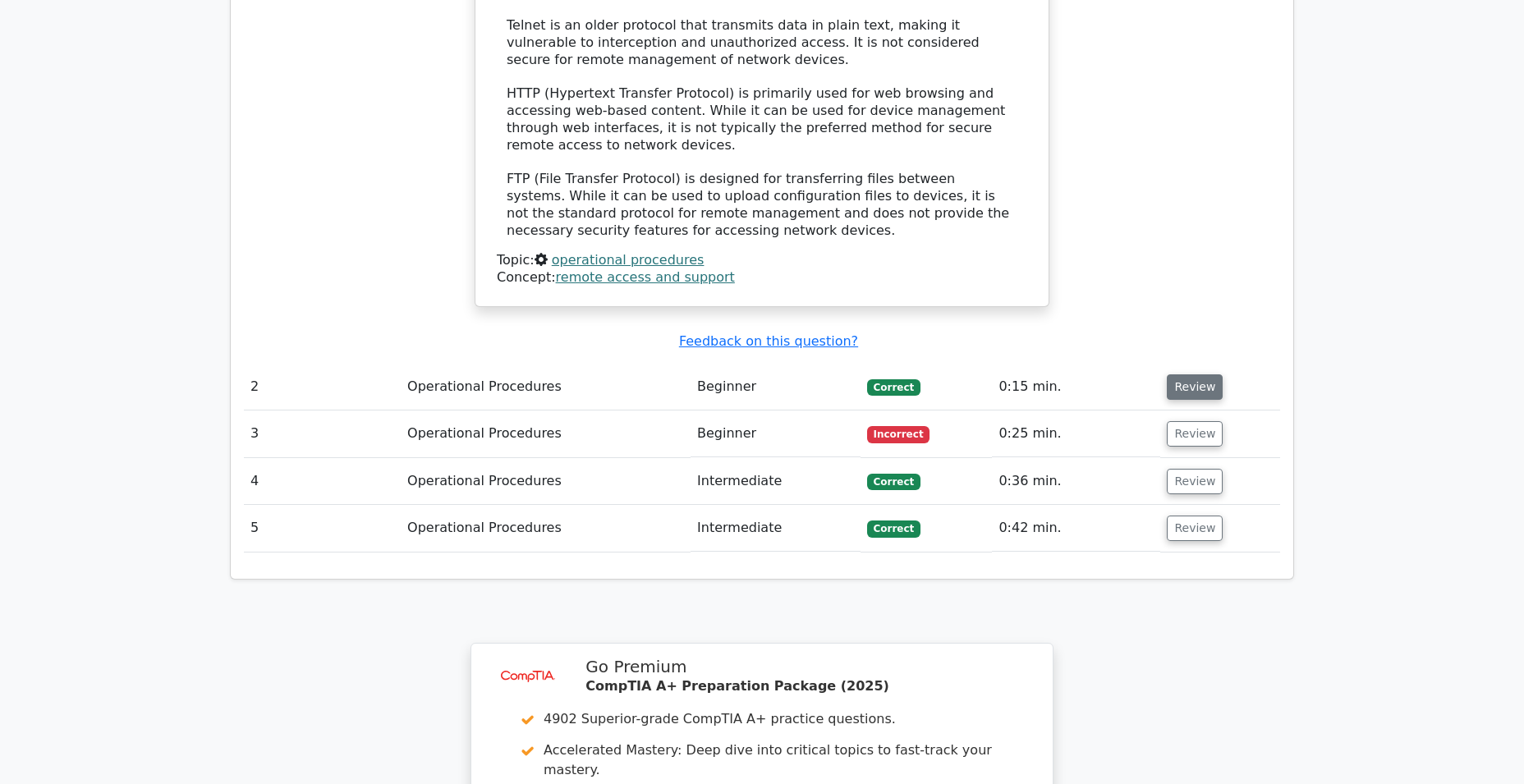
click at [1200, 374] on button "Review" at bounding box center [1194, 387] width 56 height 25
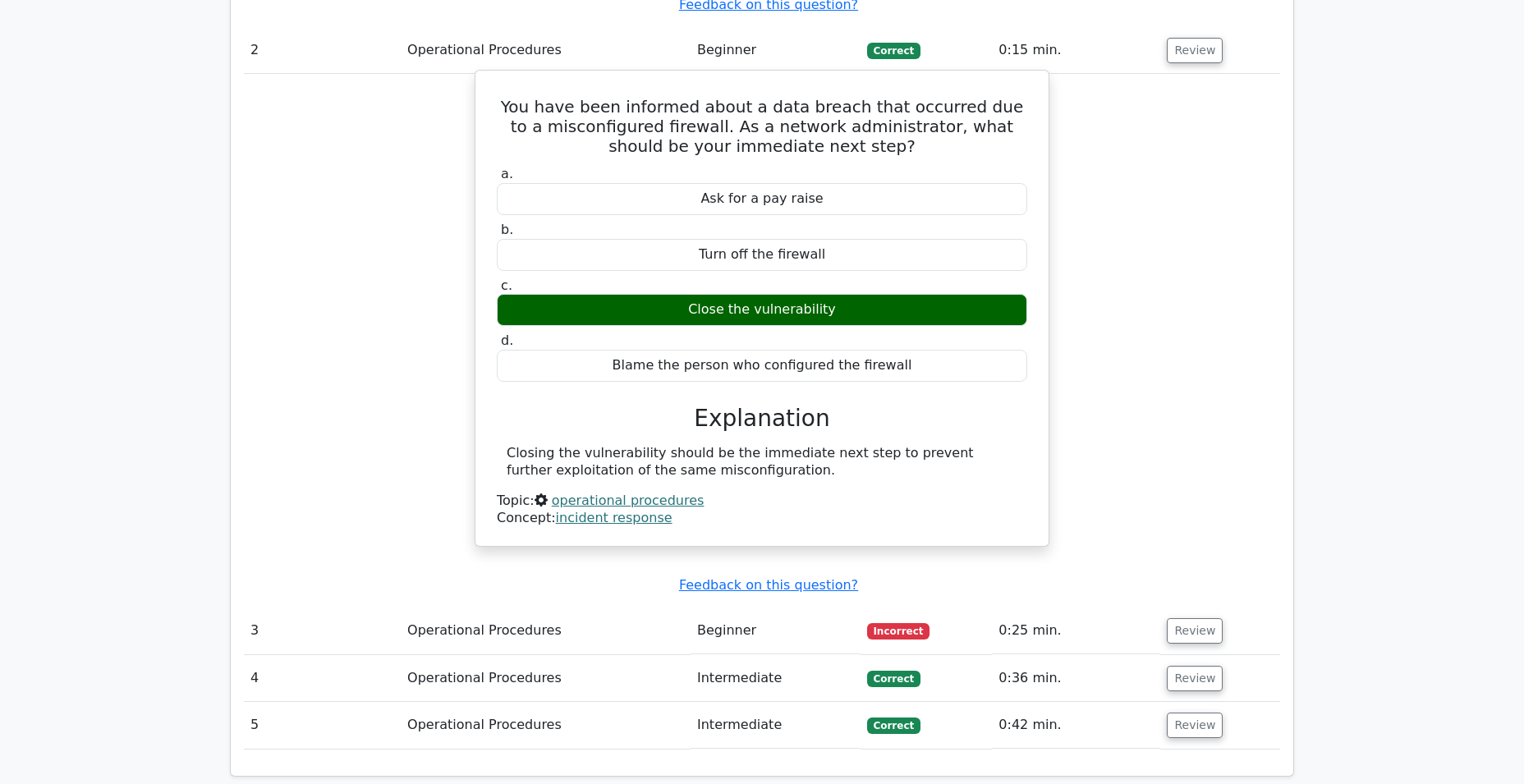
scroll to position [2115, 0]
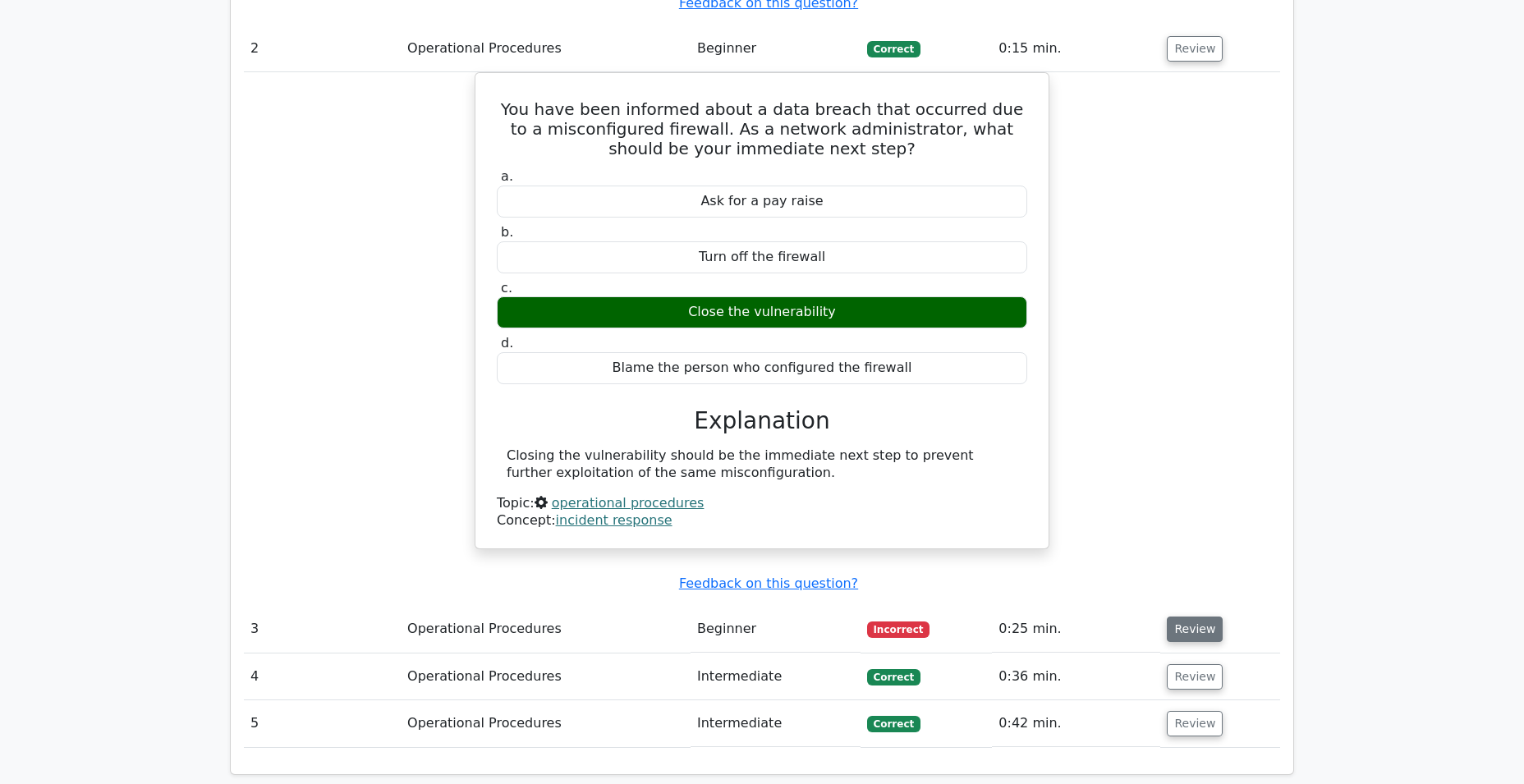
click at [1179, 616] on button "Review" at bounding box center [1194, 629] width 56 height 25
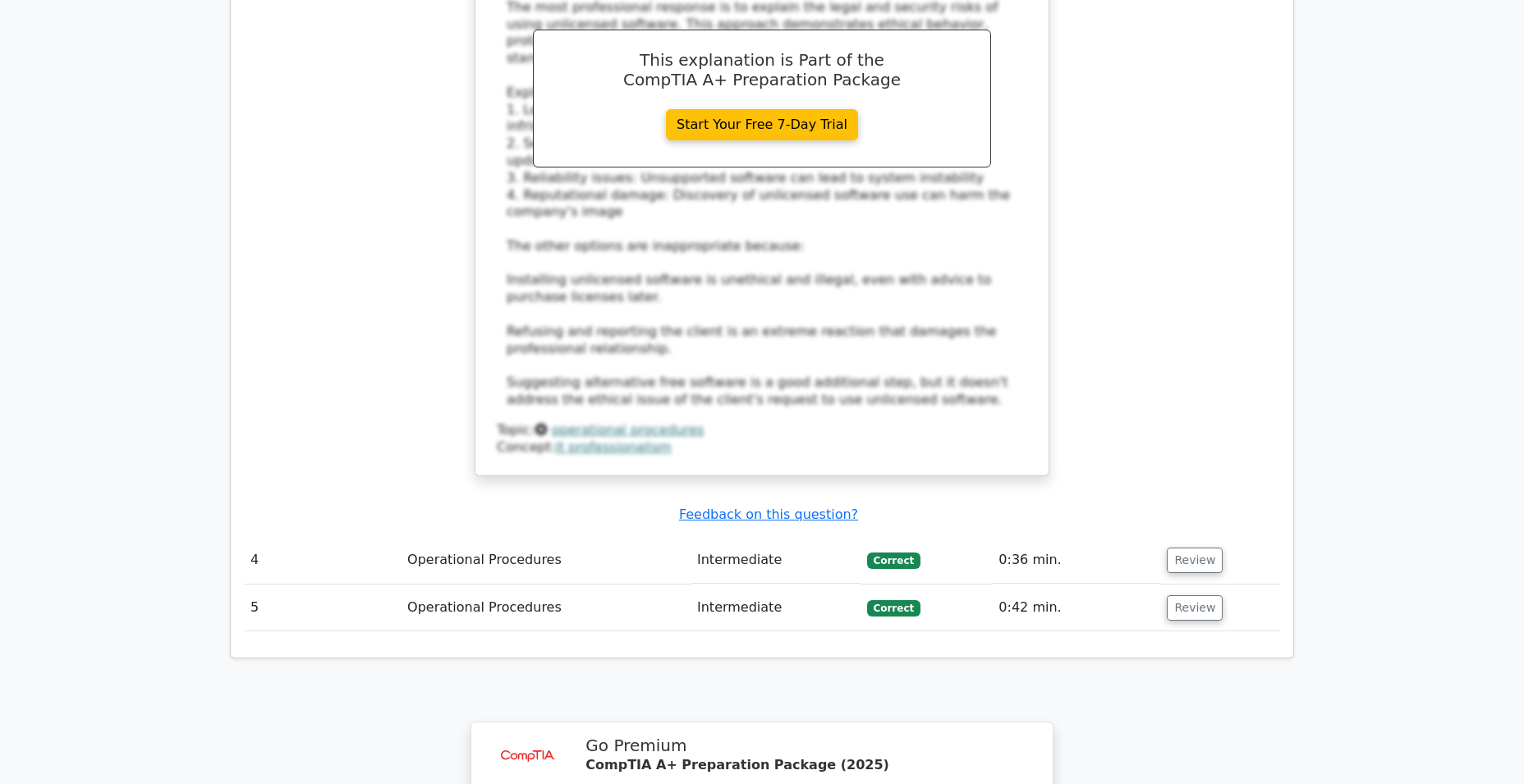
scroll to position [3141, 0]
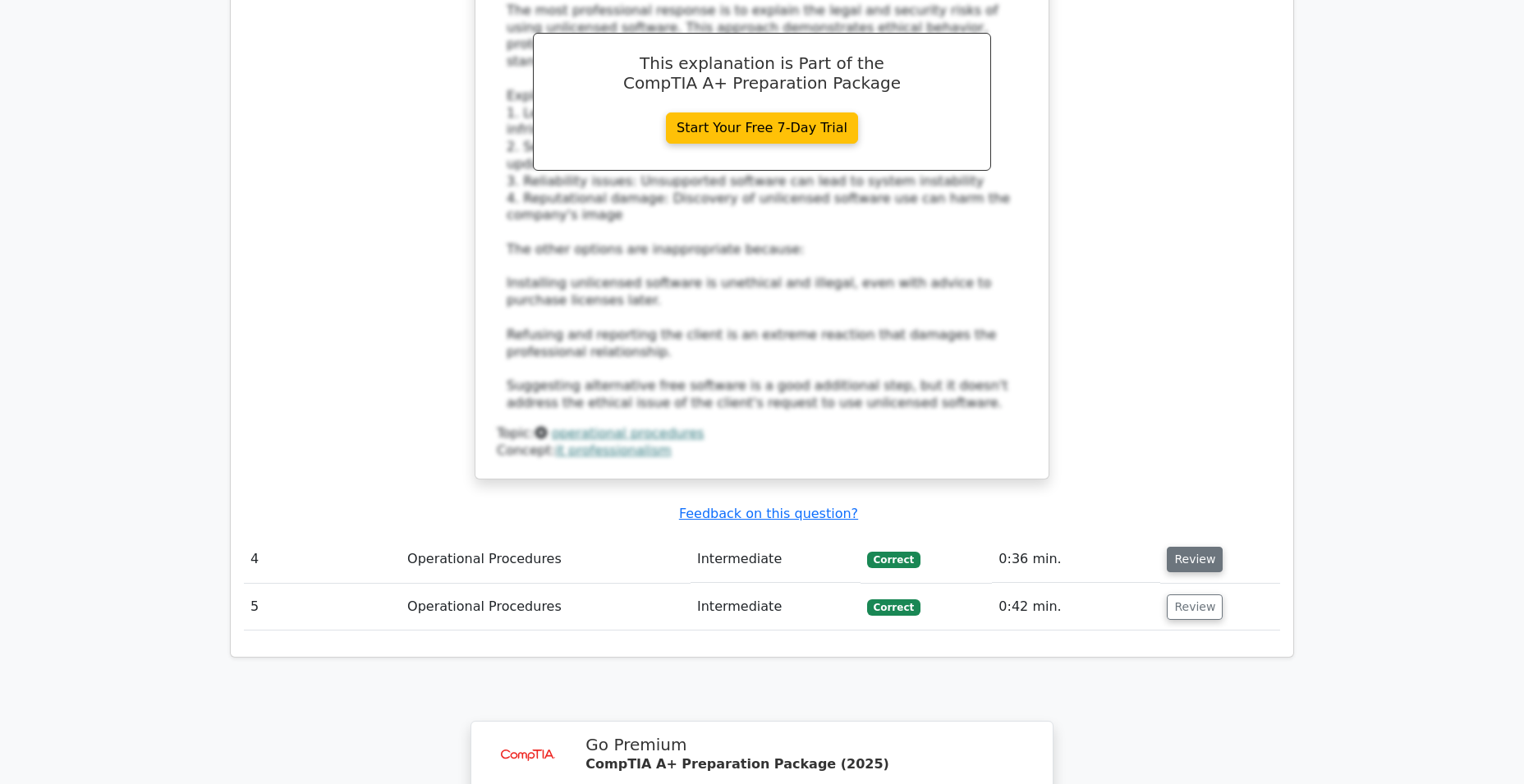
click at [1190, 546] on button "Review" at bounding box center [1194, 559] width 56 height 25
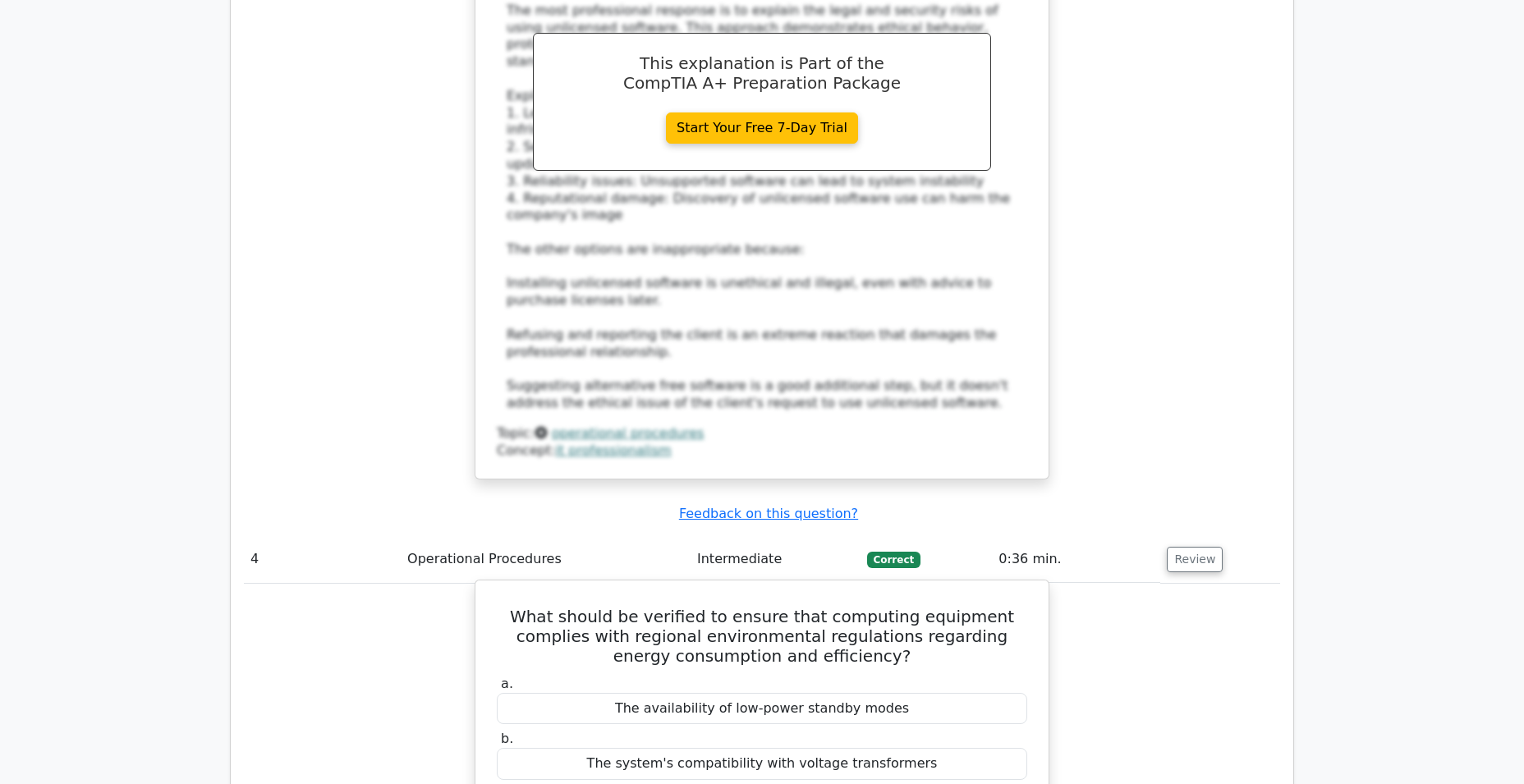
scroll to position [3391, 0]
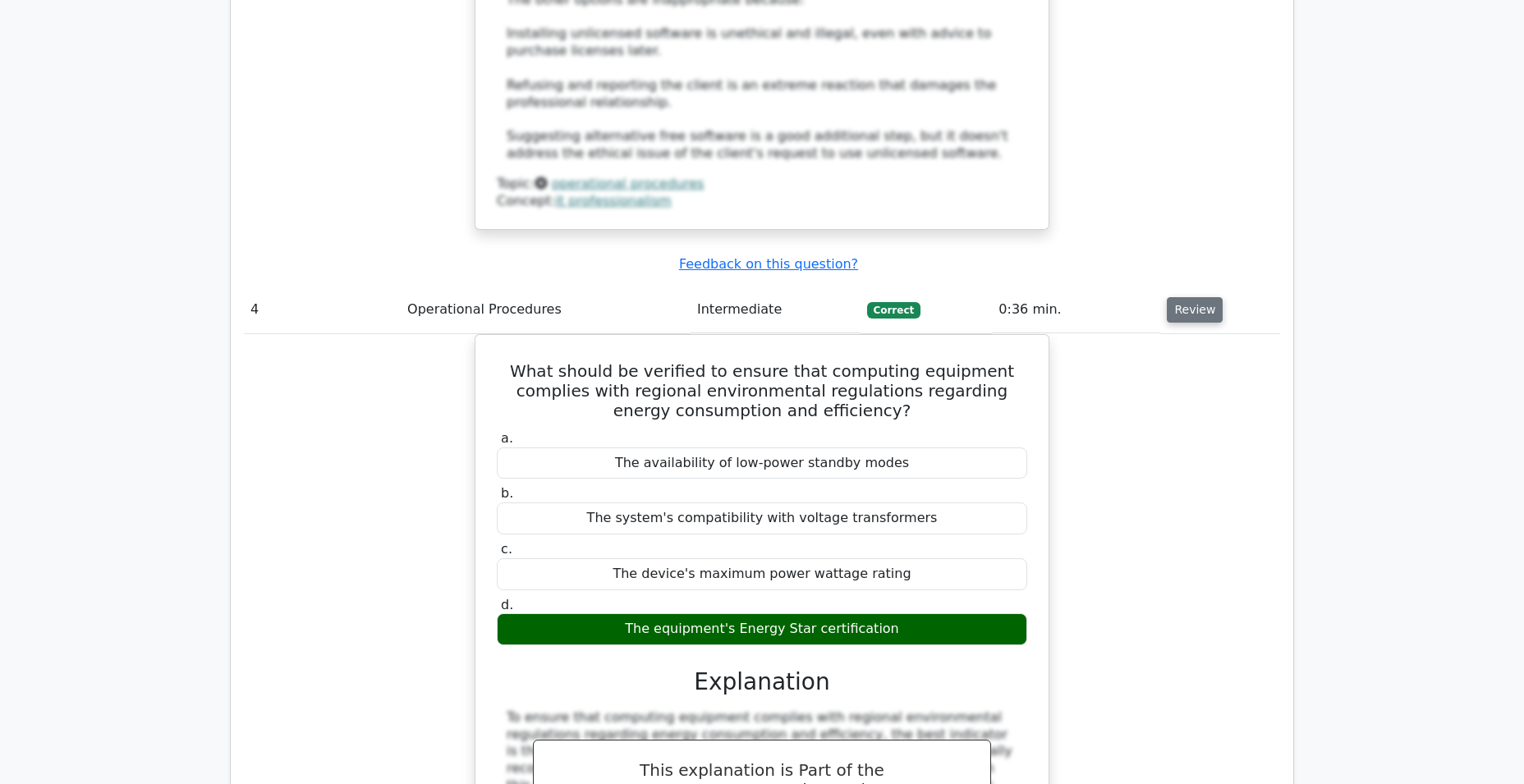
click at [1204, 297] on button "Review" at bounding box center [1194, 309] width 56 height 25
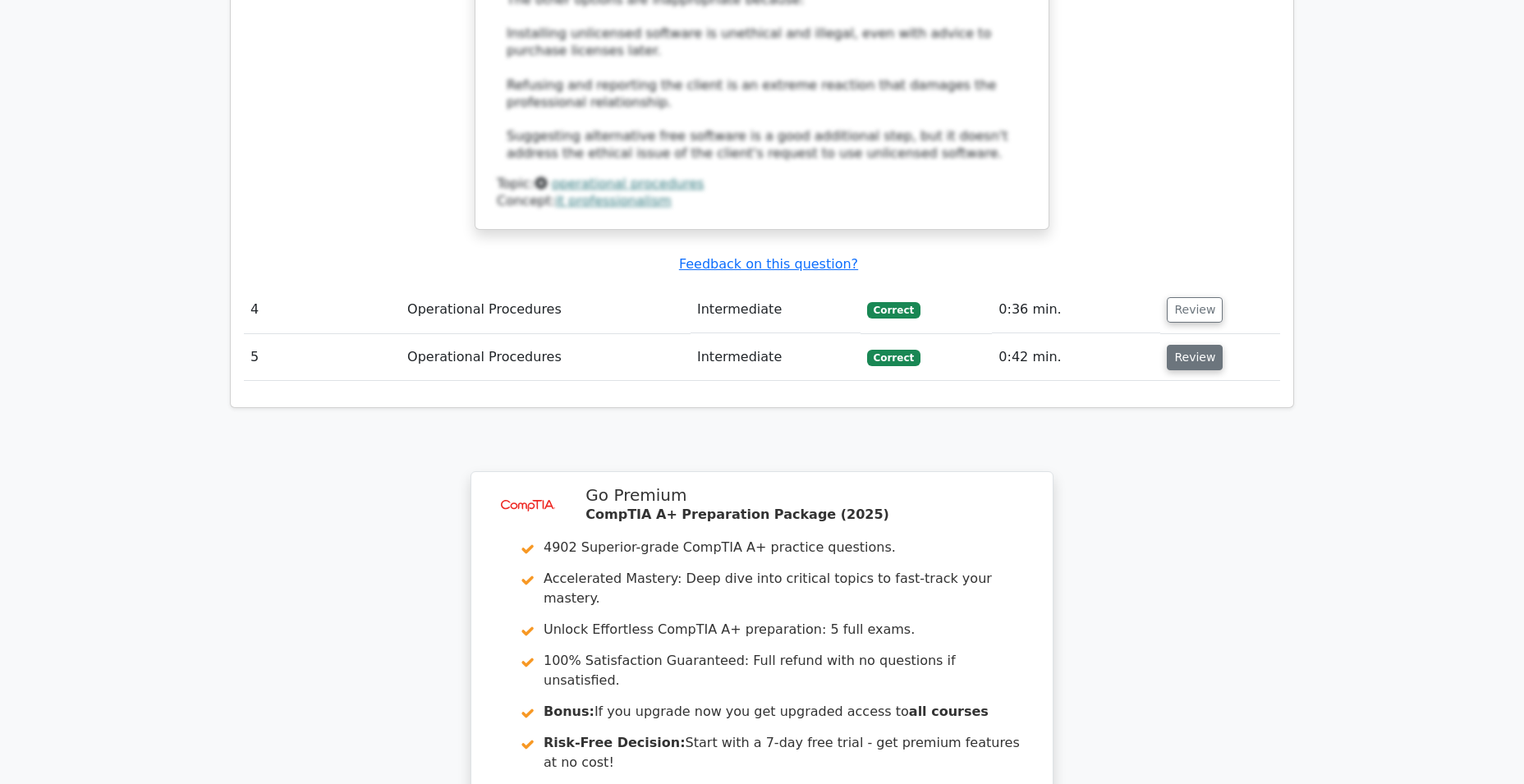
click at [1168, 345] on button "Review" at bounding box center [1194, 357] width 56 height 25
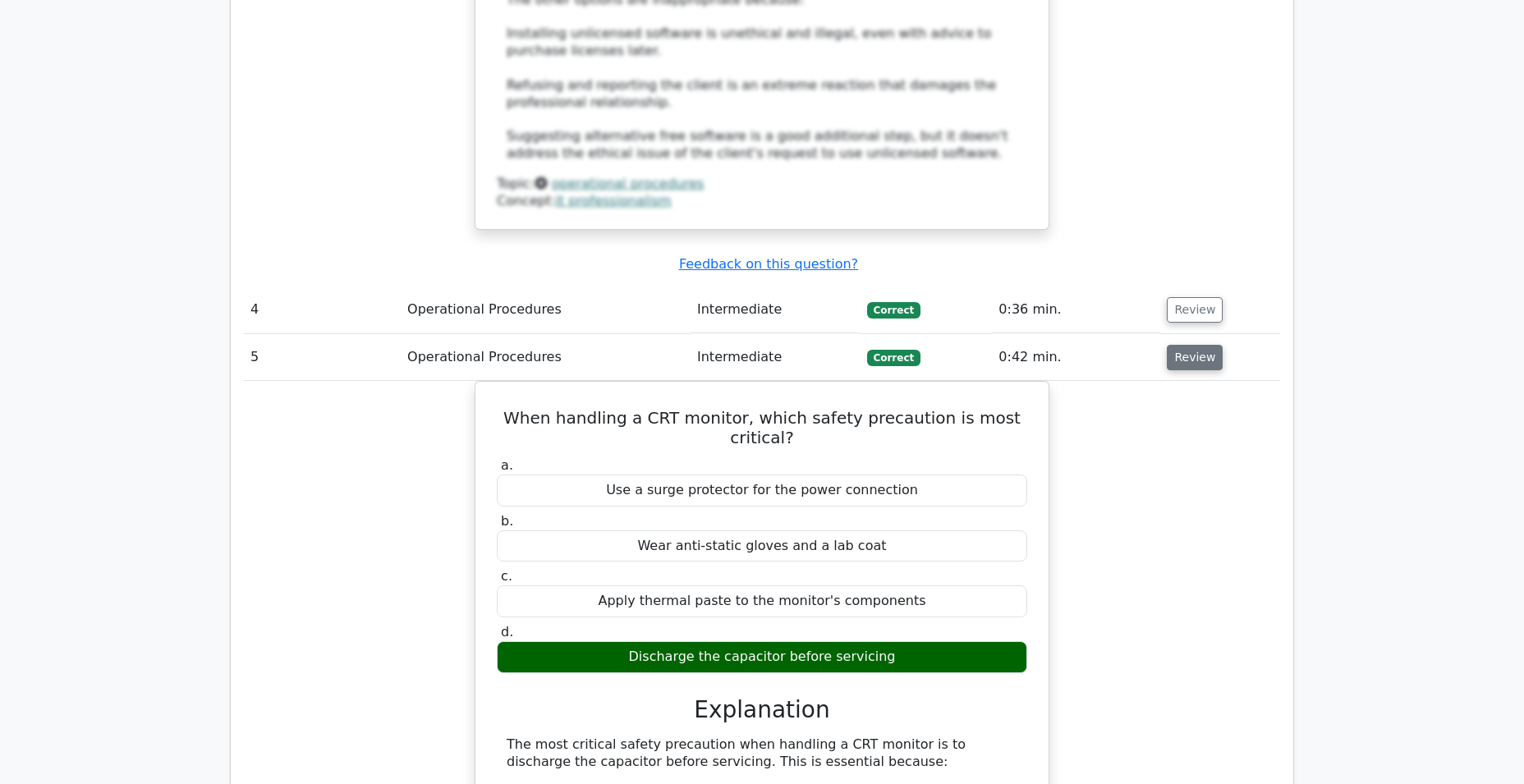
click at [1168, 345] on button "Review" at bounding box center [1194, 357] width 56 height 25
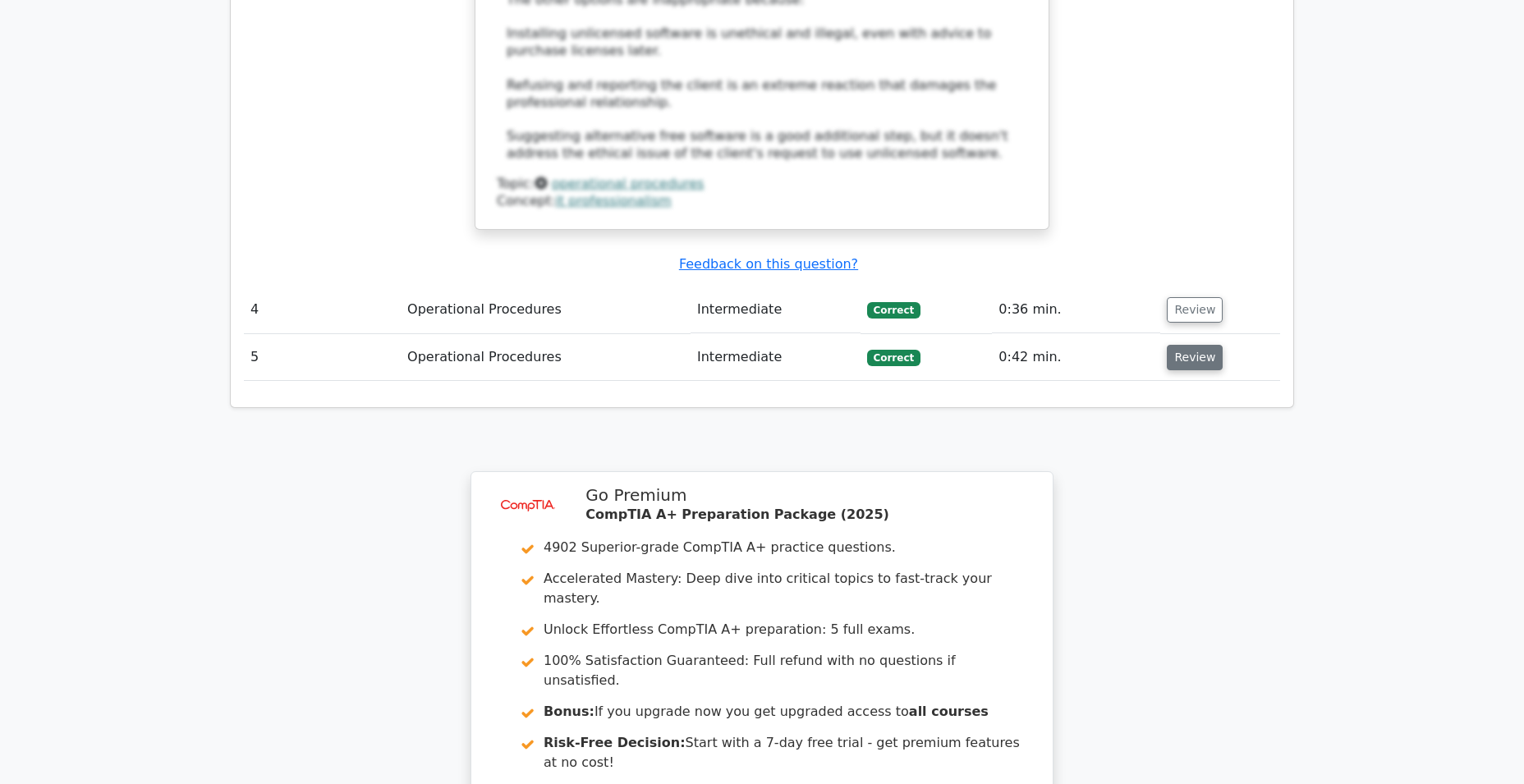
click at [1168, 345] on button "Review" at bounding box center [1194, 357] width 56 height 25
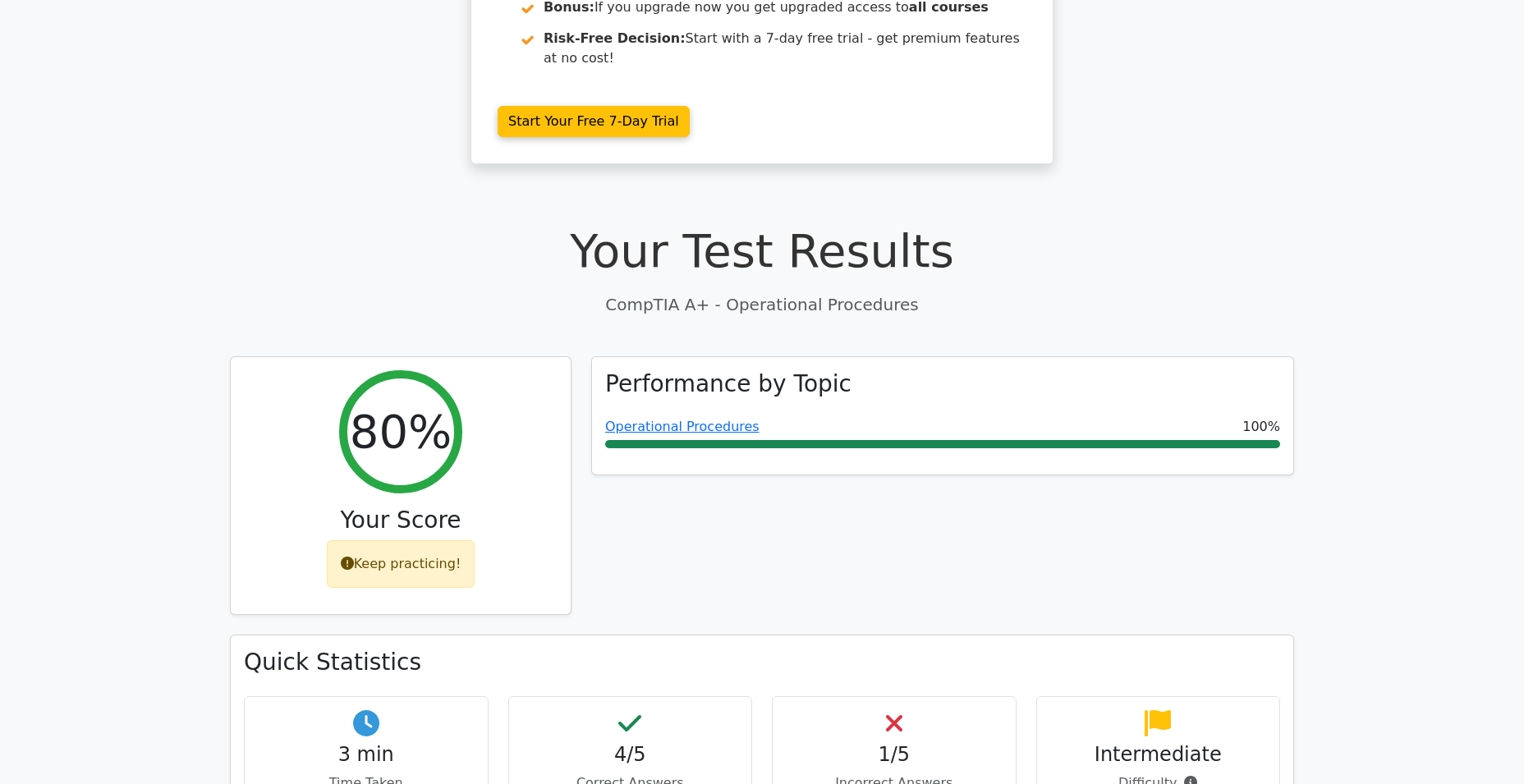
scroll to position [296, 0]
